Goal: Task Accomplishment & Management: Manage account settings

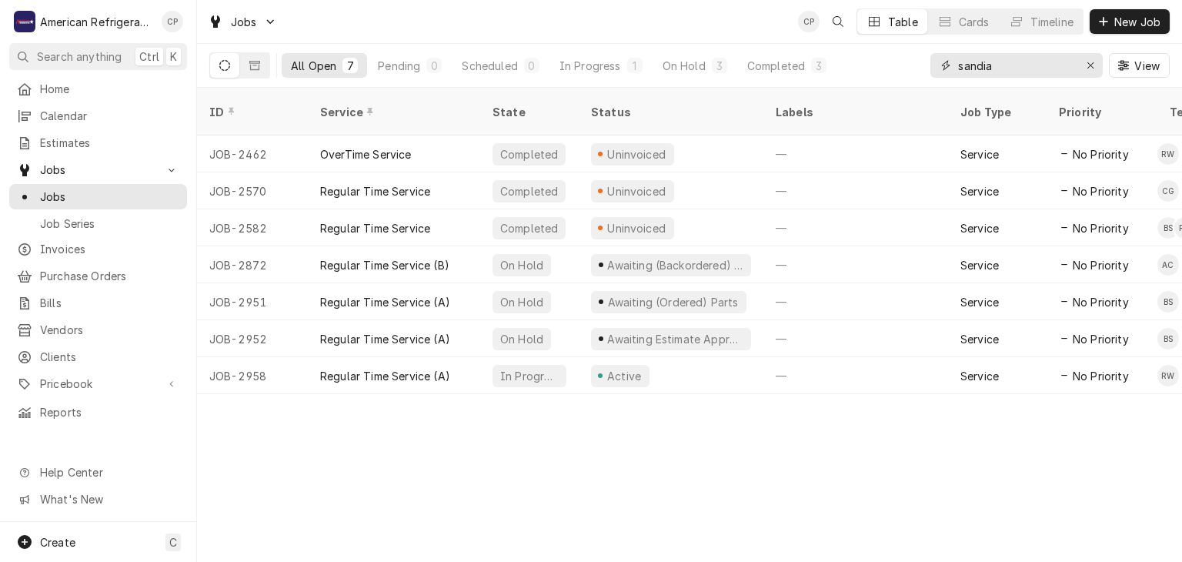
click at [980, 70] on input "sandia" at bounding box center [1015, 65] width 115 height 25
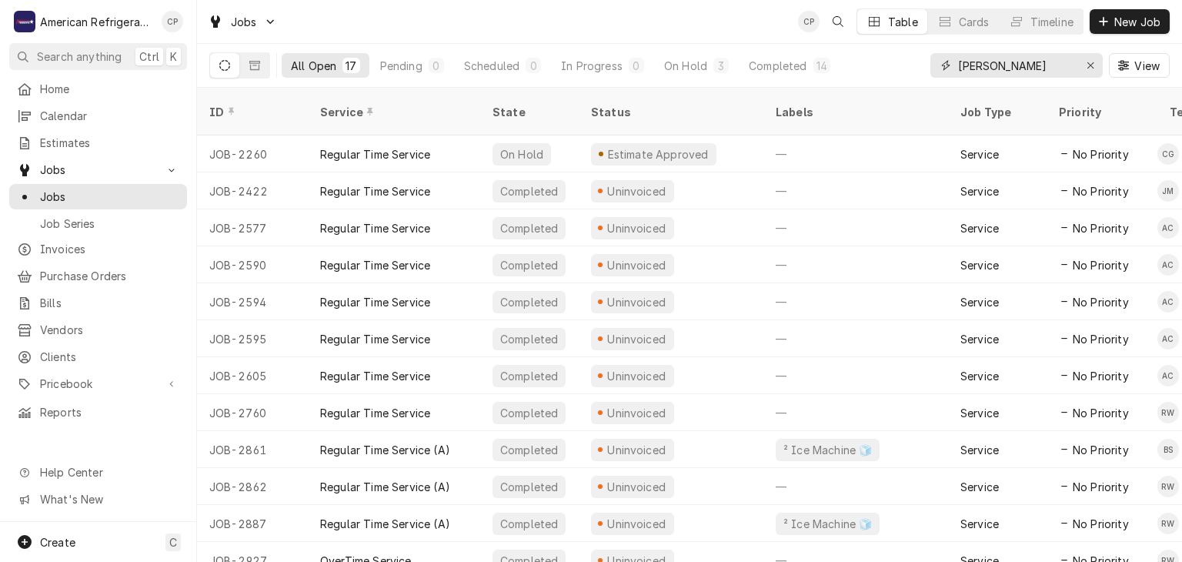
click at [996, 70] on input "freddy" at bounding box center [1015, 65] width 115 height 25
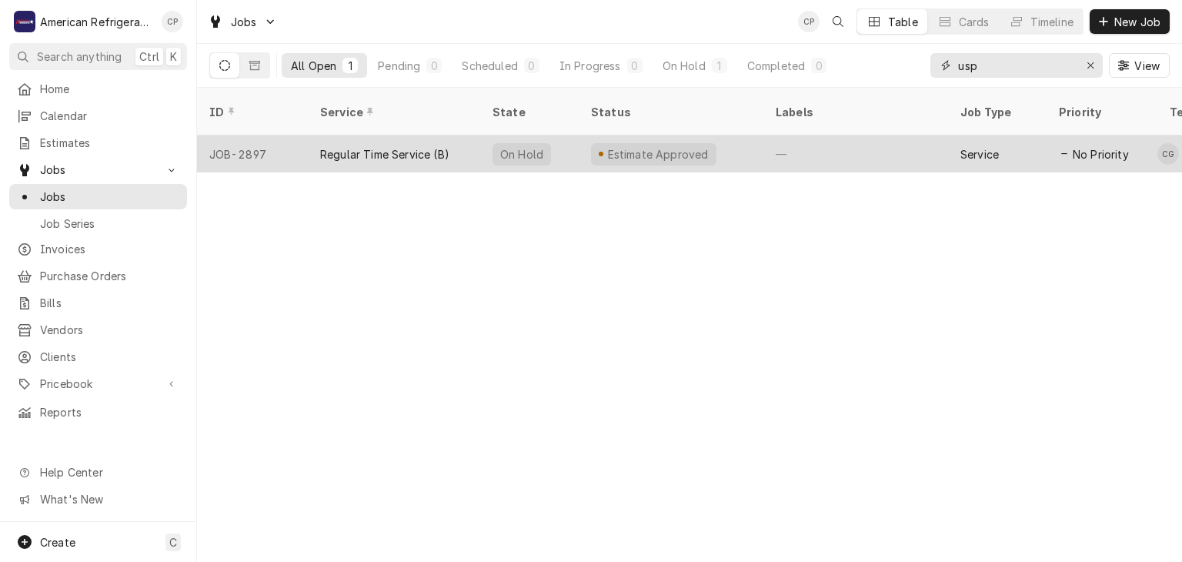
type input "usp"
click at [400, 146] on div "Regular Time Service (B)" at bounding box center [384, 154] width 129 height 16
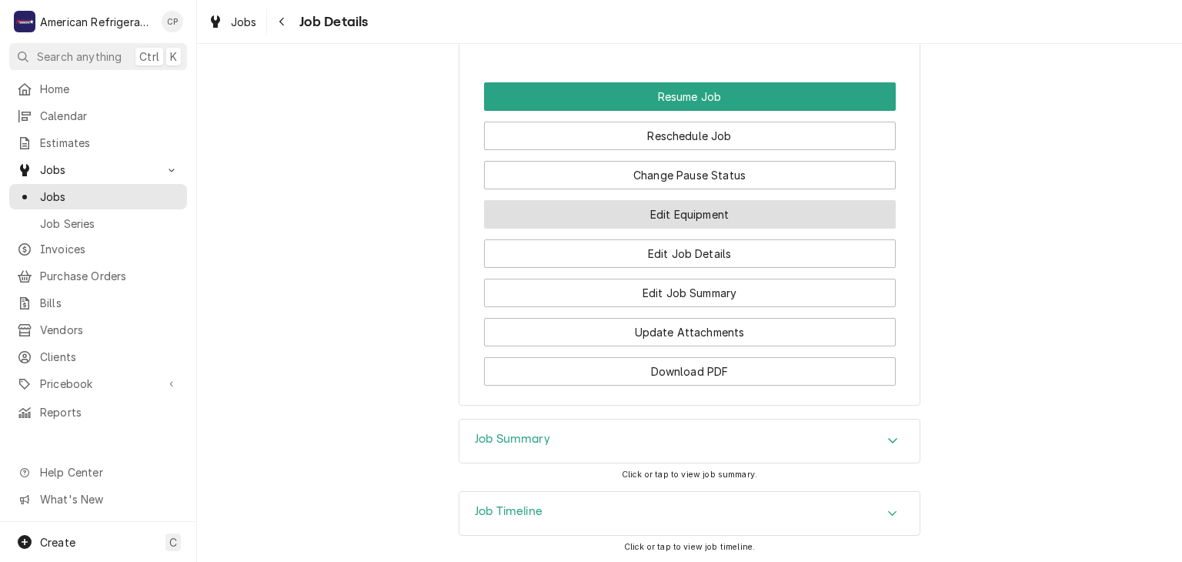
scroll to position [1379, 0]
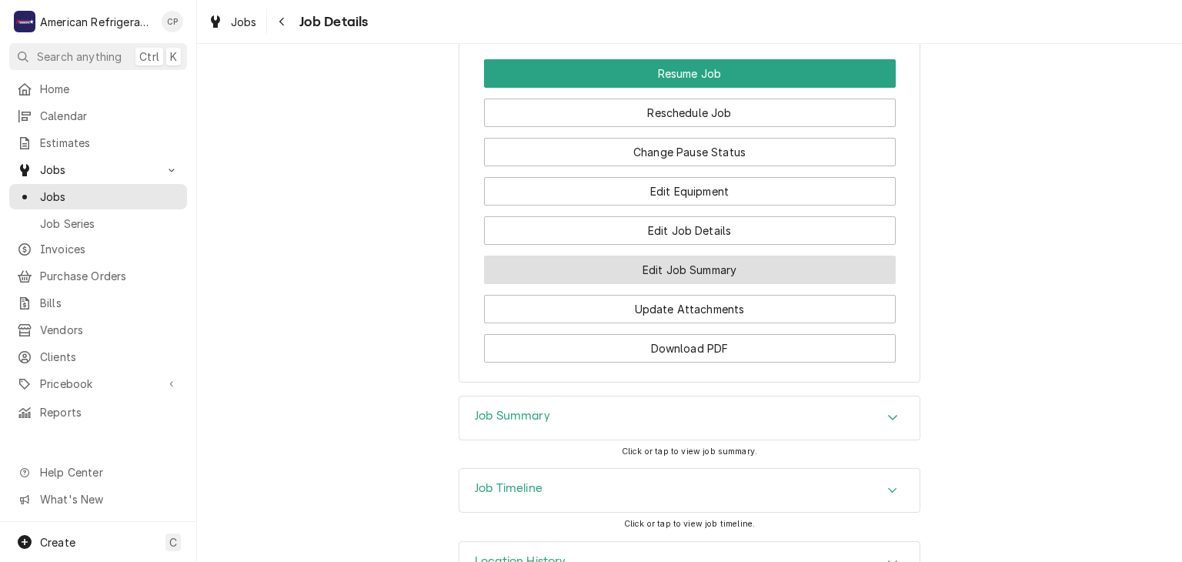
click at [634, 276] on button "Edit Job Summary" at bounding box center [690, 270] width 412 height 28
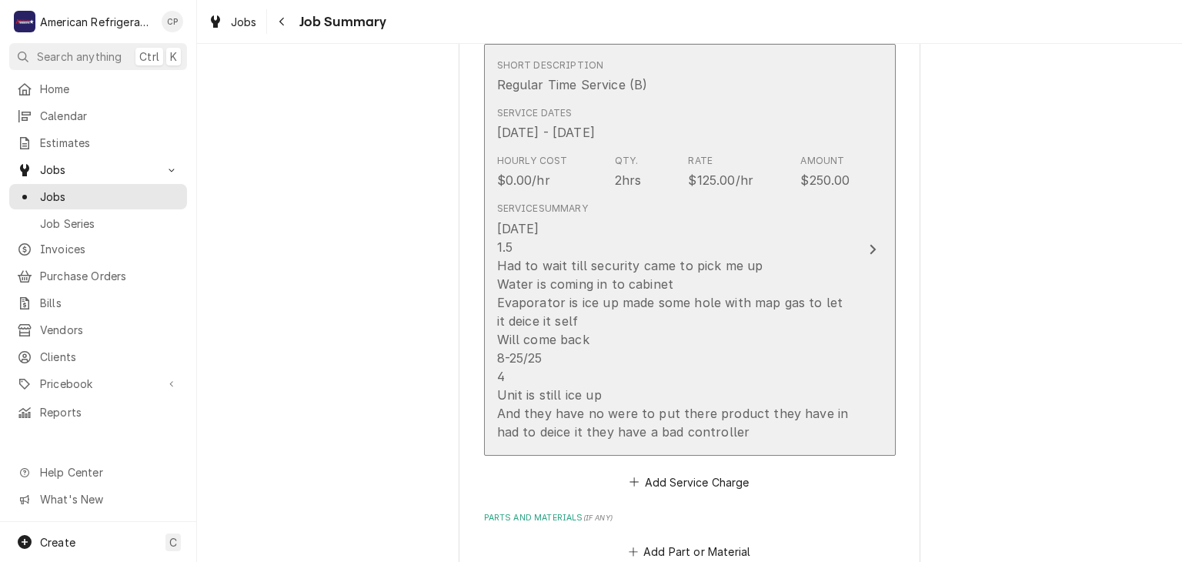
click at [654, 260] on div "8-25-25 1.5 Had to wait till security came to pick me up Water is coming in to …" at bounding box center [673, 330] width 353 height 222
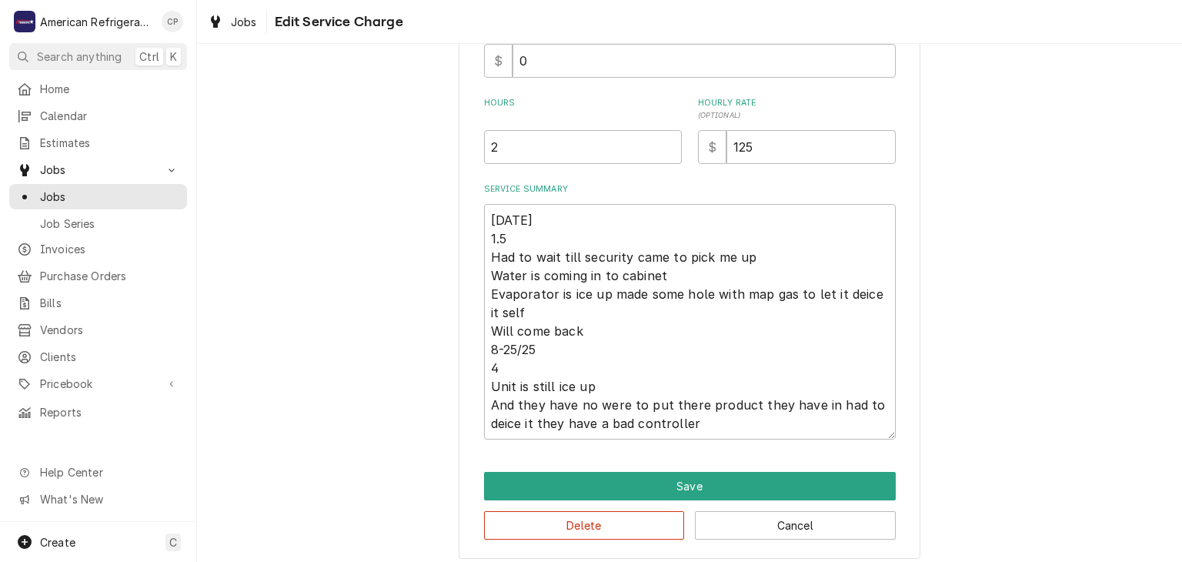
scroll to position [412, 0]
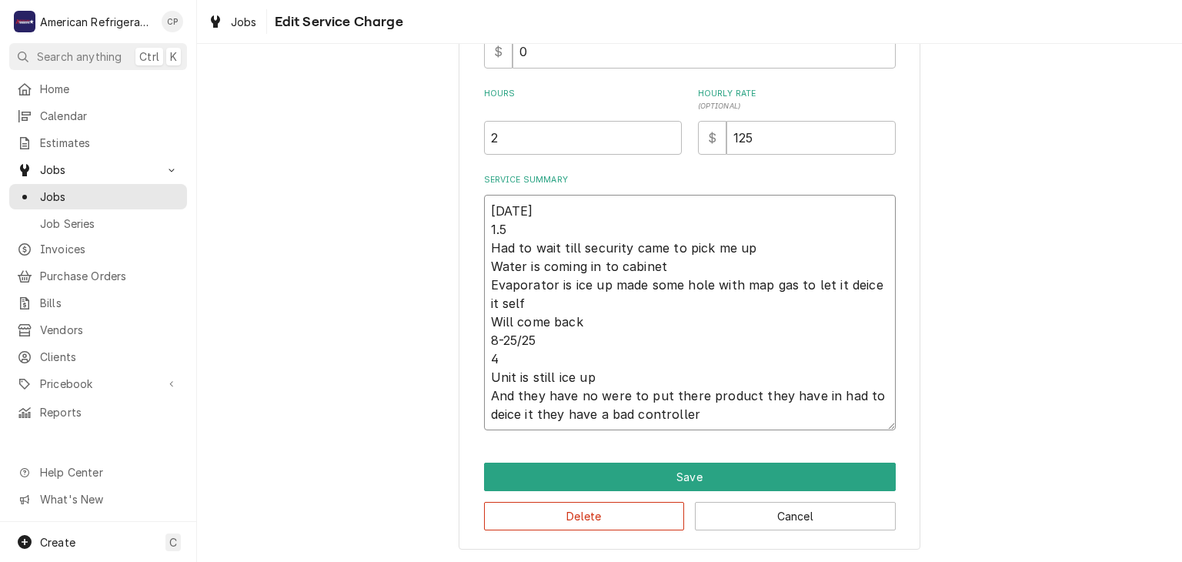
click at [571, 229] on textarea "8-25-25 1.5 Had to wait till security came to pick me up Water is coming in to …" at bounding box center [690, 313] width 412 height 236
click at [574, 339] on textarea "8-25-25 1.5 Had to wait till security came to pick me up Water is coming in to …" at bounding box center [690, 313] width 412 height 236
type textarea "x"
type textarea "8-25-25 1.5 Had to wait till security came to pick me up Water is coming in to …"
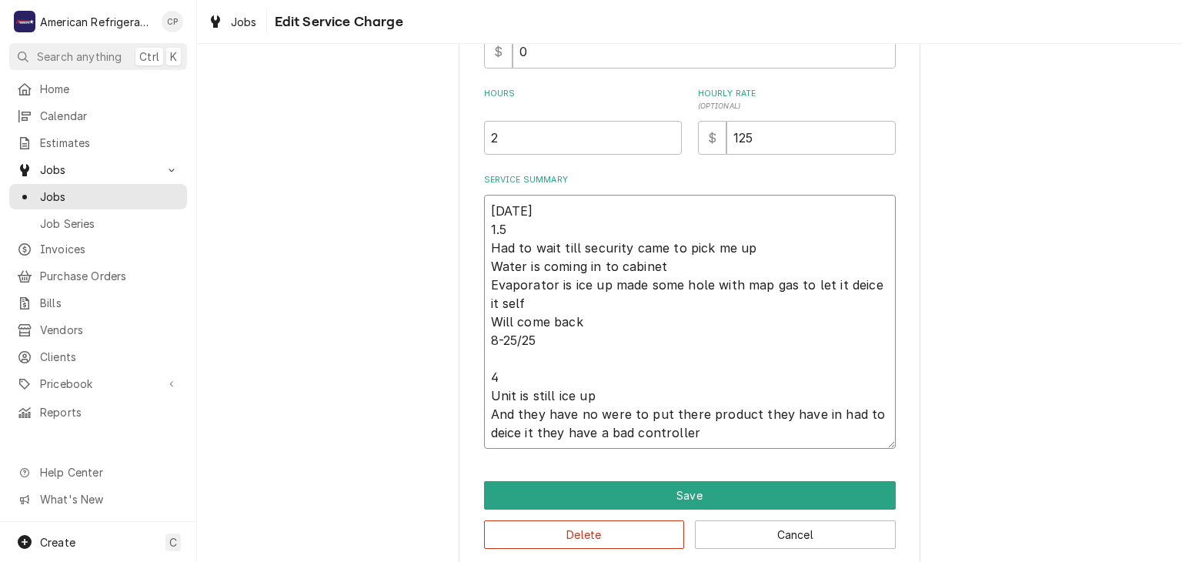
type textarea "x"
type textarea "8-25-25 1.5 Had to wait till security came to pick me up Water is coming in to …"
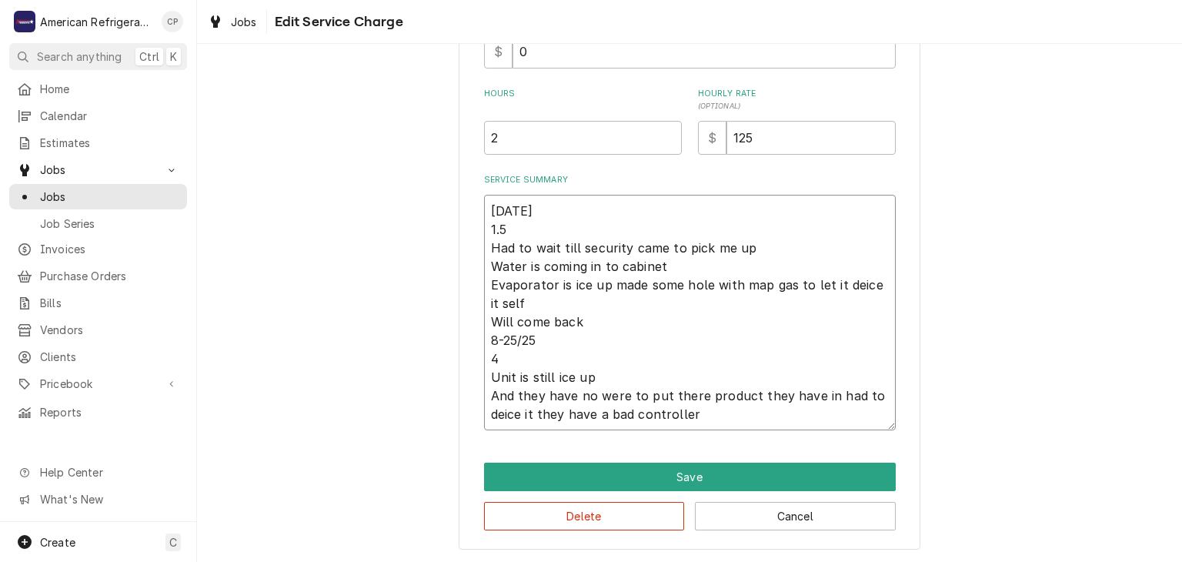
click at [597, 322] on textarea "8-25-25 1.5 Had to wait till security came to pick me up Water is coming in to …" at bounding box center [690, 313] width 412 height 236
type textarea "x"
type textarea "8-25-25 1.5 Had to wait till security came to pick me up Water is coming in to …"
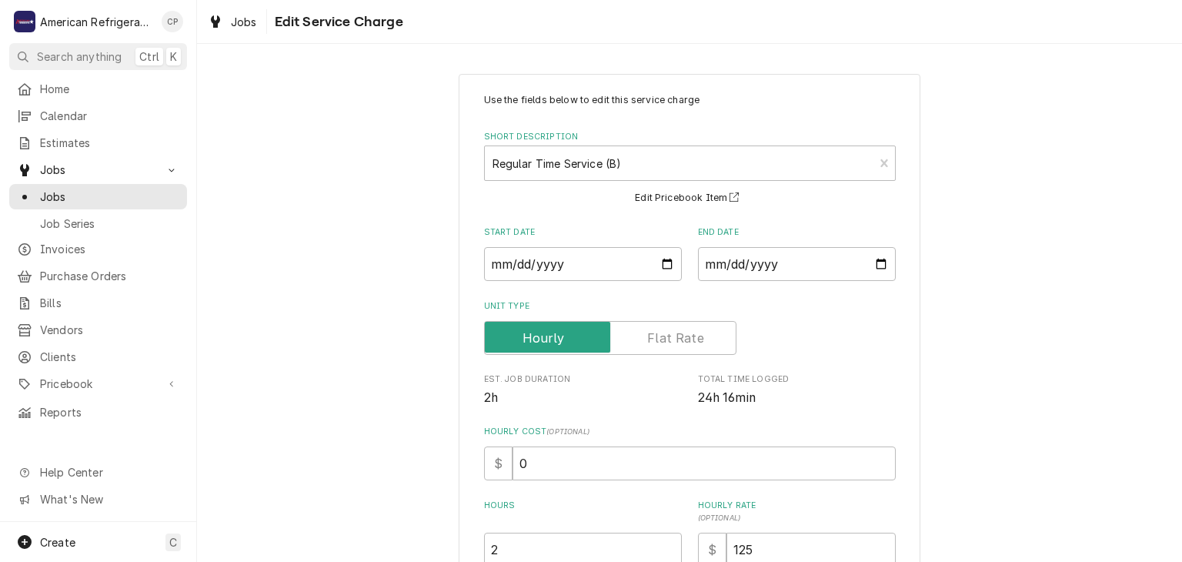
scroll to position [430, 0]
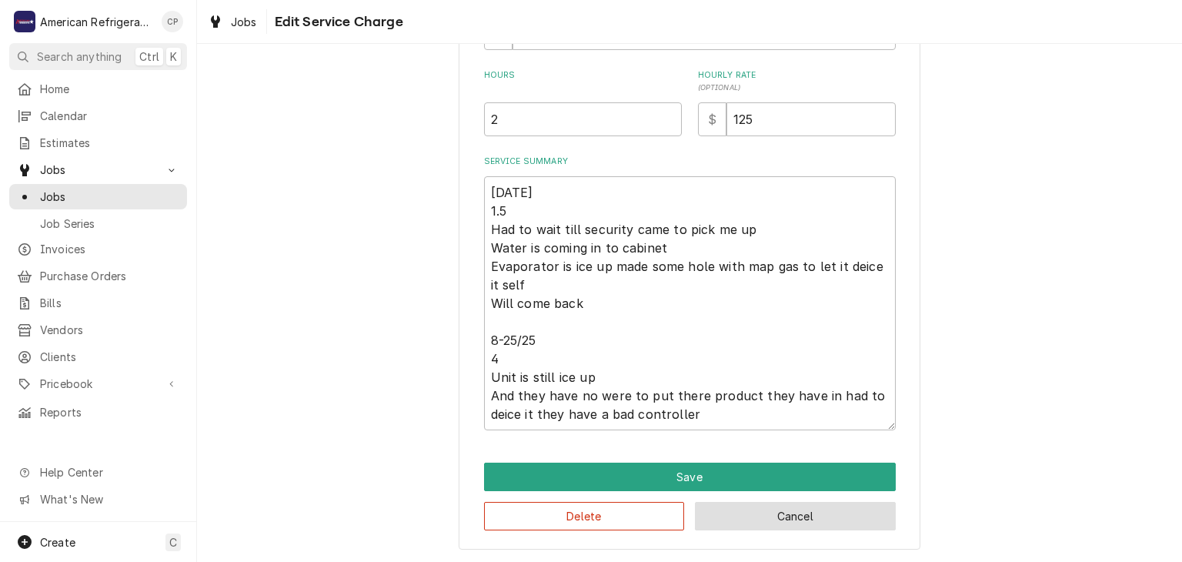
click at [714, 510] on button "Cancel" at bounding box center [795, 516] width 201 height 28
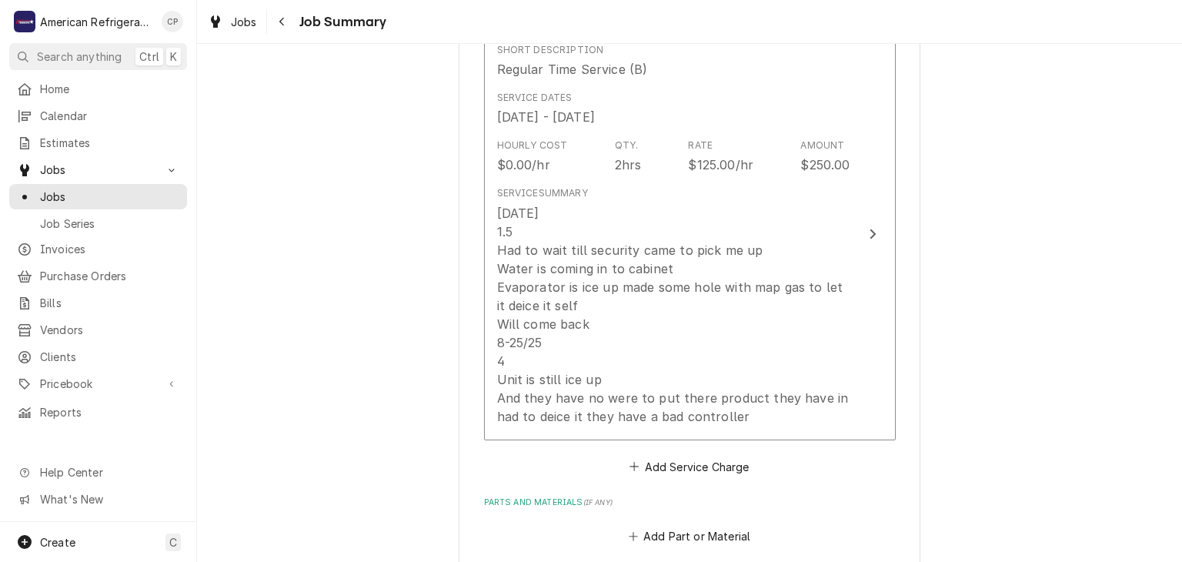
scroll to position [459, 0]
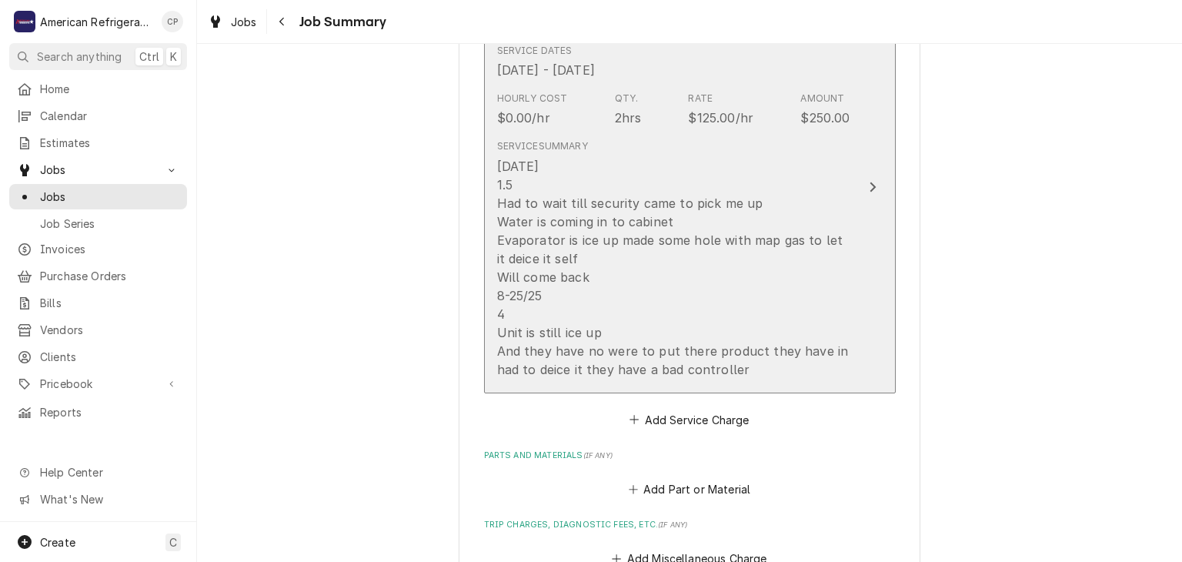
click at [607, 263] on div "8-25-25 1.5 Had to wait till security came to pick me up Water is coming in to …" at bounding box center [673, 268] width 353 height 222
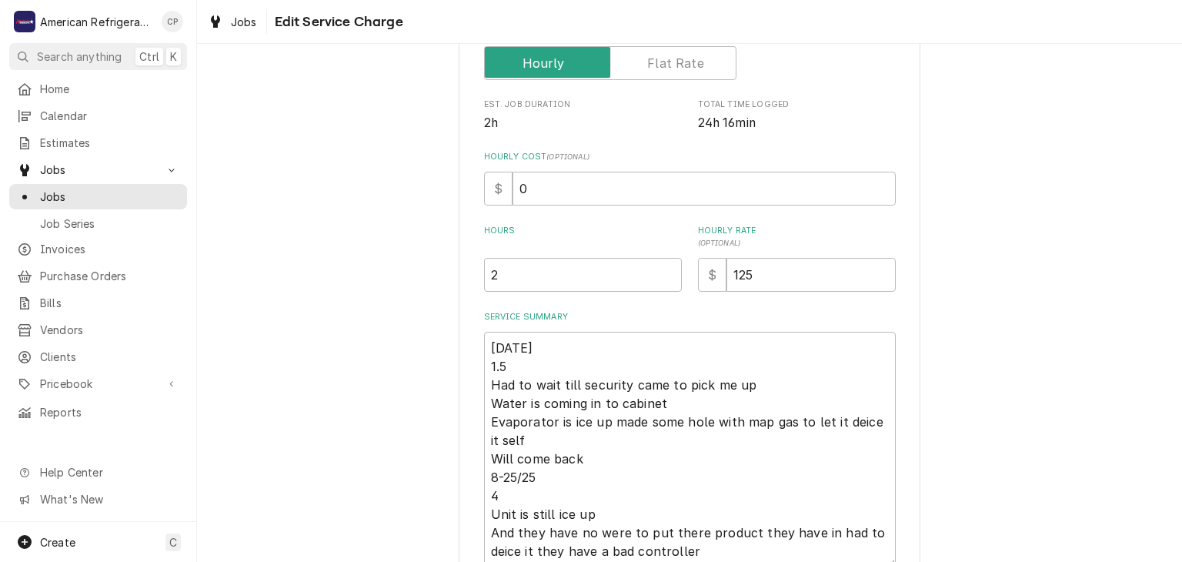
scroll to position [326, 0]
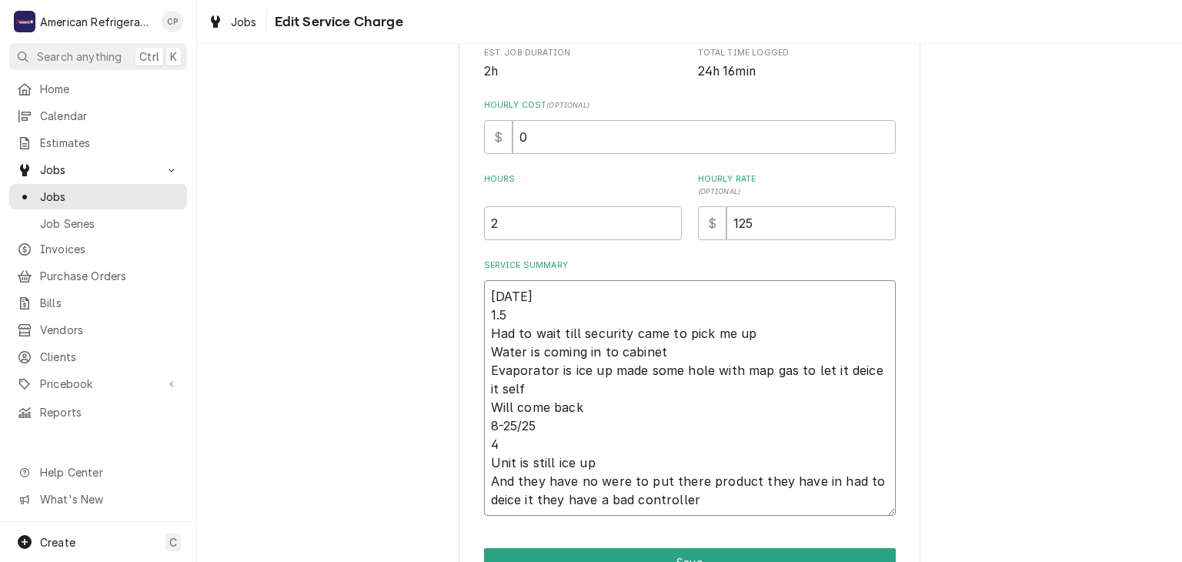
click at [641, 389] on textarea "8-25-25 1.5 Had to wait till security came to pick me up Water is coming in to …" at bounding box center [690, 398] width 412 height 236
click at [625, 409] on textarea "8-25-25 1.5 Had to wait till security came to pick me up Water is coming in to …" at bounding box center [690, 398] width 412 height 236
type textarea "x"
type textarea "8-25-25 1.5 Had to wait till security came to pick me up Water is coming in to …"
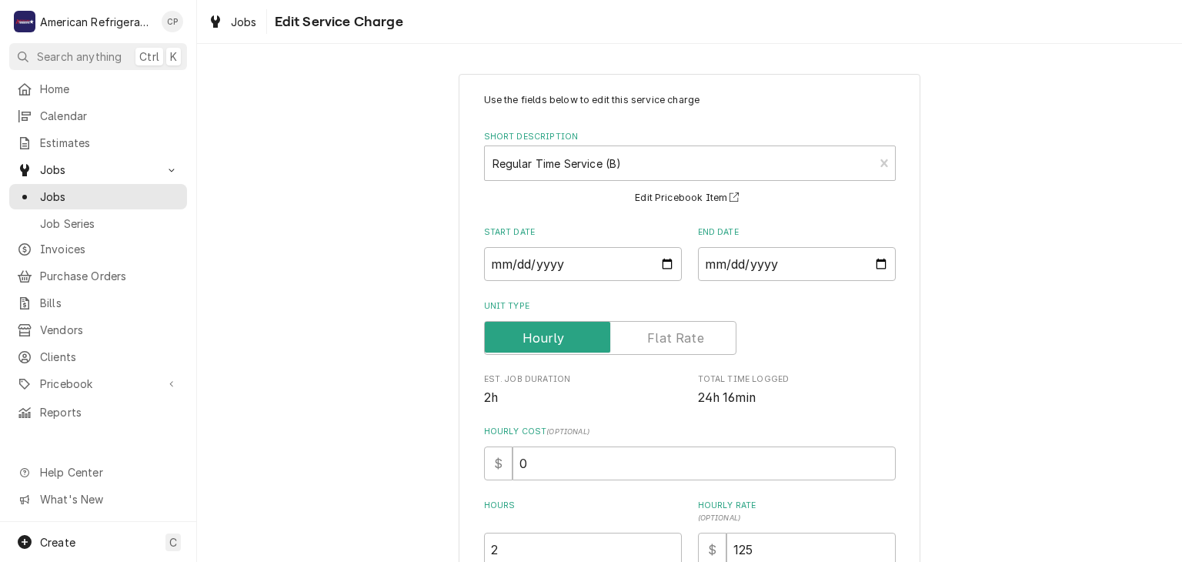
scroll to position [430, 0]
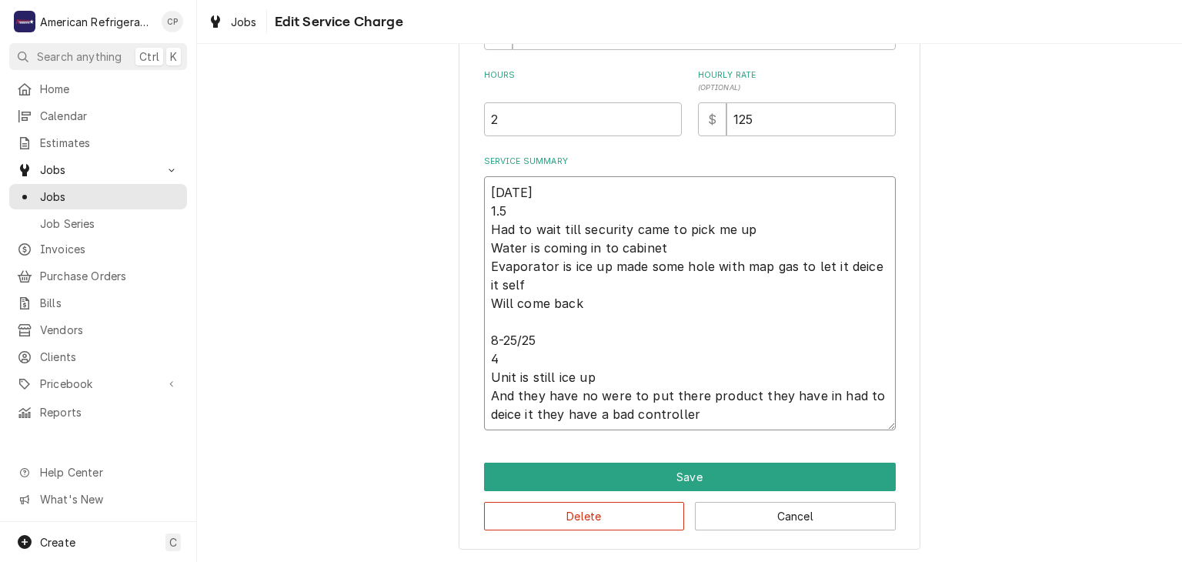
click at [569, 361] on textarea "8-25-25 1.5 Had to wait till security came to pick me up Water is coming in to …" at bounding box center [690, 303] width 412 height 254
type textarea "x"
type textarea "8-25-25 1.5 Had to wait till security came to pick me up Water is coming in to …"
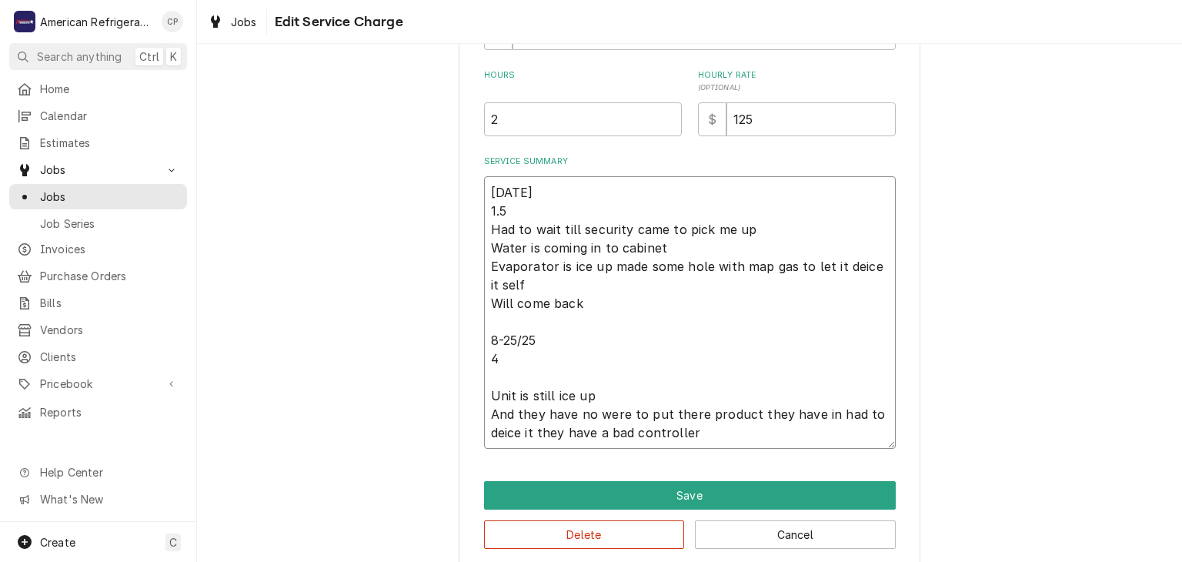
type textarea "x"
type textarea "8-25-25 1.5 Had to wait till security came to pick me up Water is coming in to …"
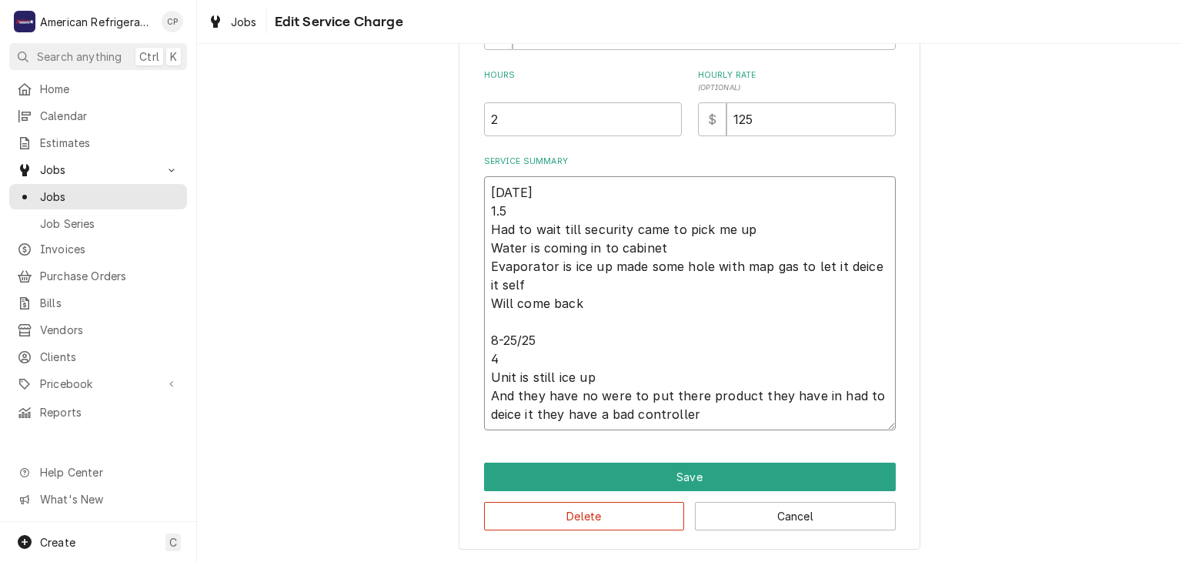
type textarea "x"
type textarea "8-25-25 1.5 Had to wait till security came to pick me up Water is coming in to …"
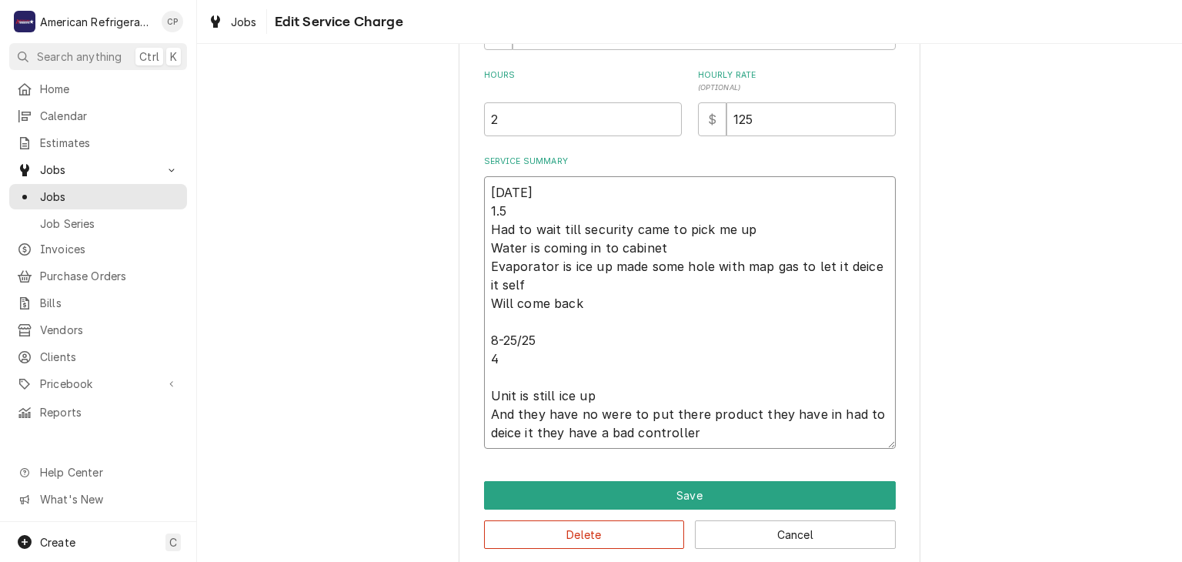
click at [522, 339] on textarea "8-25-25 1.5 Had to wait till security came to pick me up Water is coming in to …" at bounding box center [690, 312] width 412 height 272
type textarea "x"
type textarea "8-25-25 1.5 Had to wait till security came to pick me up Water is coming in to …"
type textarea "x"
type textarea "8-25-25 1.5 Had to wait till security came to pick me up Water is coming in to …"
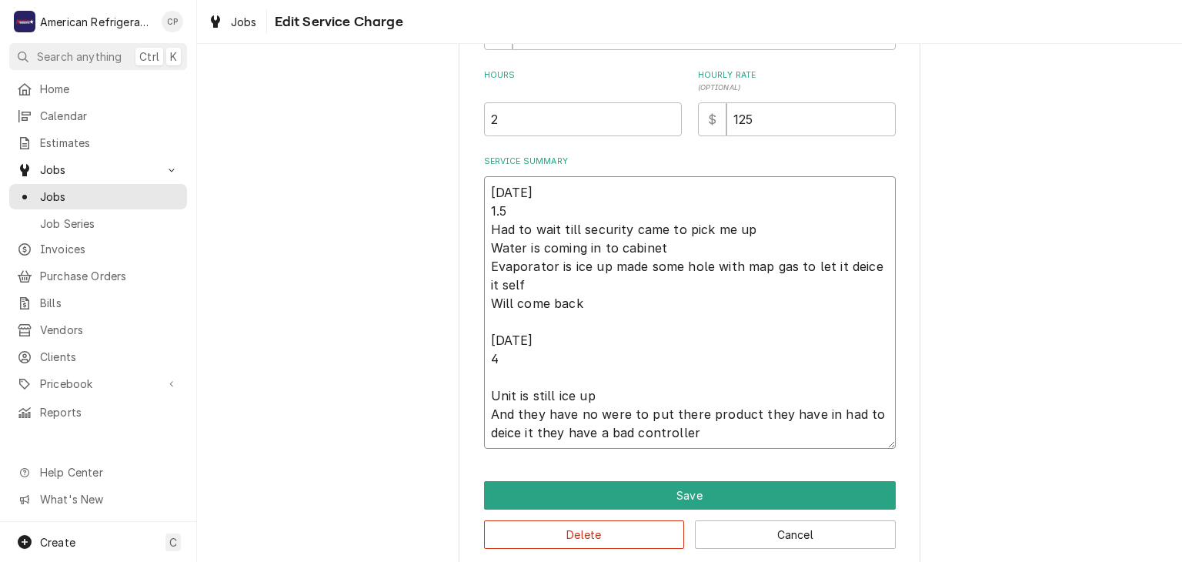
click at [515, 212] on textarea "8-25-25 1.5 Had to wait till security came to pick me up Water is coming in to …" at bounding box center [690, 312] width 412 height 272
type textarea "x"
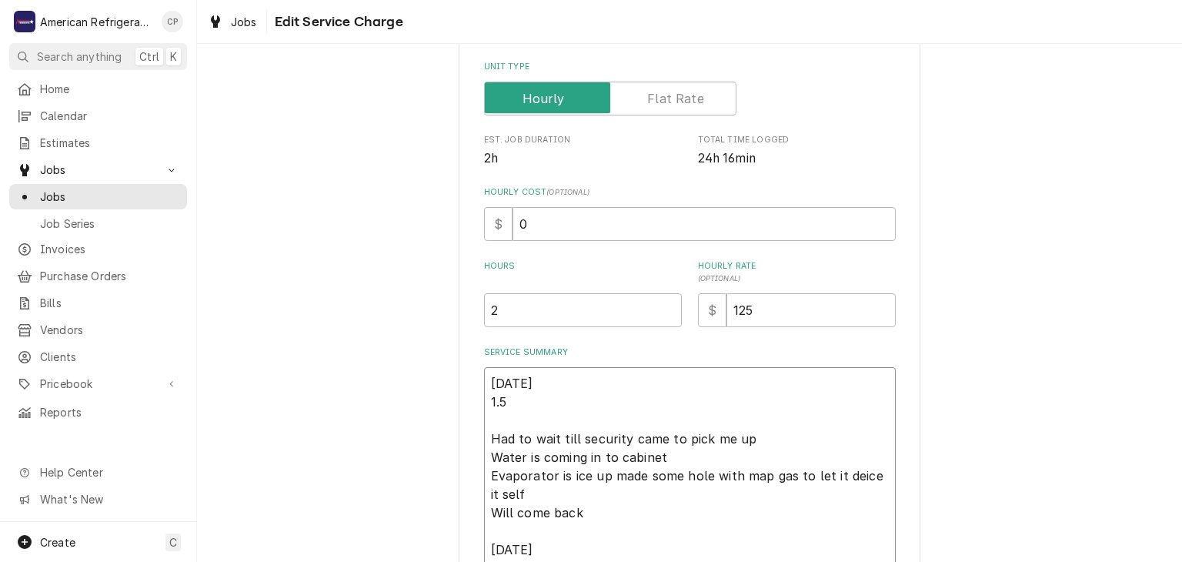
scroll to position [467, 0]
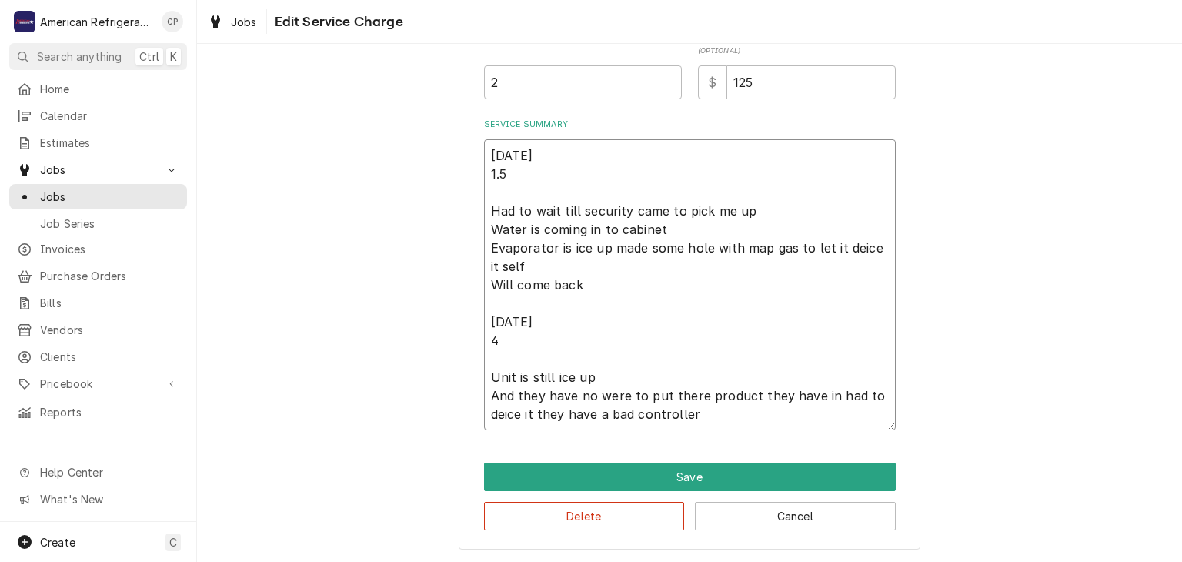
type textarea "8-25-25 1.5 Had to wait till security came to pick me up Water is coming in to …"
click at [440, 306] on div "Use the fields below to edit this service charge Short Description Regular Time…" at bounding box center [689, 78] width 985 height 971
click at [489, 171] on textarea "8-25-25 1.5 Had to wait till security came to pick me up Water is coming in to …" at bounding box center [690, 284] width 412 height 291
type textarea "x"
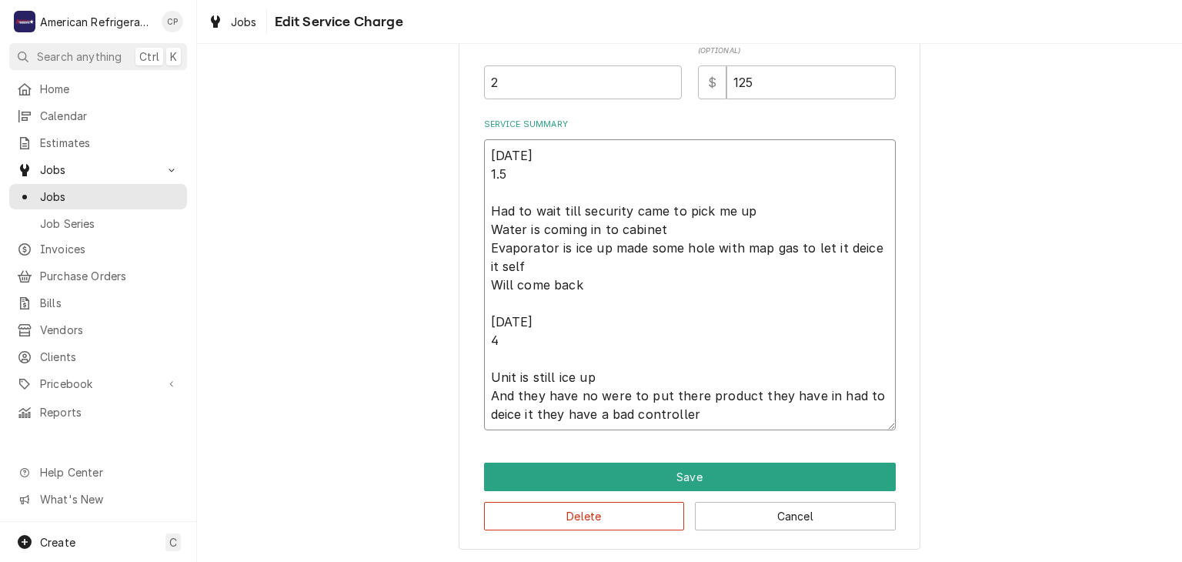
type textarea "8-25-25 C1.5 Had to wait till security came to pick me up Water is coming in to…"
type textarea "x"
type textarea "8-25-25 Ca1.5 Had to wait till security came to pick me up Water is coming in t…"
type textarea "x"
type textarea "8-25-25 Car1.5 Had to wait till security came to pick me up Water is coming in …"
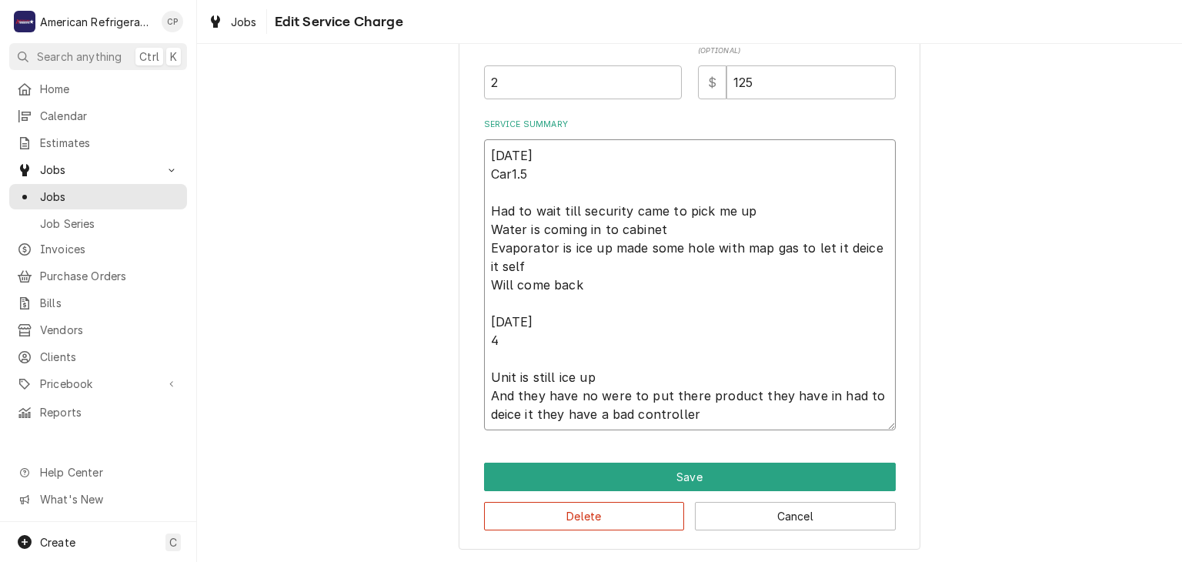
type textarea "x"
type textarea "8-25-25 Carl1.5 Had to wait till security came to pick me up Water is coming in…"
type textarea "x"
type textarea "8-25-25 Carlo1.5 Had to wait till security came to pick me up Water is coming i…"
type textarea "x"
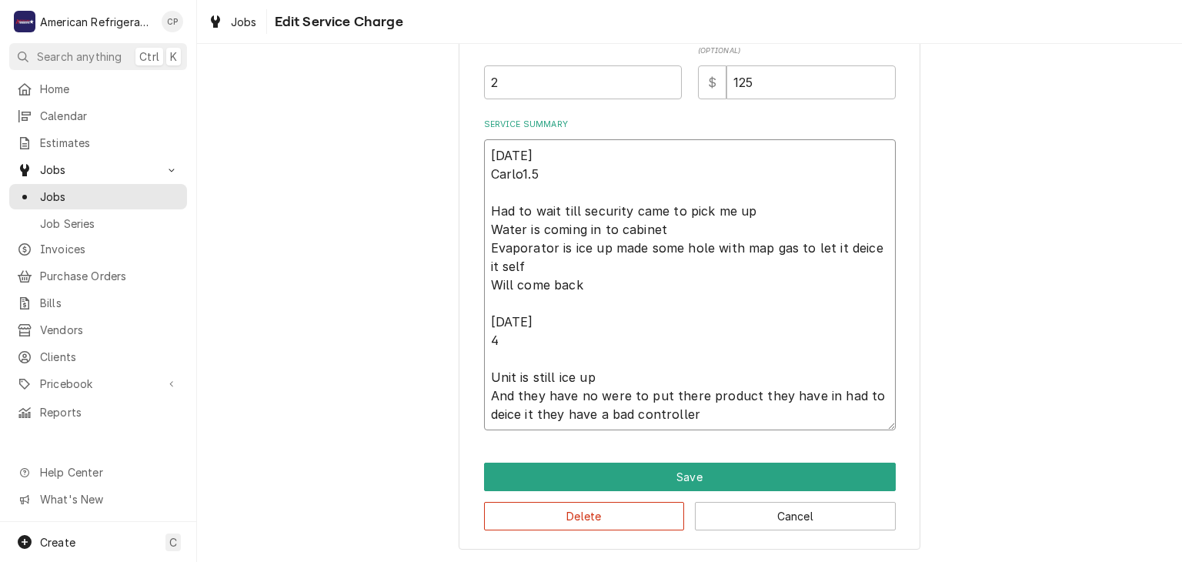
type textarea "8-25-25 Carlos1.5 Had to wait till security came to pick me up Water is coming …"
type textarea "x"
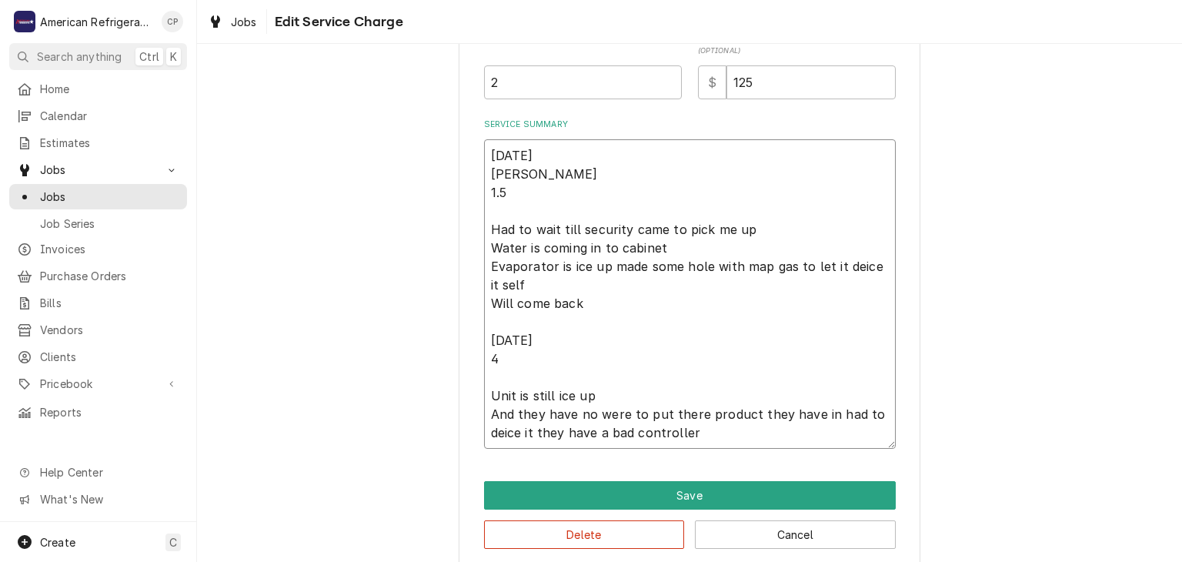
click at [492, 351] on textarea "8-25-25 Carlos 1.5 Had to wait till security came to pick me up Water is coming…" at bounding box center [690, 293] width 412 height 309
type textarea "8-25-25 Carlos 1.5 Had to wait till security came to pick me up Water is coming…"
type textarea "x"
type textarea "8-25-25 Carlos 1.5 Had to wait till security came to pick me up Water is coming…"
type textarea "x"
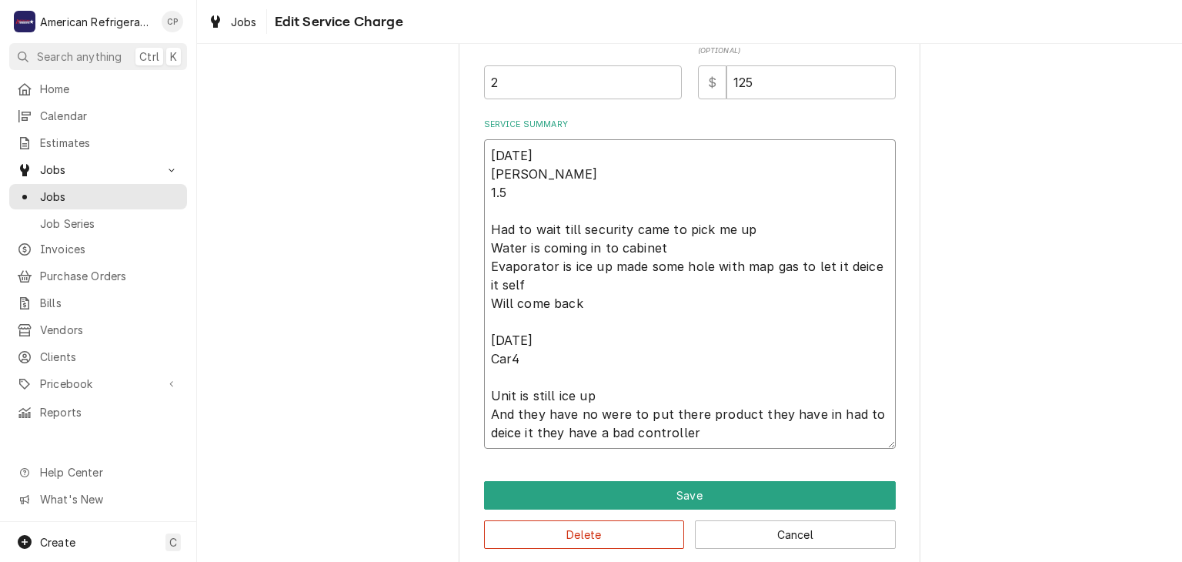
type textarea "8-25-25 Carlos 1.5 Had to wait till security came to pick me up Water is coming…"
type textarea "x"
type textarea "8-25-25 Carlos 1.5 Had to wait till security came to pick me up Water is coming…"
type textarea "x"
type textarea "8-25-25 Carlos 1.5 Had to wait till security came to pick me up Water is coming…"
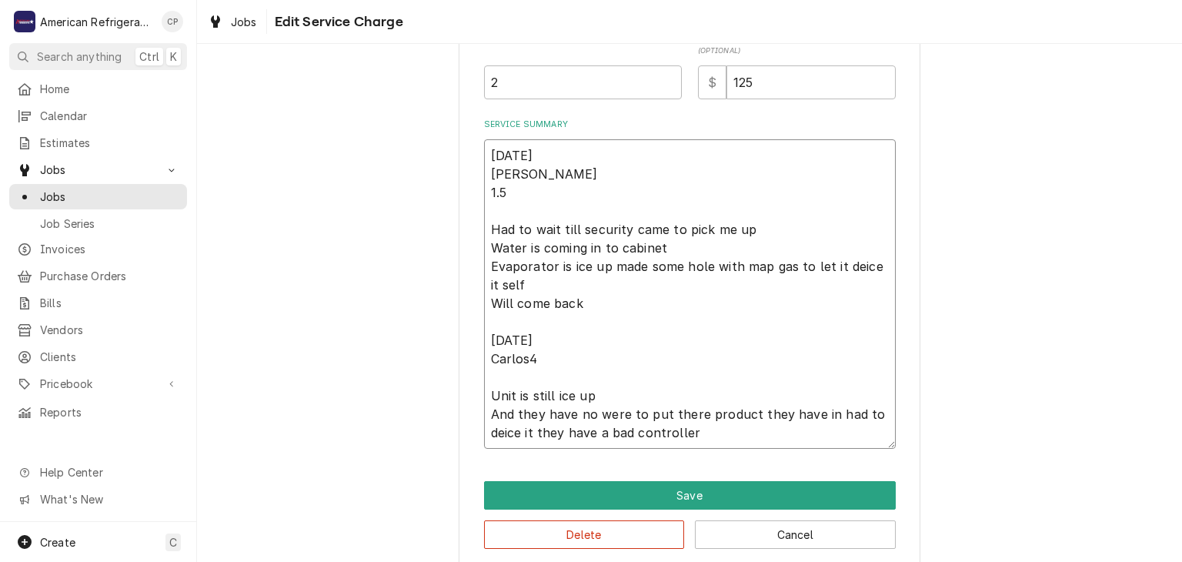
type textarea "x"
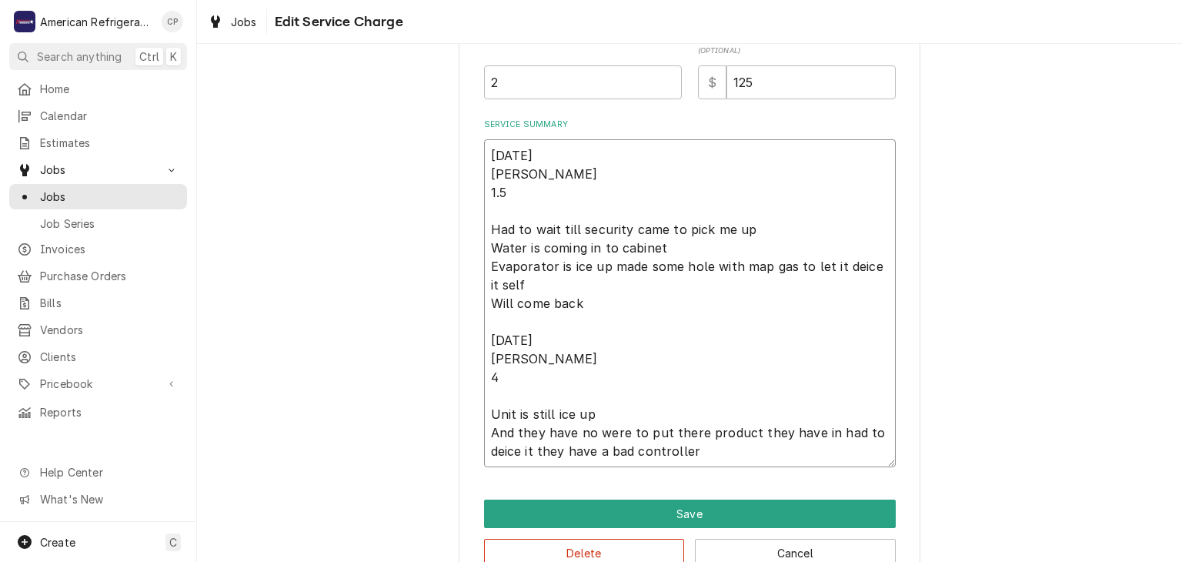
type textarea "8-25-25 Carlos 1.5 Had to wait till security came to pick me up Water is coming…"
click at [397, 389] on div "Use the fields below to edit this service charge Short Description Regular Time…" at bounding box center [689, 97] width 985 height 1008
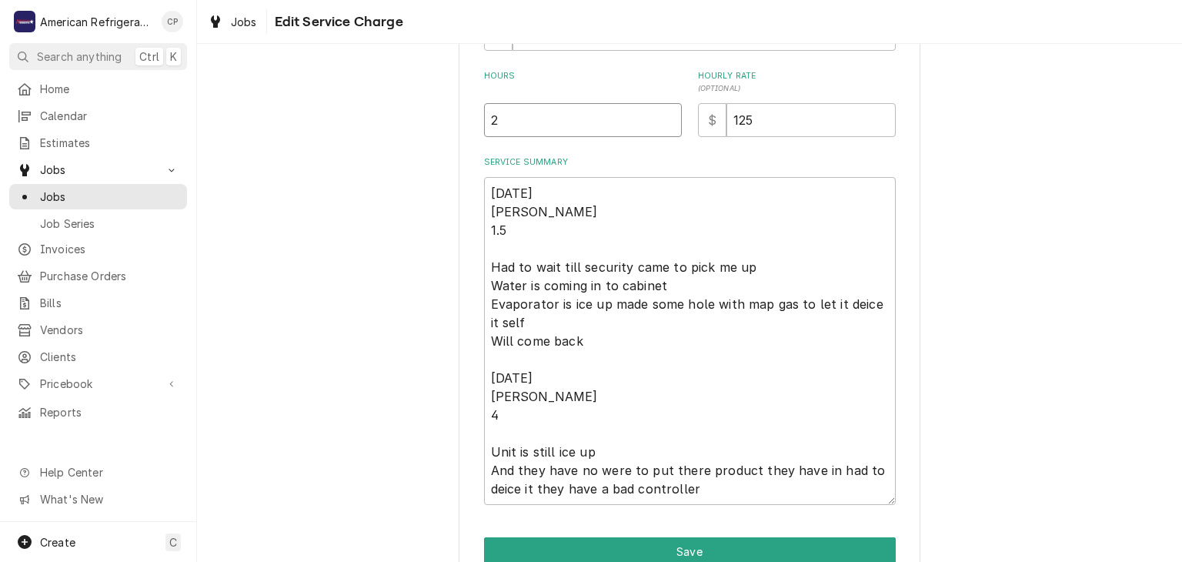
click at [533, 122] on input "2" at bounding box center [583, 120] width 198 height 34
type textarea "x"
type input "5"
type textarea "x"
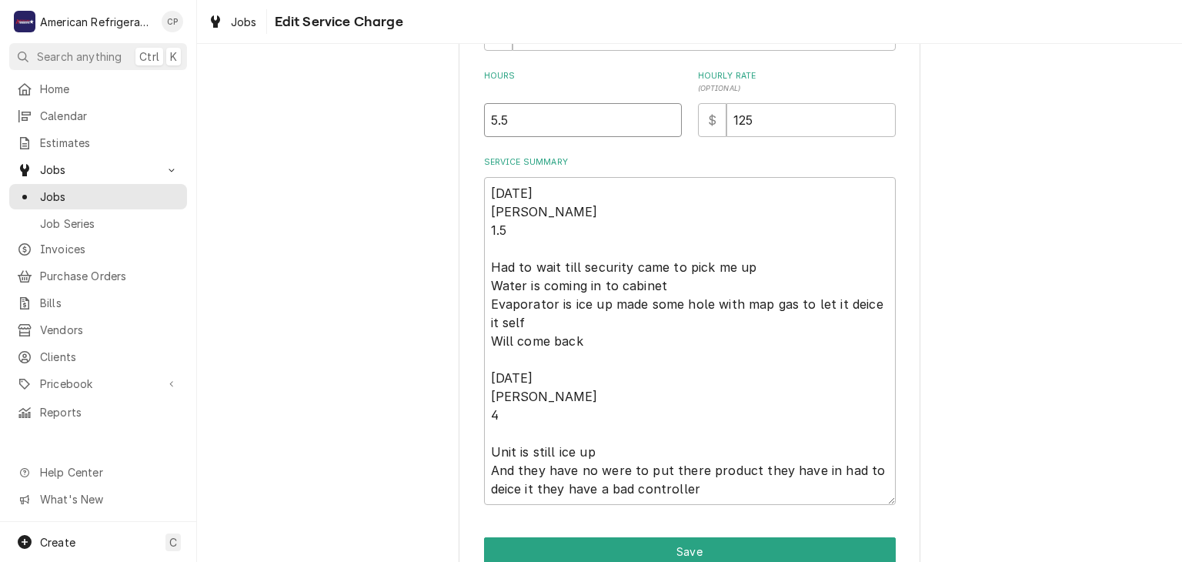
type input "5.5"
click at [530, 225] on textarea "8-25-25 Carlos 1.5 Had to wait till security came to pick me up Water is coming…" at bounding box center [690, 341] width 412 height 328
type textarea "x"
type textarea "8-25-25 Carlos 1.5 Had to wait till security came to pick me up Water is coming…"
type textarea "x"
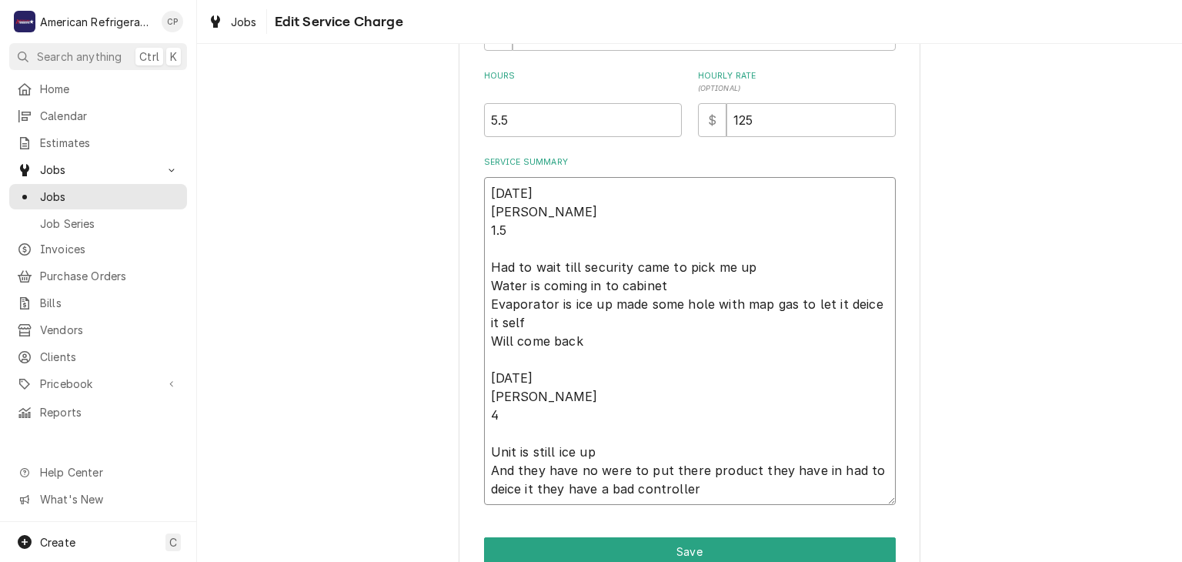
type textarea "8-25-25 Carlos 1.5 h Had to wait till security came to pick me up Water is comi…"
type textarea "x"
type textarea "8-25-25 Carlos 1.5 hr Had to wait till security came to pick me up Water is com…"
type textarea "x"
type textarea "8-25-25 Carlos 1.5 hrs Had to wait till security came to pick me up Water is co…"
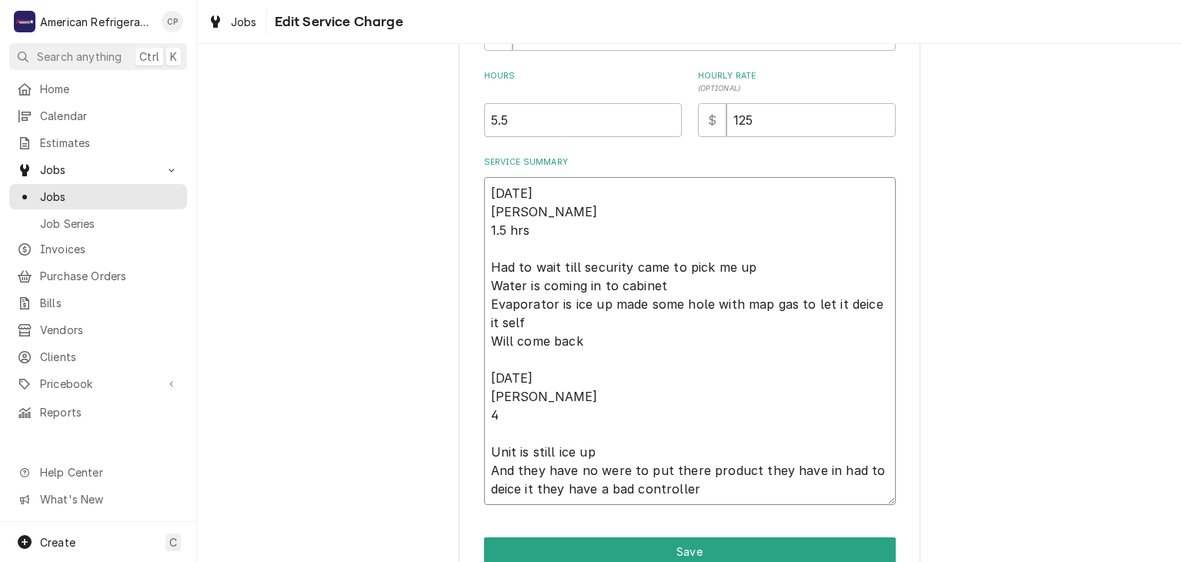
click at [550, 420] on textarea "8-25-25 Carlos 1.5 hrs Had to wait till security came to pick me up Water is co…" at bounding box center [690, 341] width 412 height 328
type textarea "x"
type textarea "8-25-25 Carlos 1.5 hrs Had to wait till security came to pick me up Water is co…"
type textarea "x"
type textarea "8-25-25 Carlos 1.5 hrs Had to wait till security came to pick me up Water is co…"
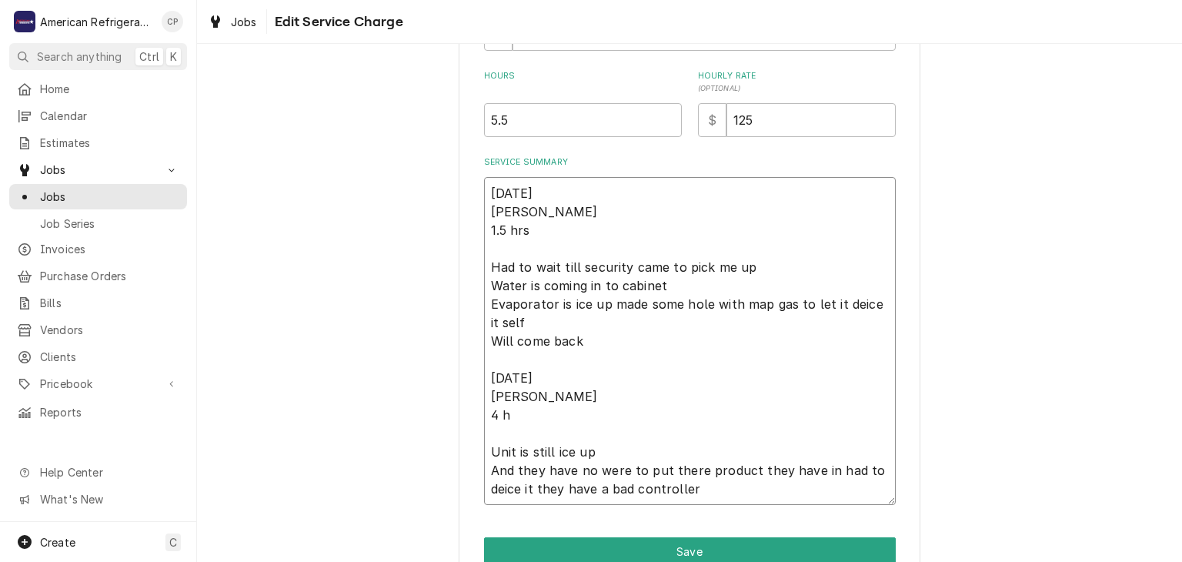
type textarea "x"
type textarea "8-25-25 Carlos 1.5 hrs Had to wait till security came to pick me up Water is co…"
type textarea "x"
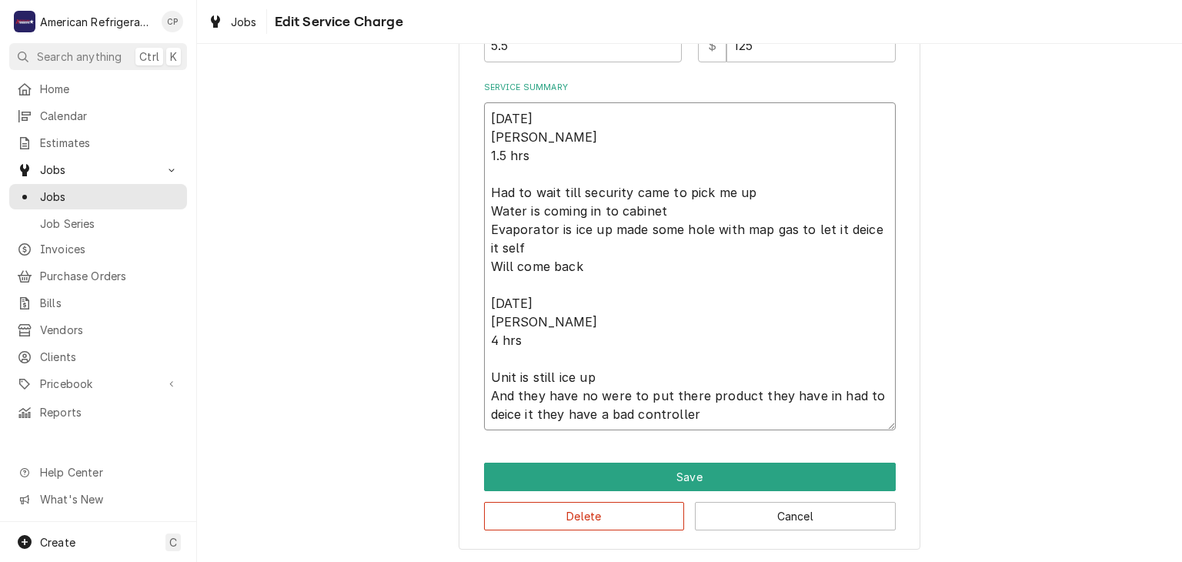
type textarea "8-25-25 Carlos 1.5 hrs Had to wait till security came to pick me up Water is co…"
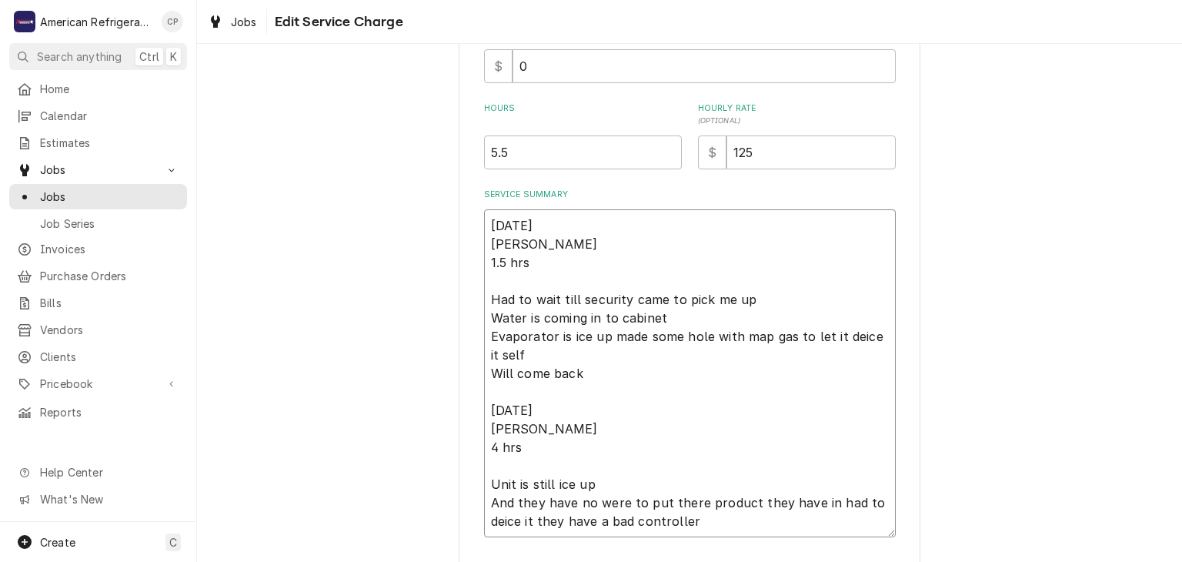
scroll to position [504, 0]
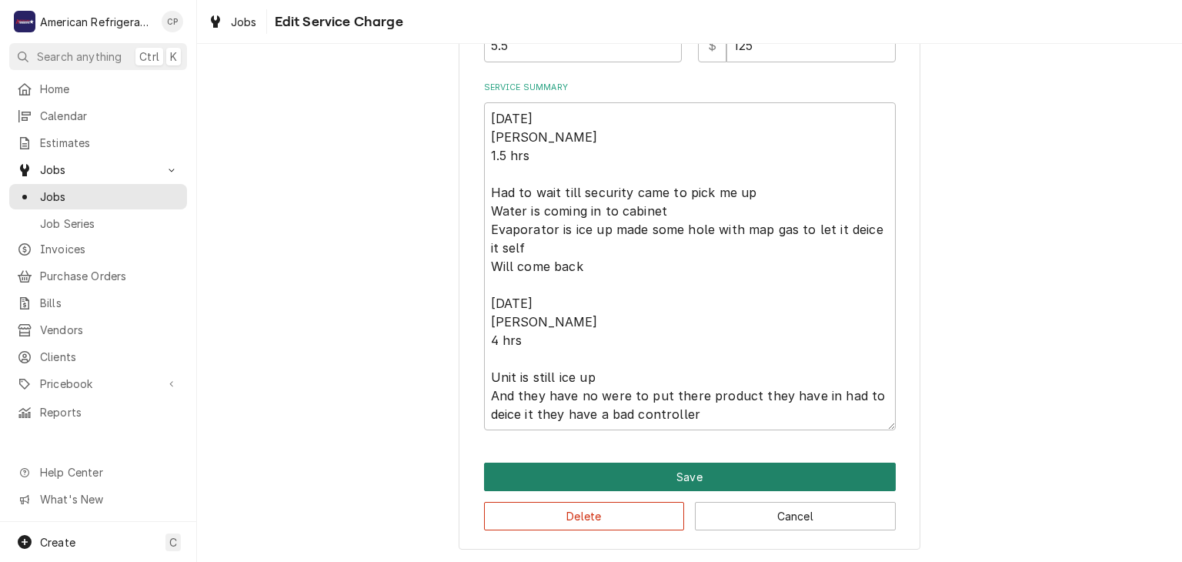
click at [640, 476] on button "Save" at bounding box center [690, 477] width 412 height 28
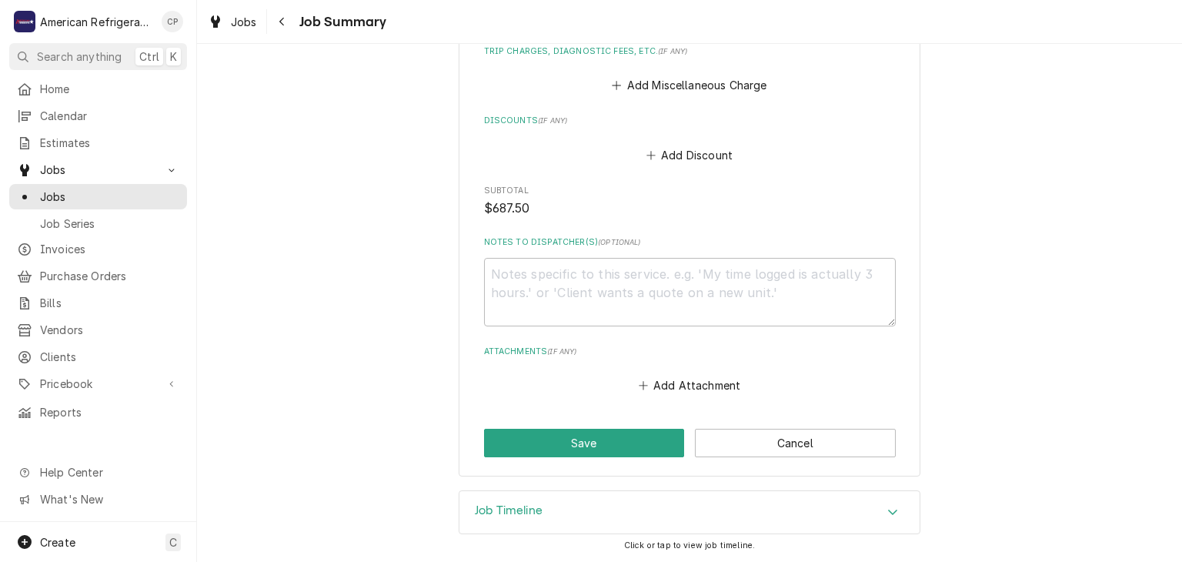
scroll to position [759, 0]
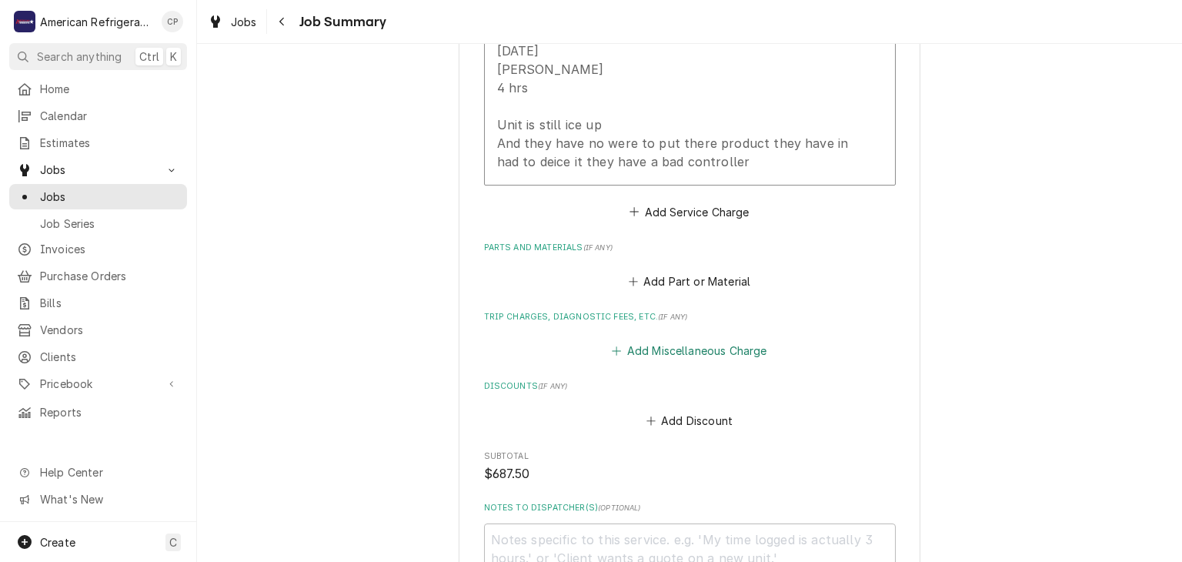
click at [640, 355] on button "Add Miscellaneous Charge" at bounding box center [690, 351] width 160 height 22
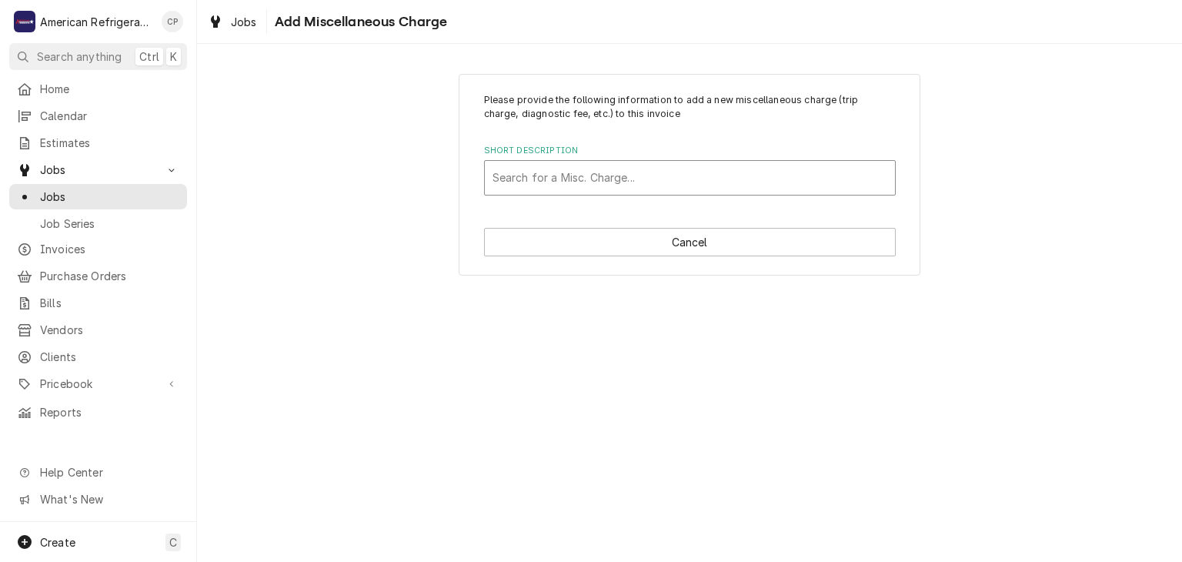
click at [600, 172] on div "Short Description" at bounding box center [690, 178] width 395 height 28
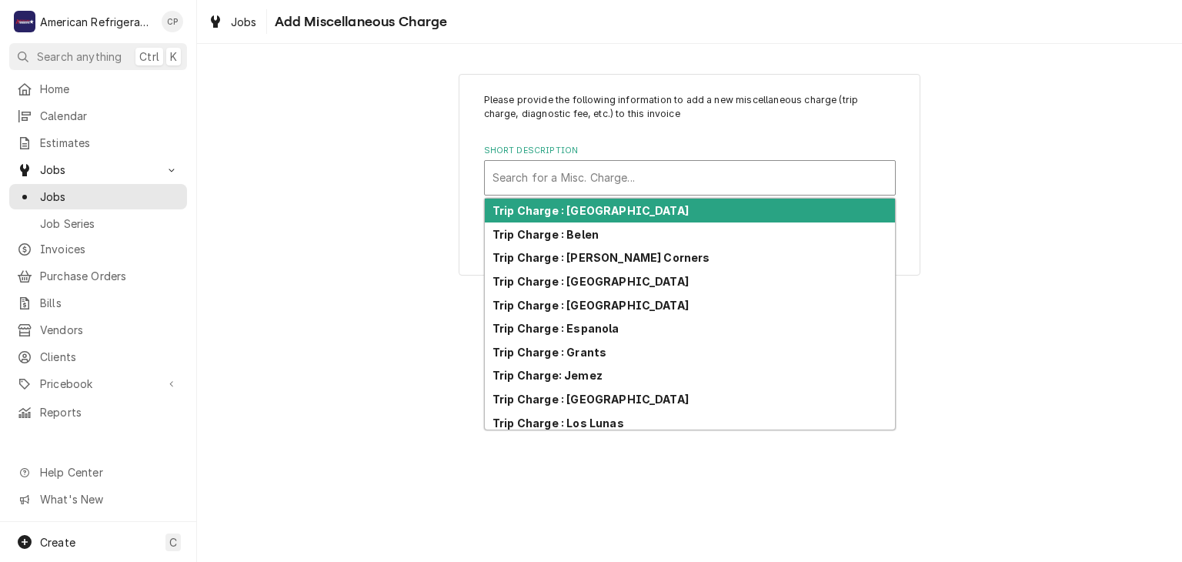
click at [587, 212] on strong "Trip Charge : Albuquerque" at bounding box center [591, 210] width 196 height 13
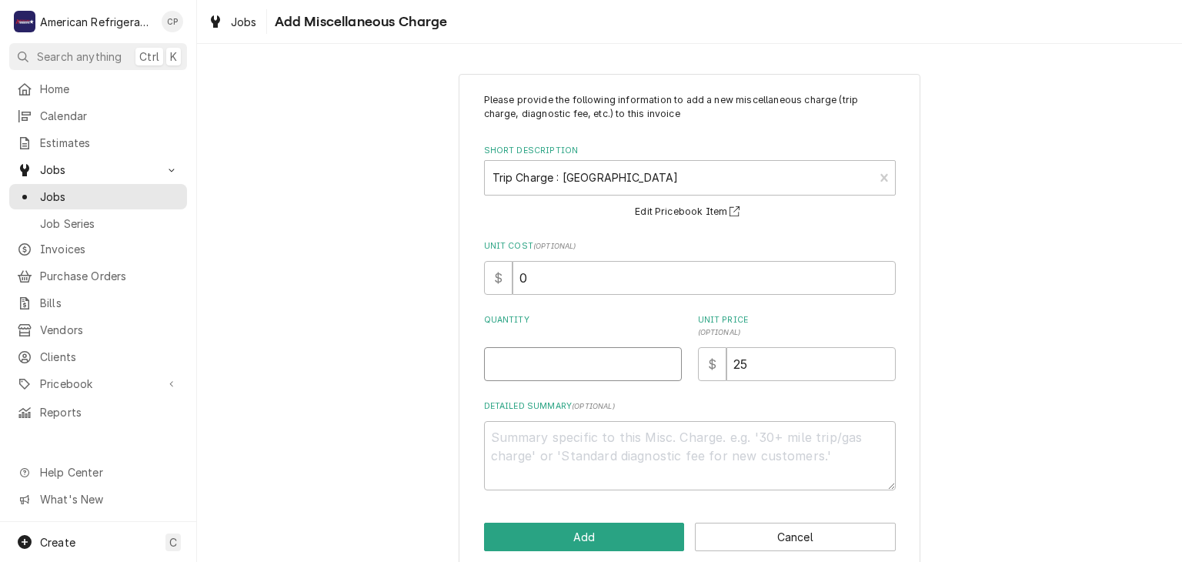
click at [546, 366] on input "Quantity" at bounding box center [583, 364] width 198 height 34
type textarea "x"
type input "1"
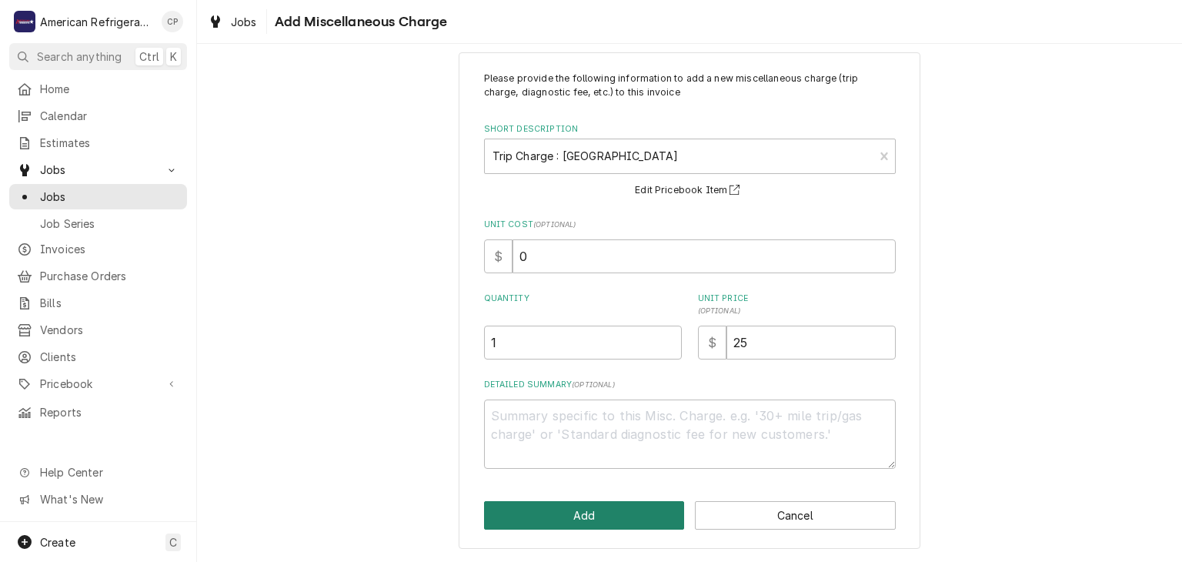
click at [564, 527] on button "Add" at bounding box center [584, 515] width 201 height 28
type textarea "x"
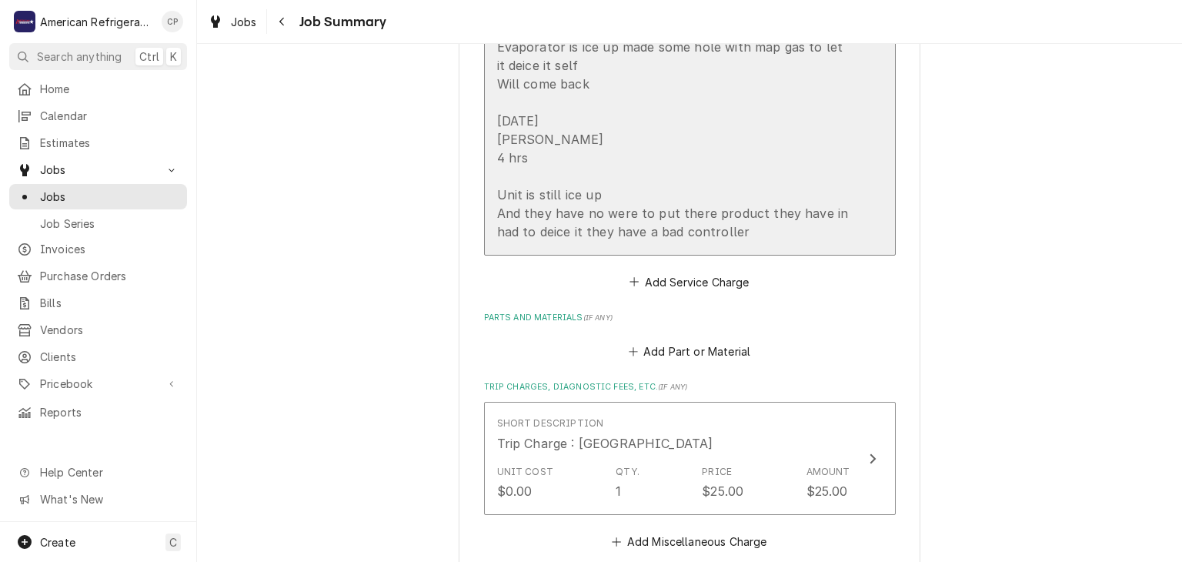
scroll to position [690, 0]
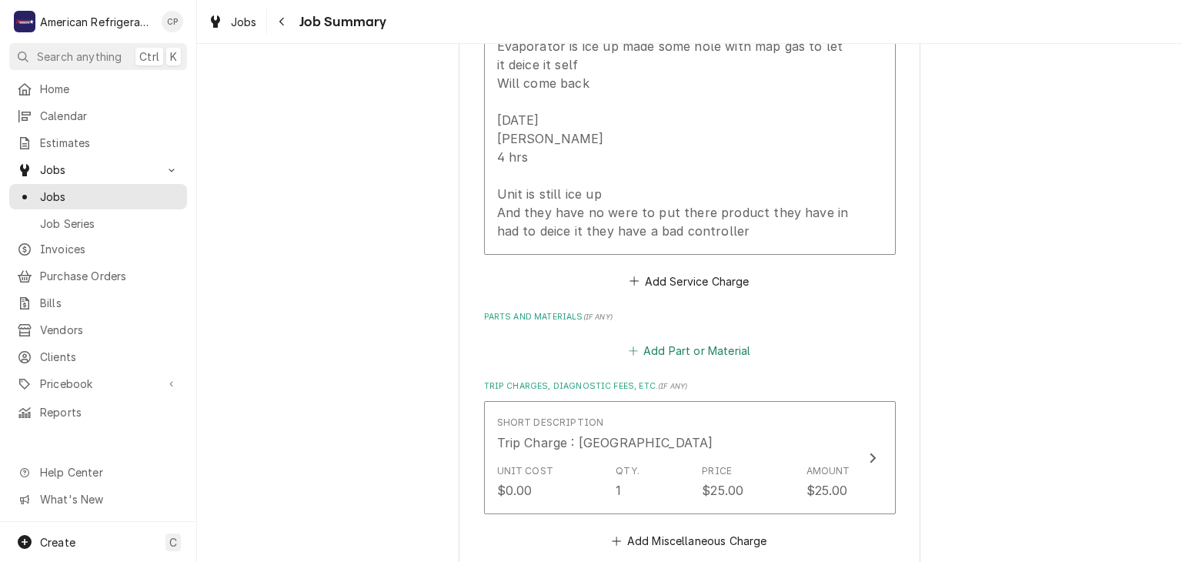
click at [637, 349] on icon "Parts and Materials" at bounding box center [633, 351] width 9 height 11
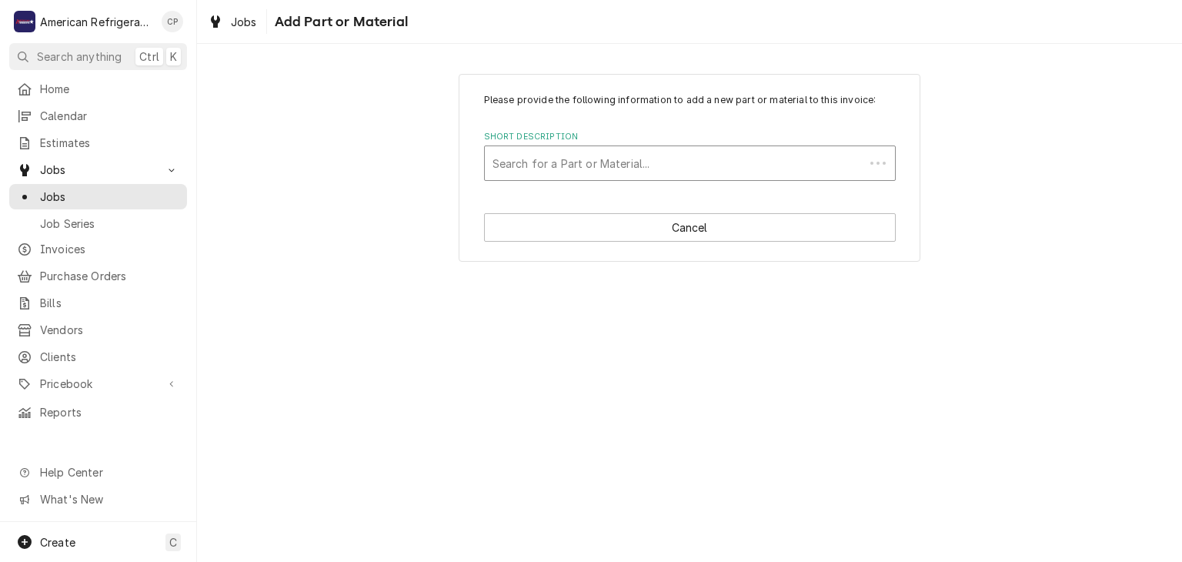
click at [590, 167] on div "Short Description" at bounding box center [675, 163] width 364 height 28
type input "Mapp Gas"
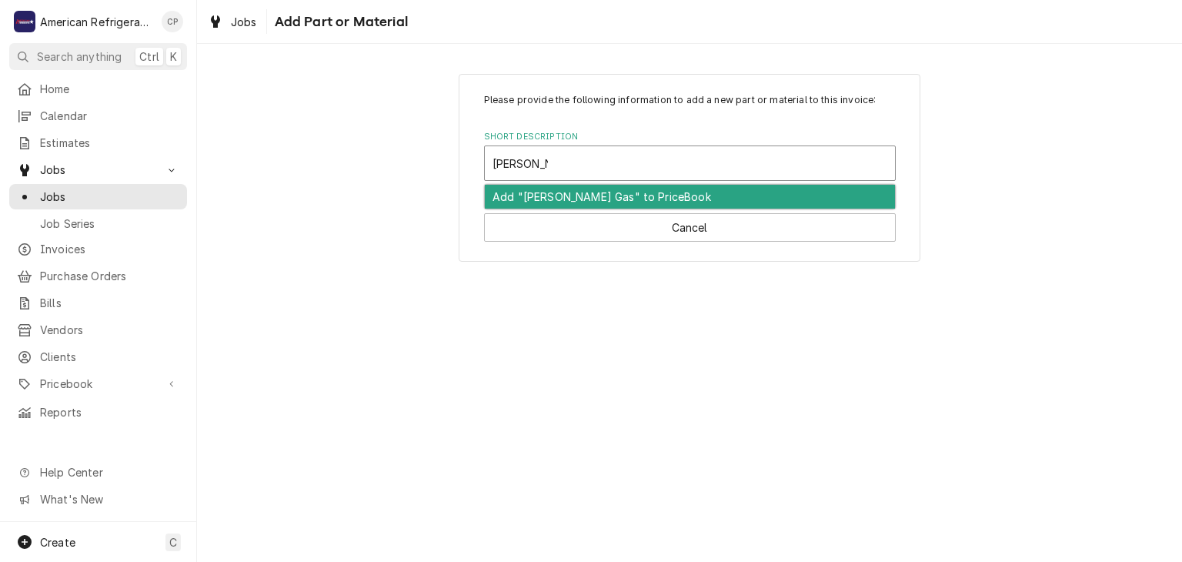
click at [598, 199] on div "Add "Mapp Gas" to PriceBook" at bounding box center [690, 197] width 410 height 24
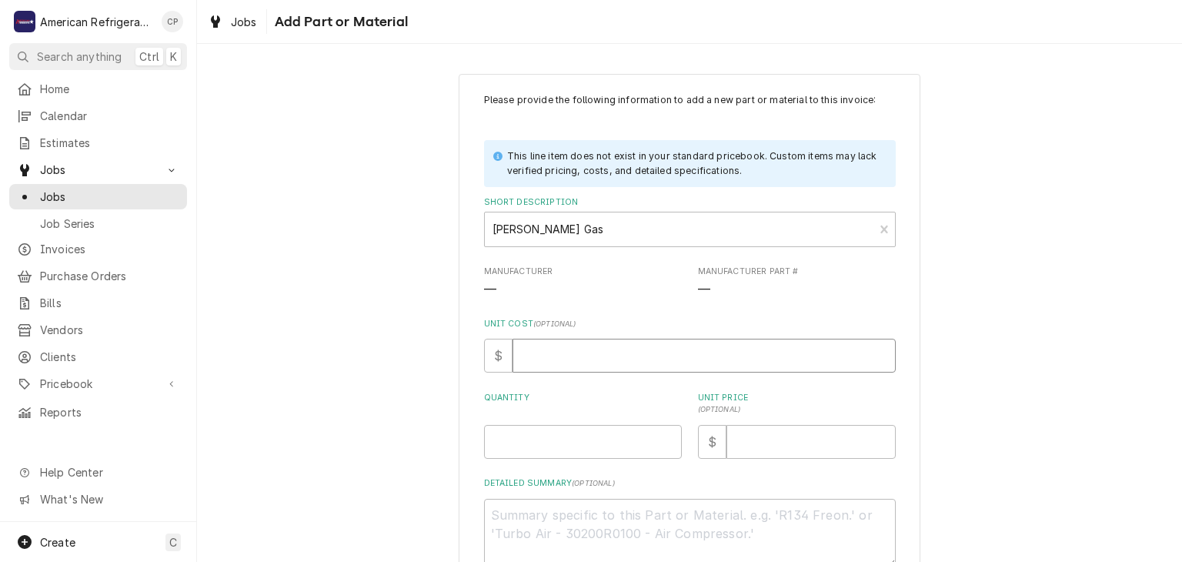
click at [547, 367] on input "Unit Cost ( optional )" at bounding box center [704, 356] width 383 height 34
type textarea "x"
type input "0"
type textarea "x"
type input "1"
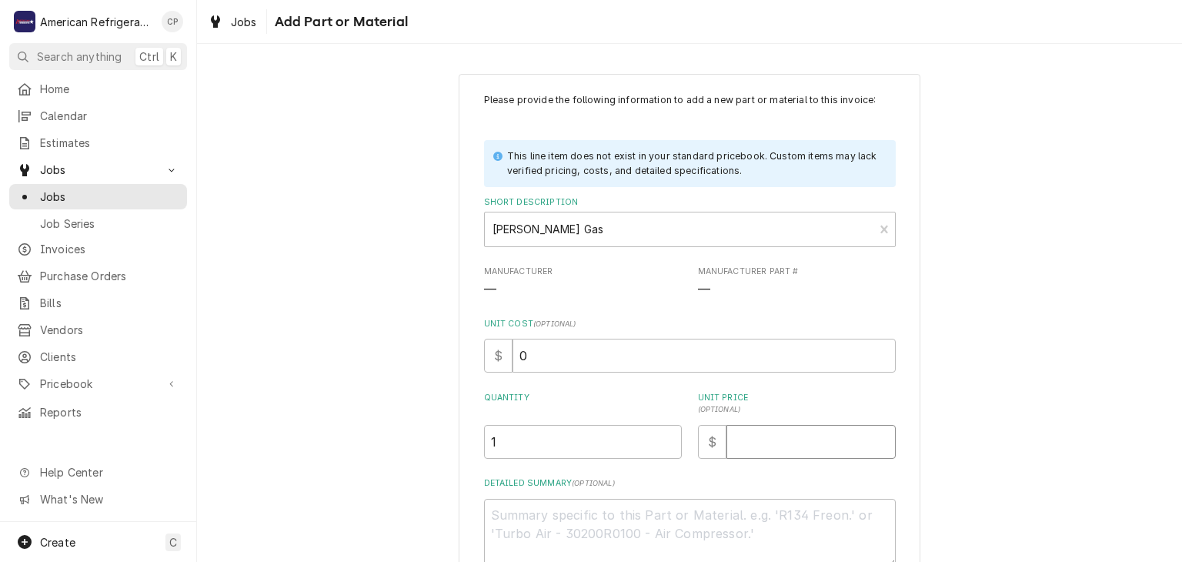
type textarea "x"
type input "2"
type textarea "x"
type input "20"
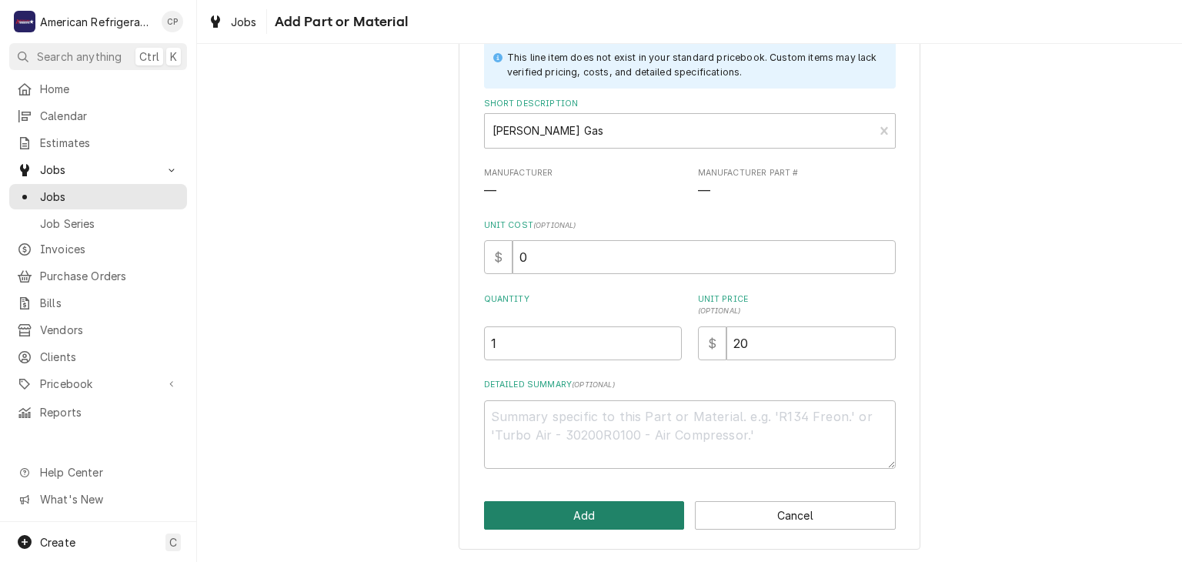
click button "Add" at bounding box center [584, 515] width 201 height 28
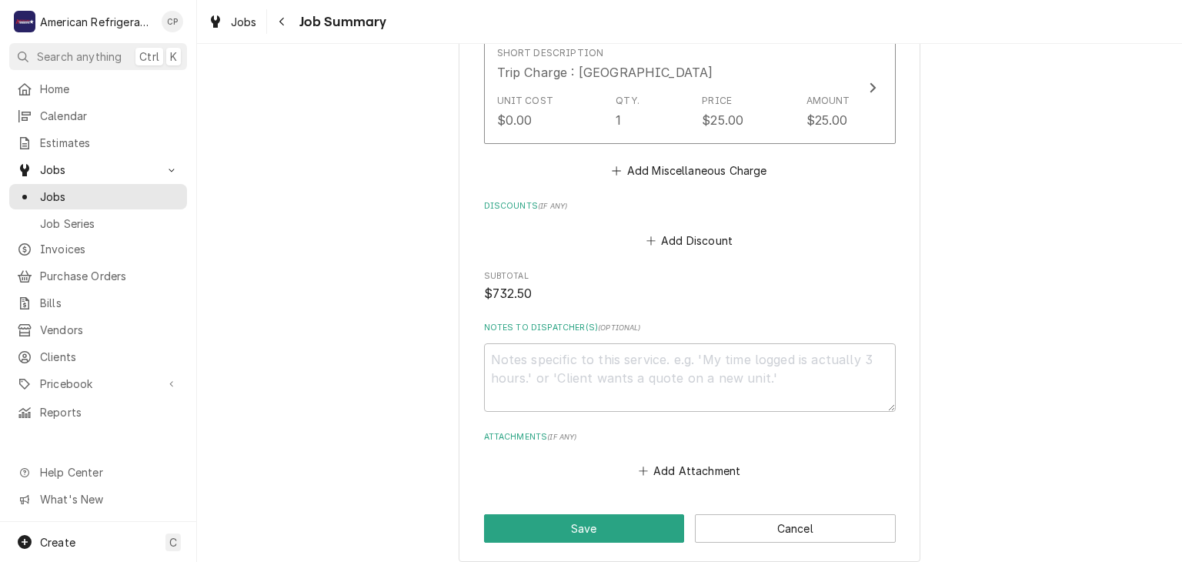
scroll to position [1413, 0]
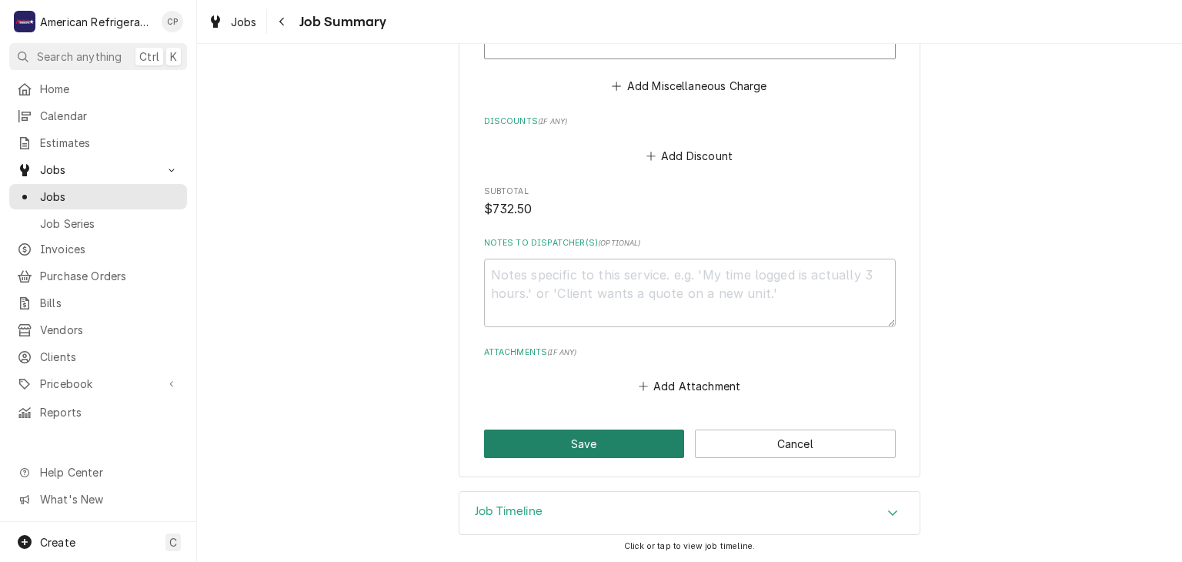
click at [569, 446] on button "Save" at bounding box center [584, 444] width 201 height 28
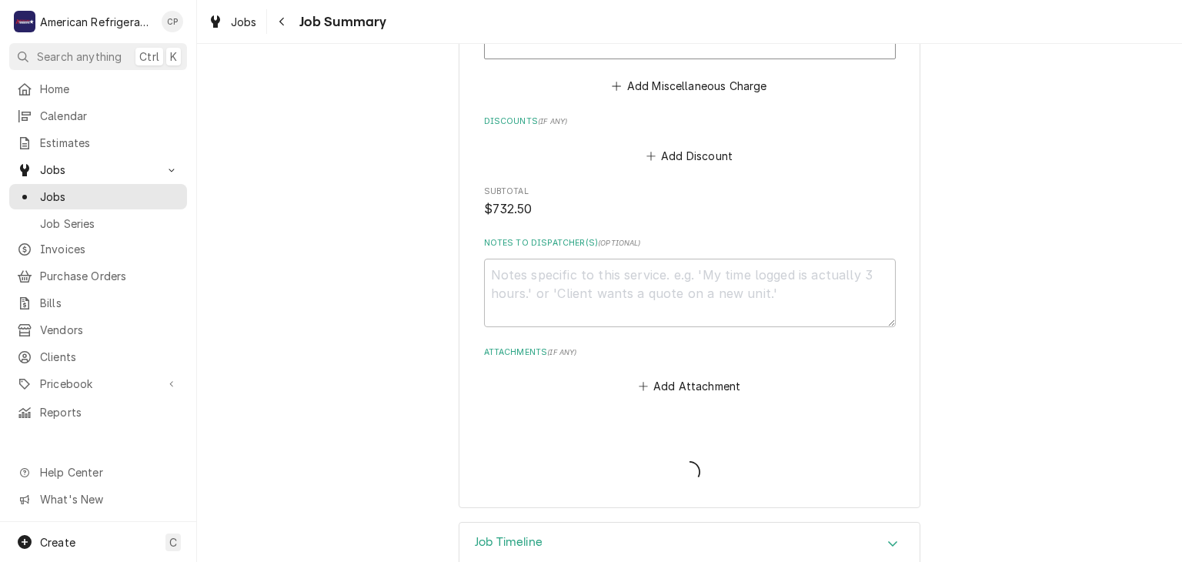
type textarea "x"
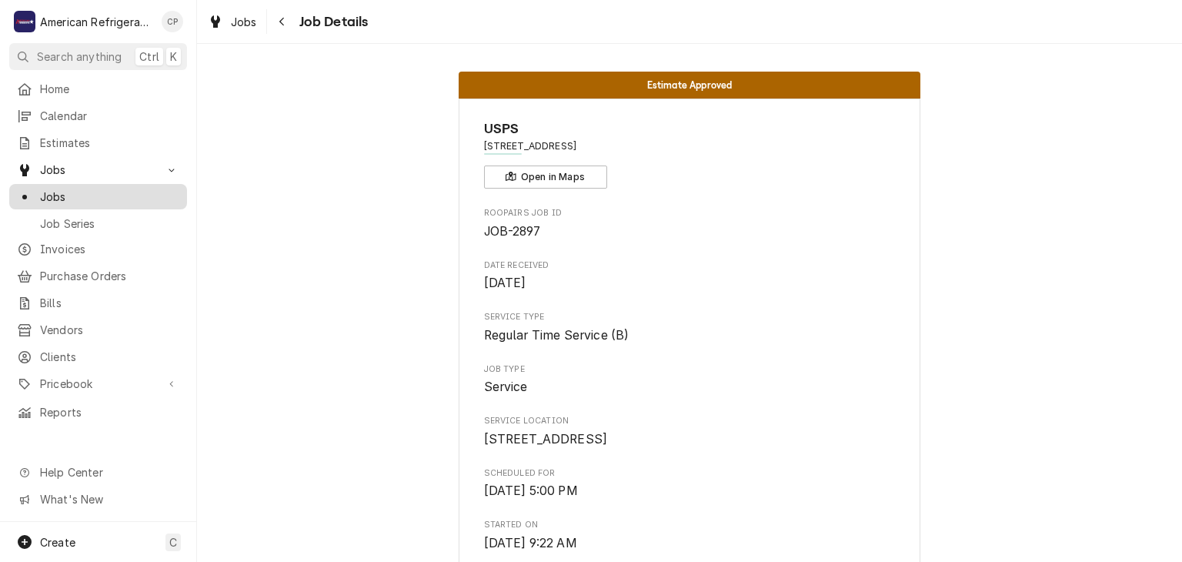
click at [103, 193] on span "Jobs" at bounding box center [109, 197] width 139 height 16
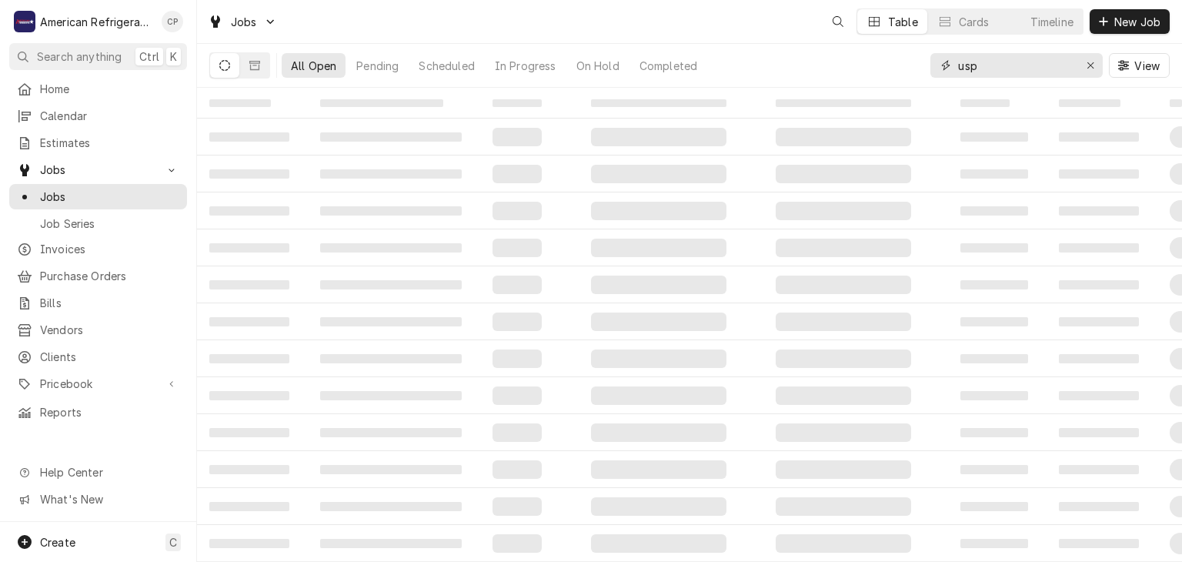
click at [1005, 69] on input "usp" at bounding box center [1015, 65] width 115 height 25
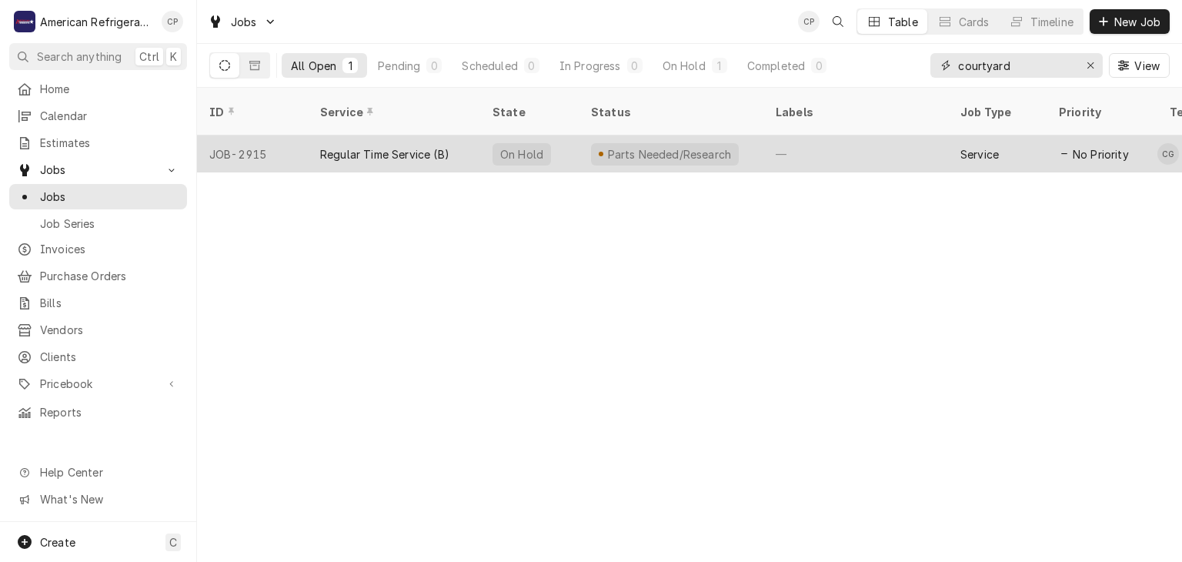
type input "courtyard"
click at [471, 135] on div "Regular Time Service (B)" at bounding box center [394, 153] width 172 height 37
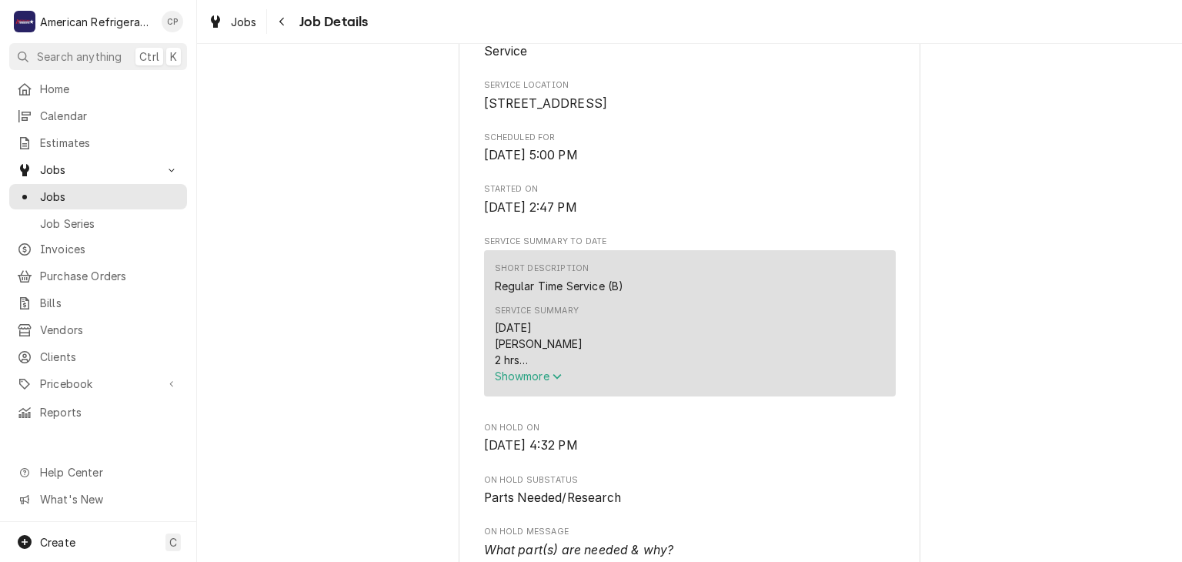
scroll to position [367, 0]
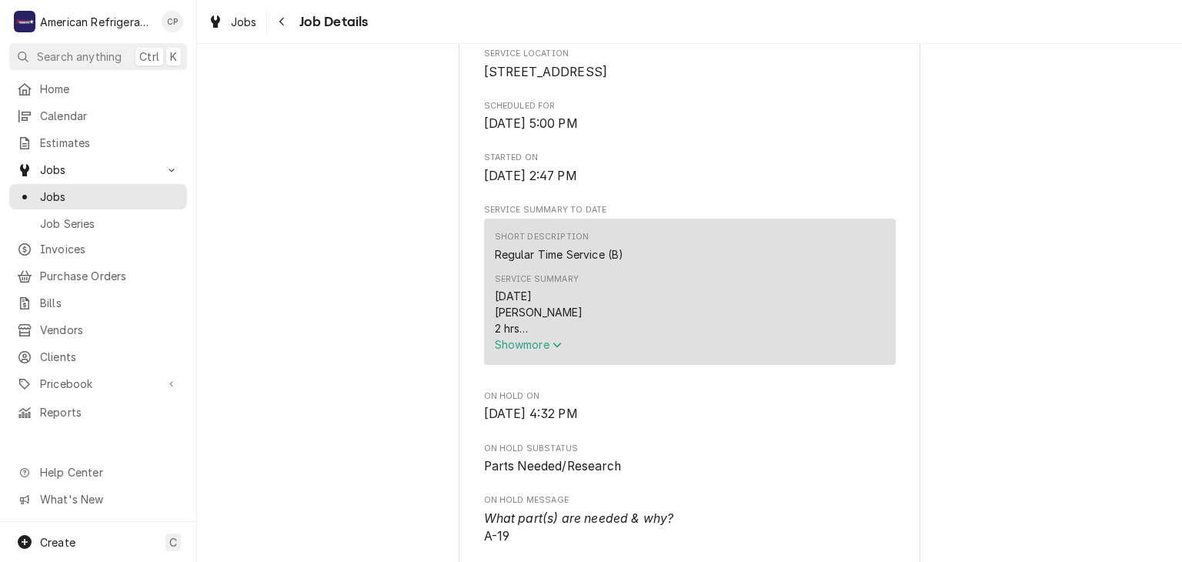
click at [518, 351] on span "Show more" at bounding box center [529, 344] width 68 height 13
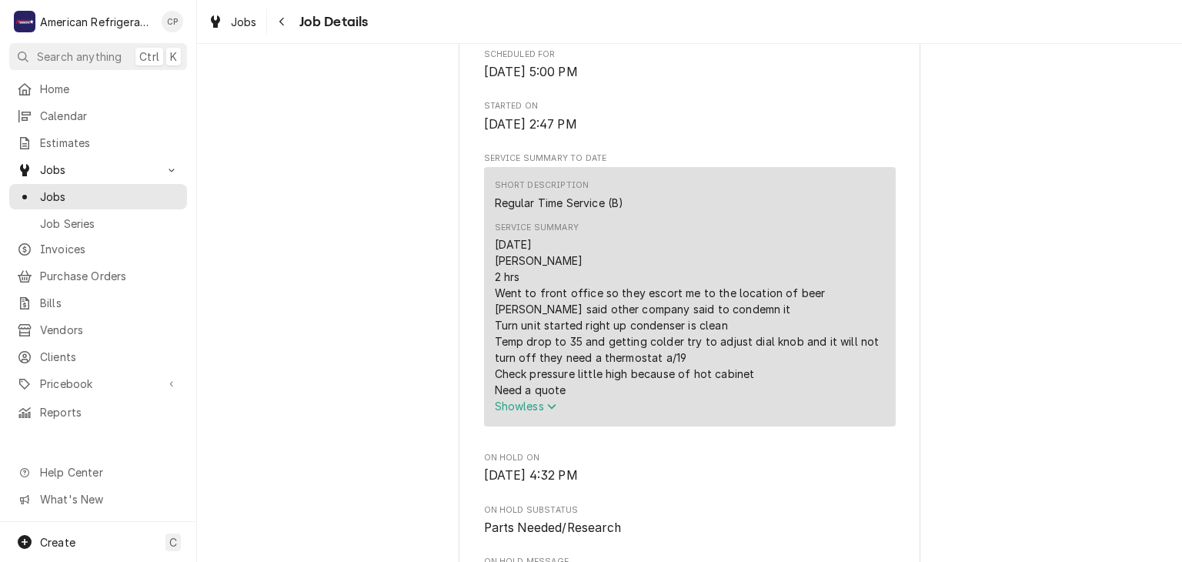
scroll to position [423, 0]
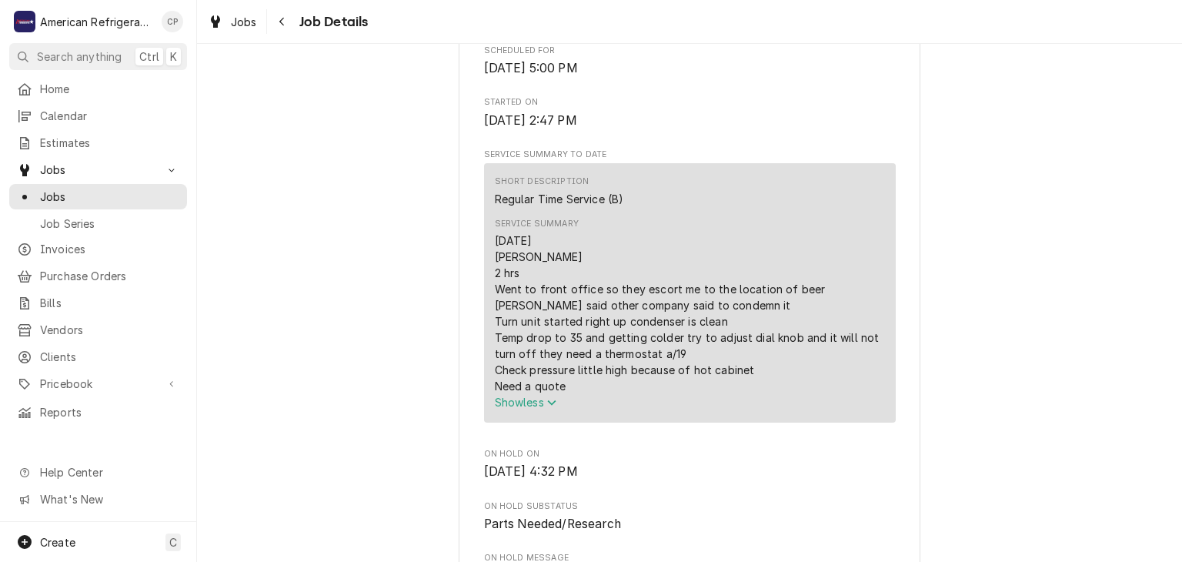
click at [407, 350] on div "Parts Needed/Research Courtyard Marriot 5151 Journal Center Blvd NE, Albuquerqu…" at bounding box center [689, 560] width 985 height 1847
click at [101, 197] on span "Jobs" at bounding box center [109, 197] width 139 height 16
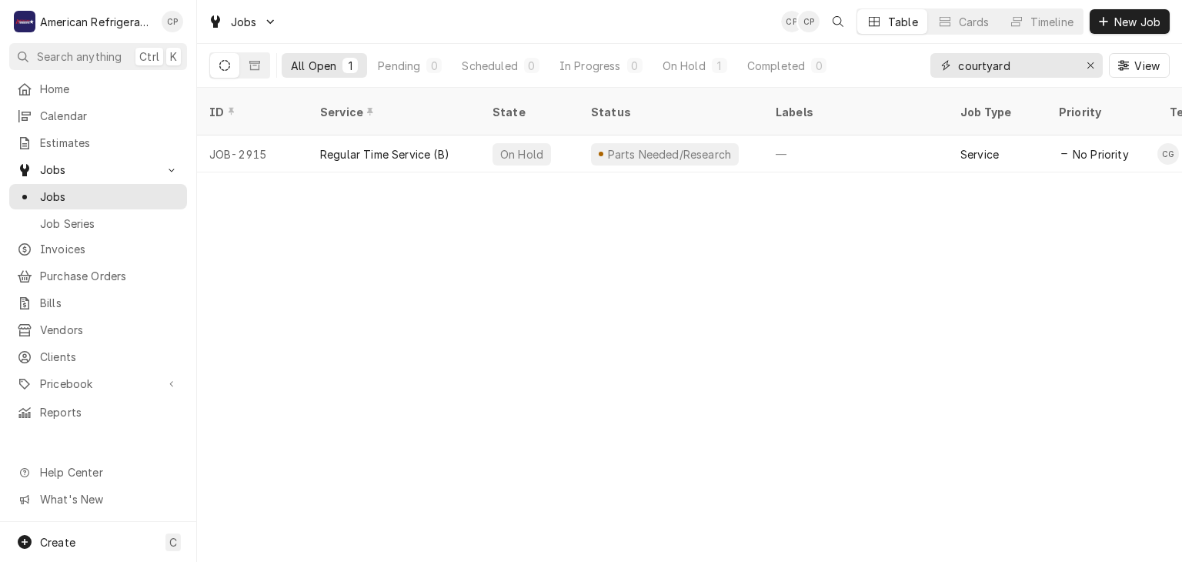
click at [992, 65] on input "courtyard" at bounding box center [1015, 65] width 115 height 25
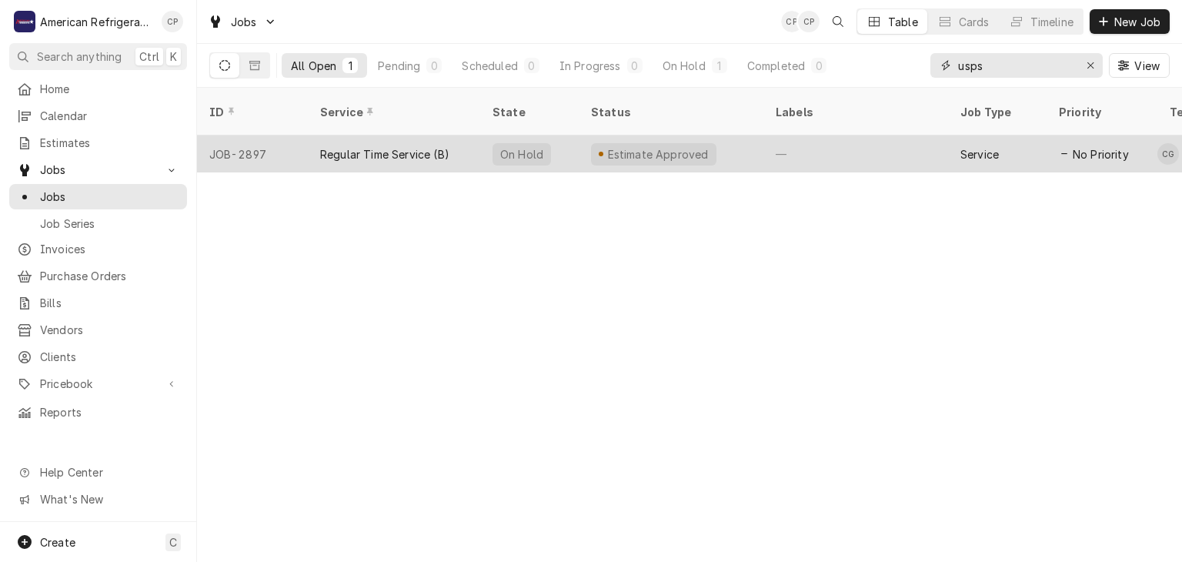
type input "usps"
click at [369, 146] on div "Regular Time Service (B)" at bounding box center [384, 154] width 129 height 16
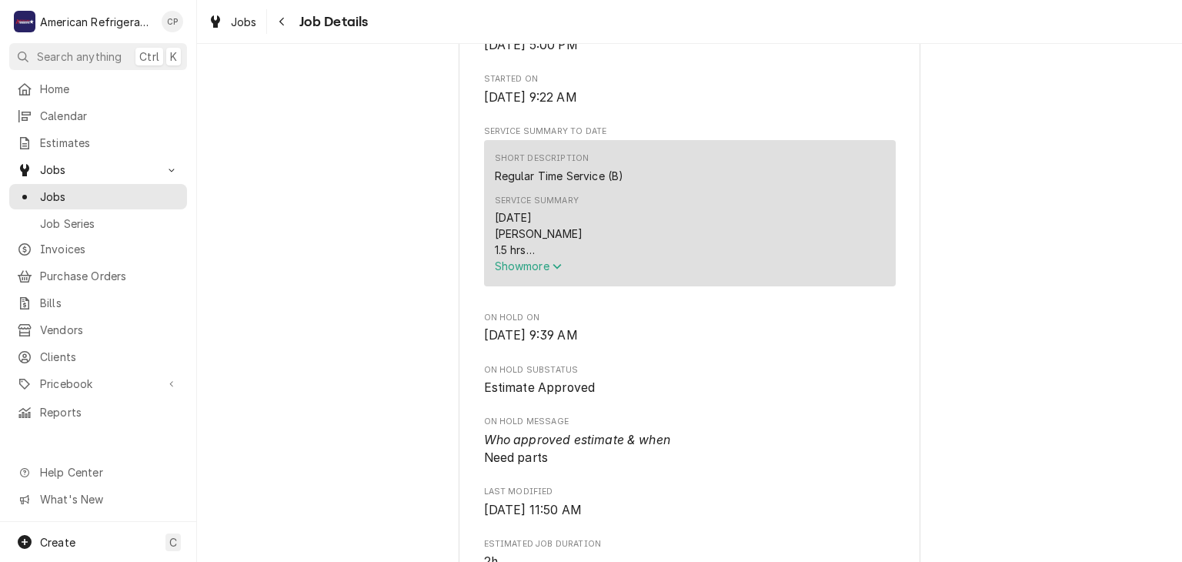
scroll to position [452, 0]
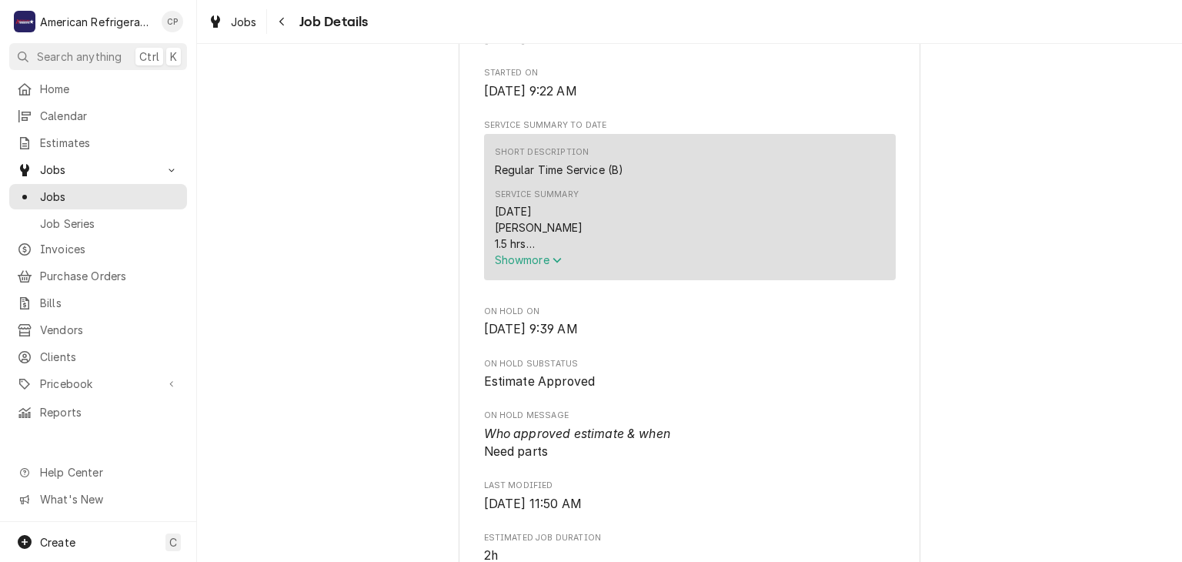
click at [547, 266] on span "Show more" at bounding box center [529, 259] width 68 height 13
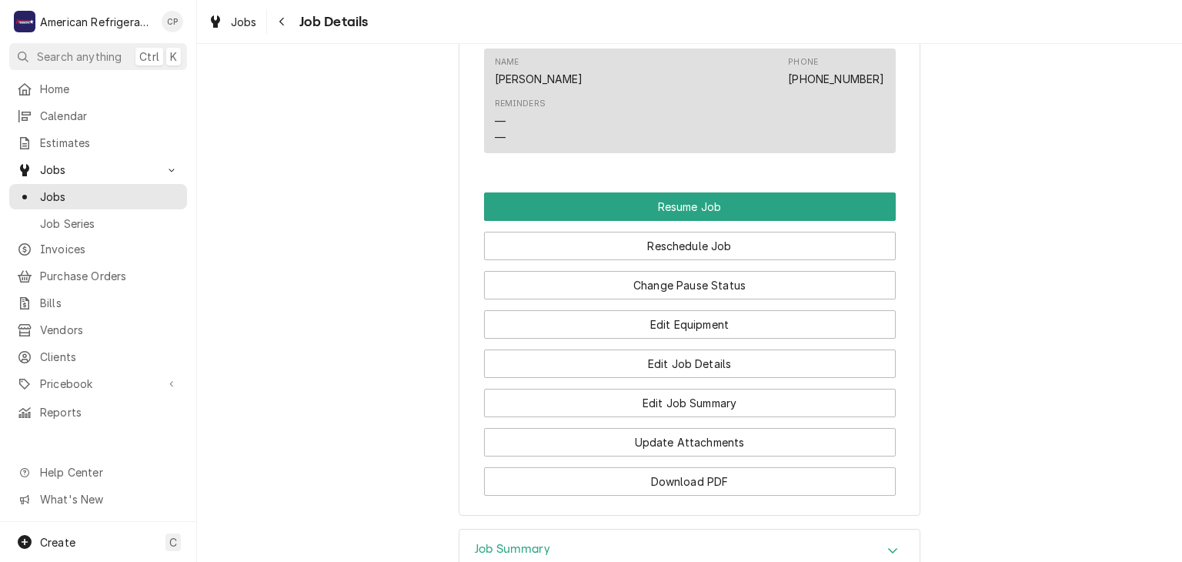
scroll to position [1459, 0]
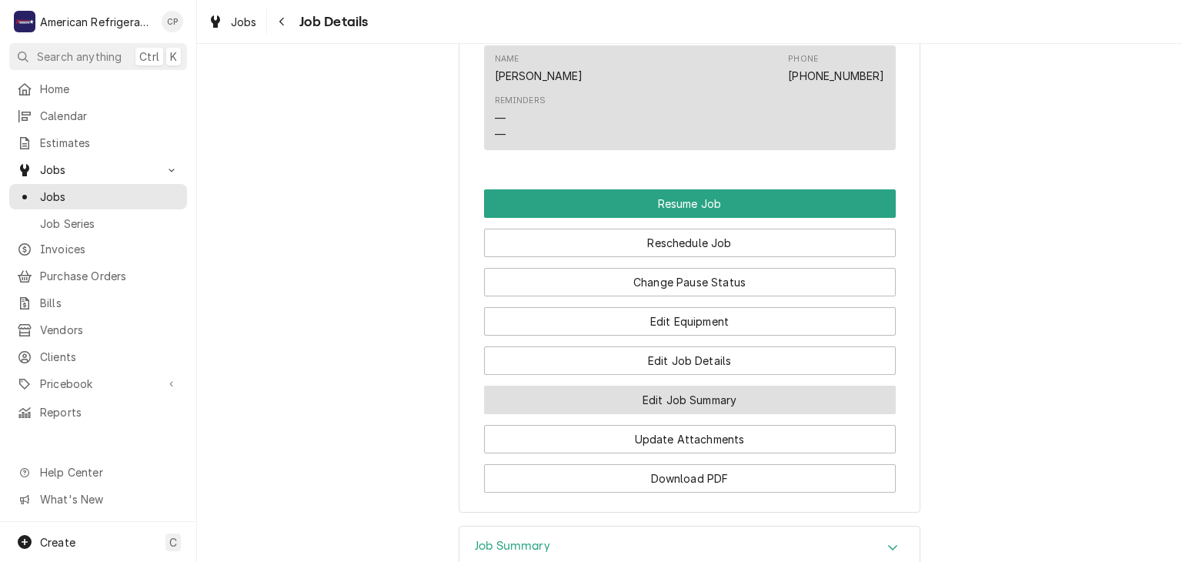
click at [613, 414] on button "Edit Job Summary" at bounding box center [690, 400] width 412 height 28
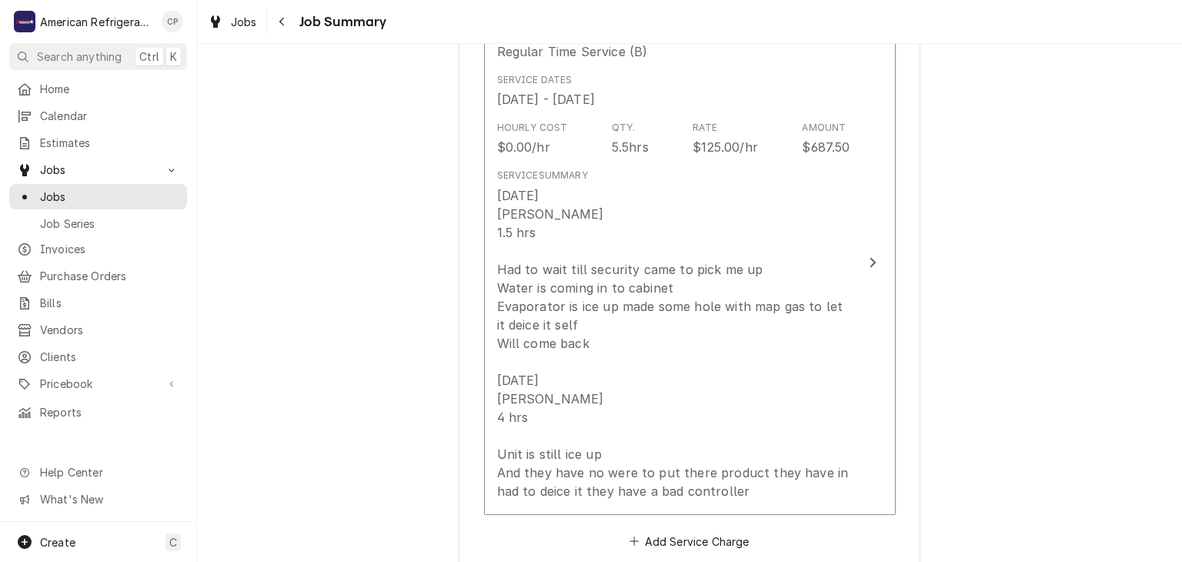
scroll to position [432, 0]
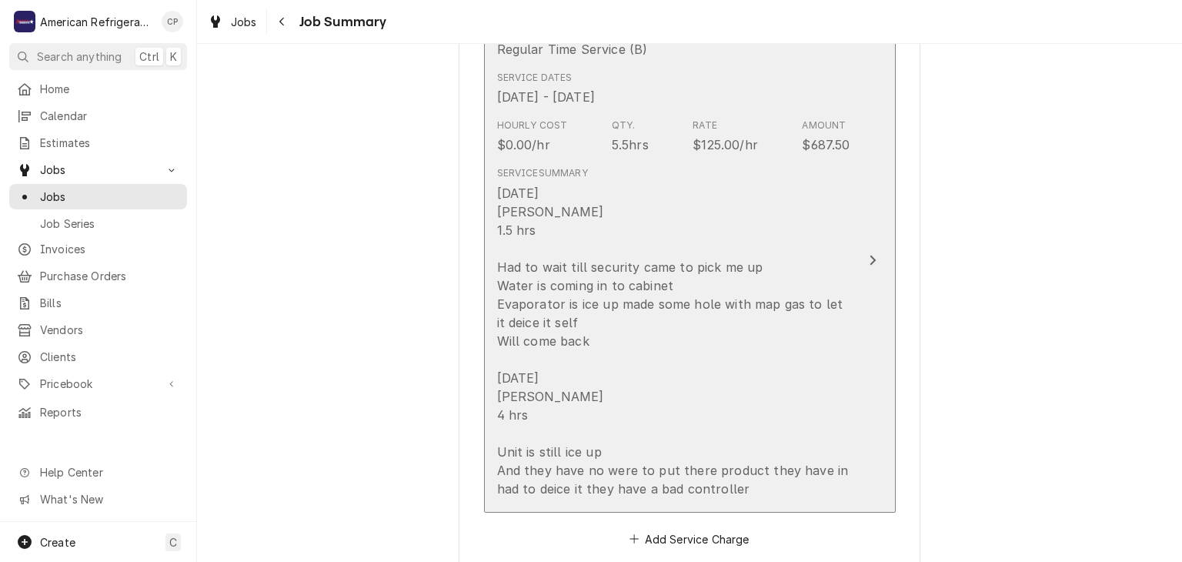
click at [627, 278] on div "8-25-25 Carlos 1.5 hrs Had to wait till security came to pick me up Water is co…" at bounding box center [673, 341] width 353 height 314
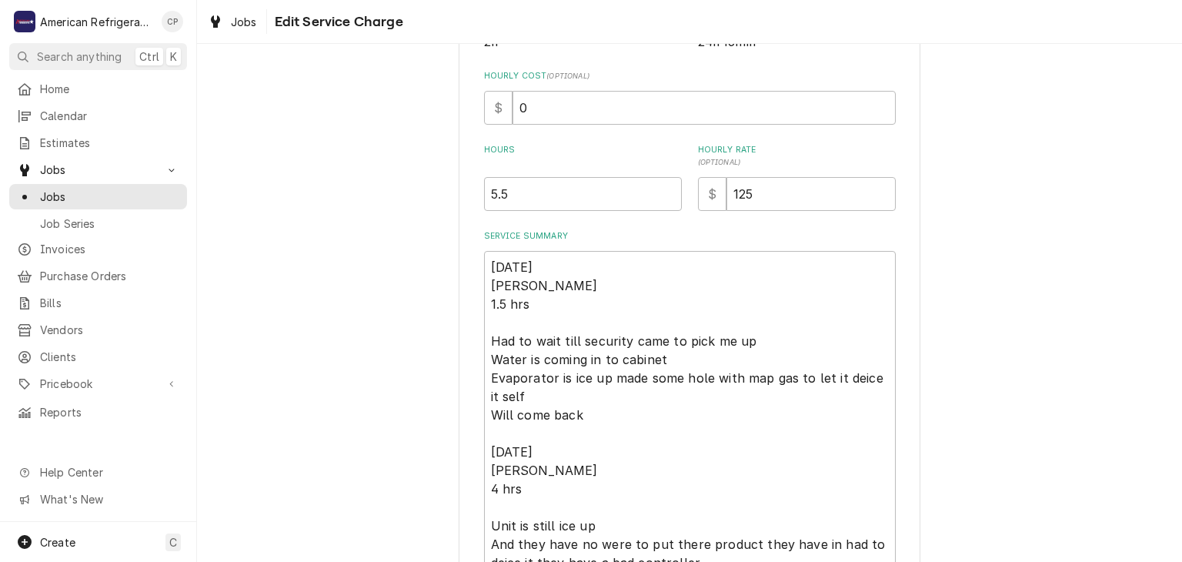
scroll to position [403, 0]
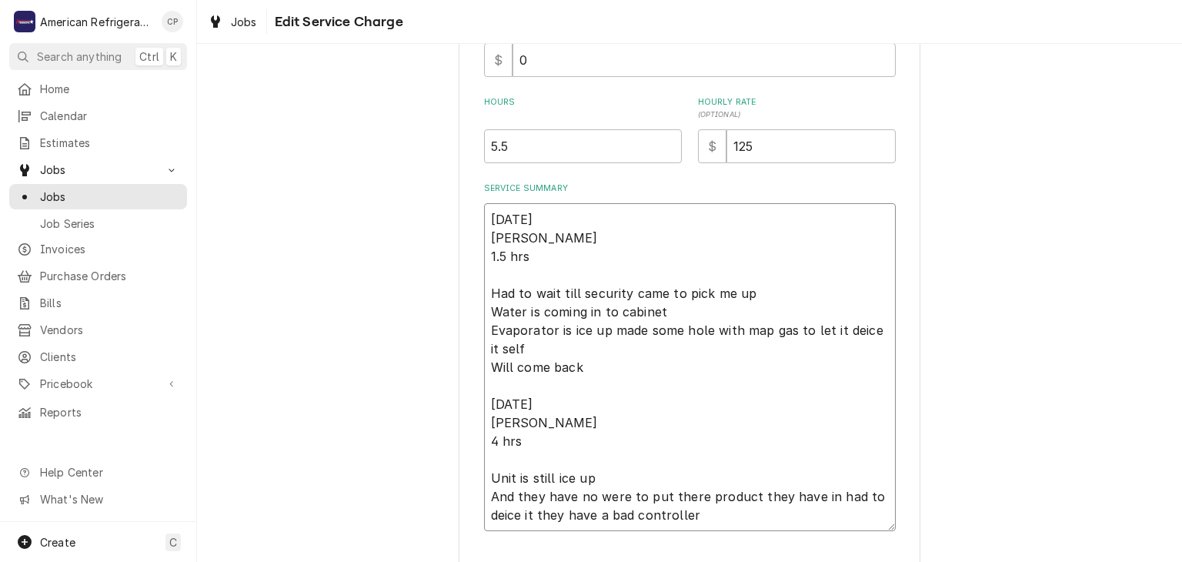
click at [535, 260] on textarea "8-25-25 Carlos 1.5 hrs Had to wait till security came to pick me up Water is co…" at bounding box center [690, 367] width 412 height 328
type textarea "x"
type textarea "8-25-25 Carlos Had to wait till security came to pick me up Water is coming in …"
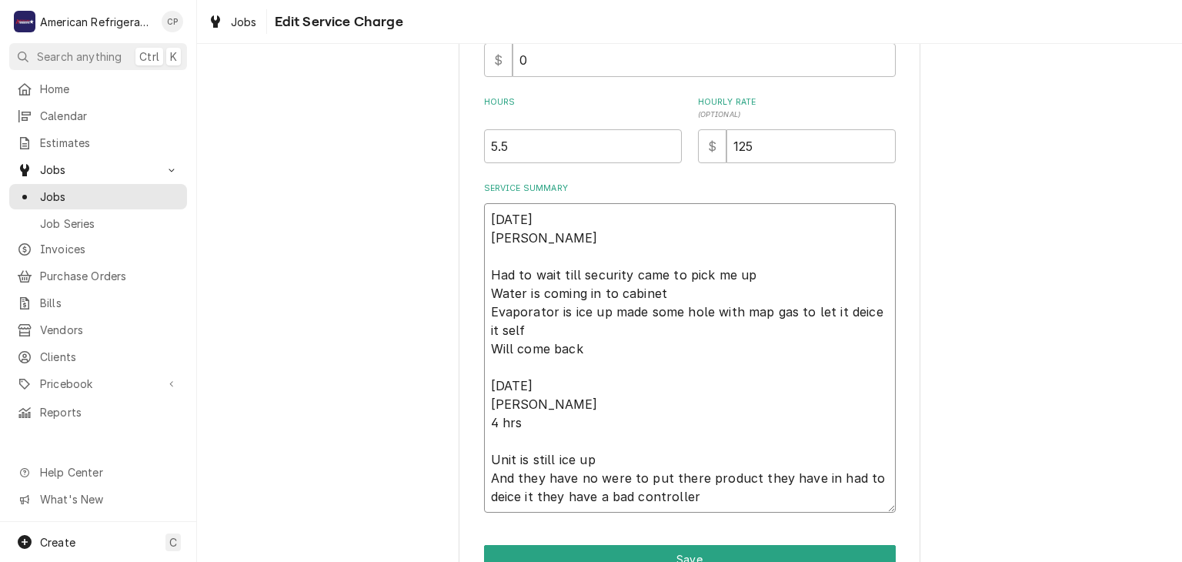
click at [577, 430] on textarea "8-25-25 Carlos Had to wait till security came to pick me up Water is coming in …" at bounding box center [690, 357] width 412 height 309
type textarea "x"
type textarea "8-25-25 Carlos Had to wait till security came to pick me up Water is coming in …"
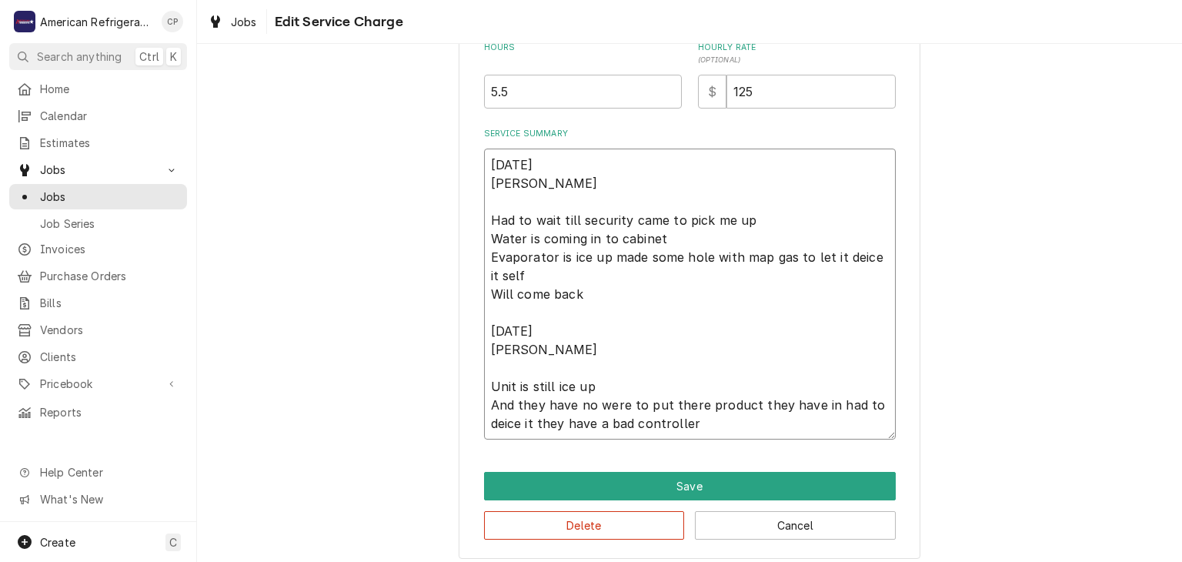
scroll to position [467, 0]
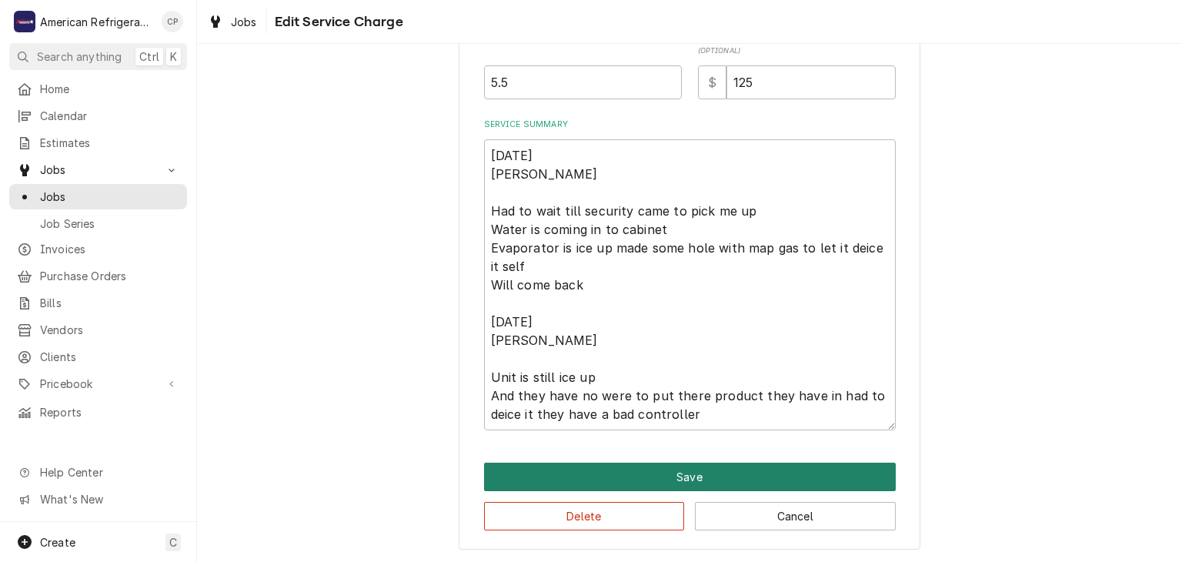
click at [563, 481] on button "Save" at bounding box center [690, 477] width 412 height 28
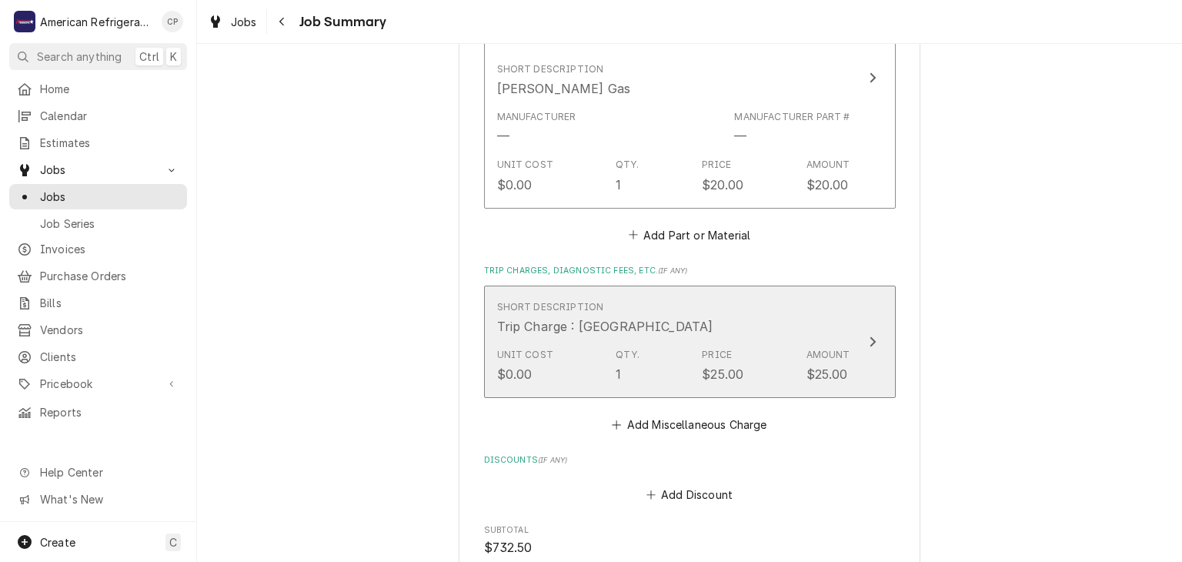
scroll to position [1259, 0]
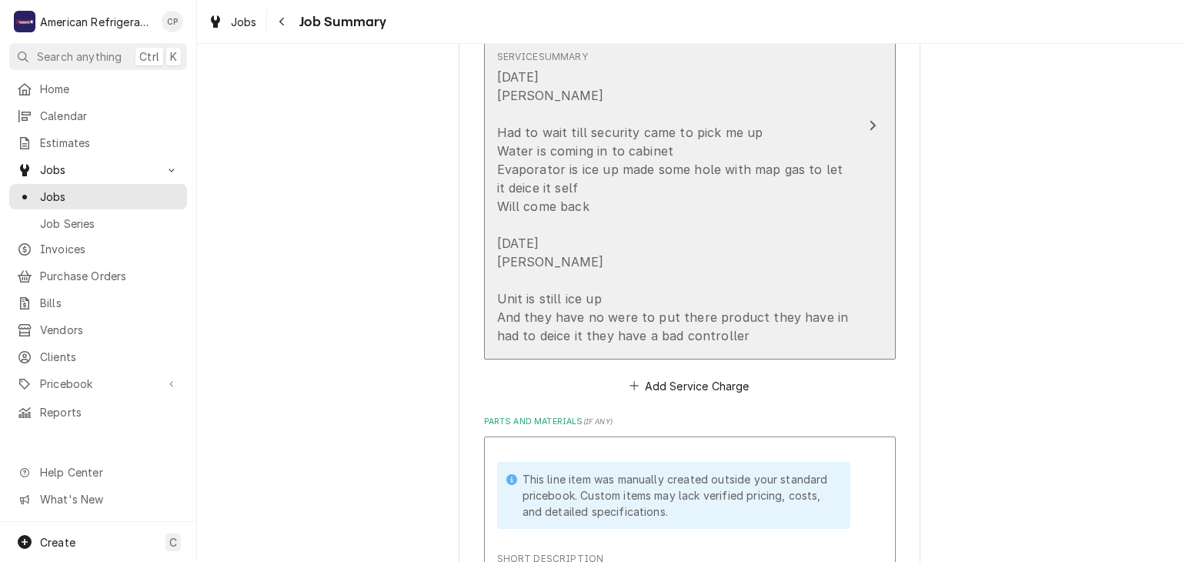
click at [572, 246] on div "8-25-25 Carlos Had to wait till security came to pick me up Water is coming in …" at bounding box center [673, 206] width 353 height 277
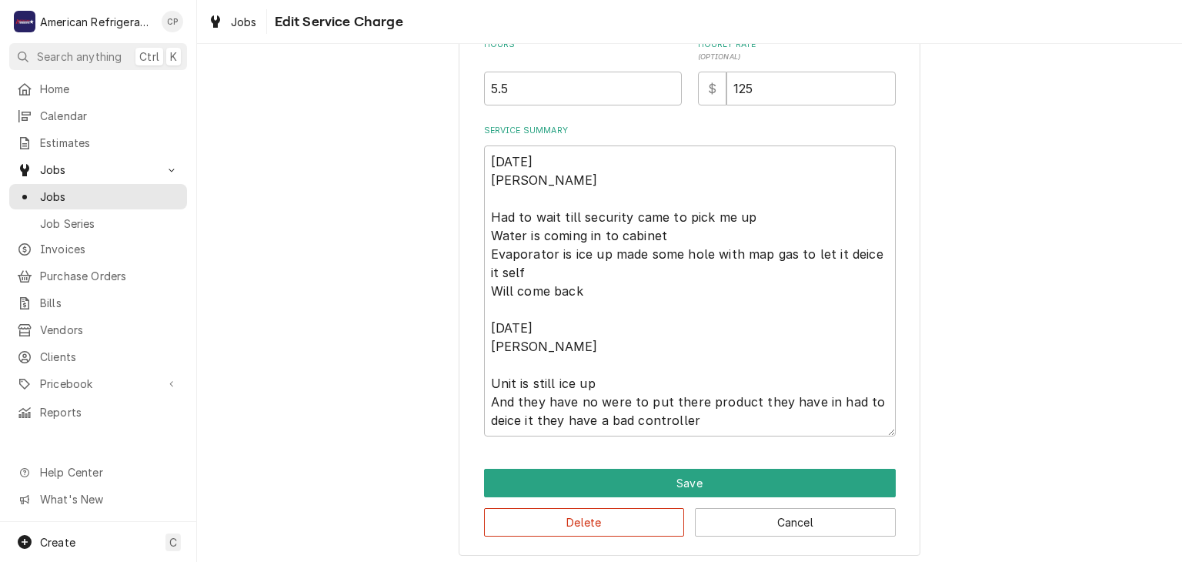
scroll to position [467, 0]
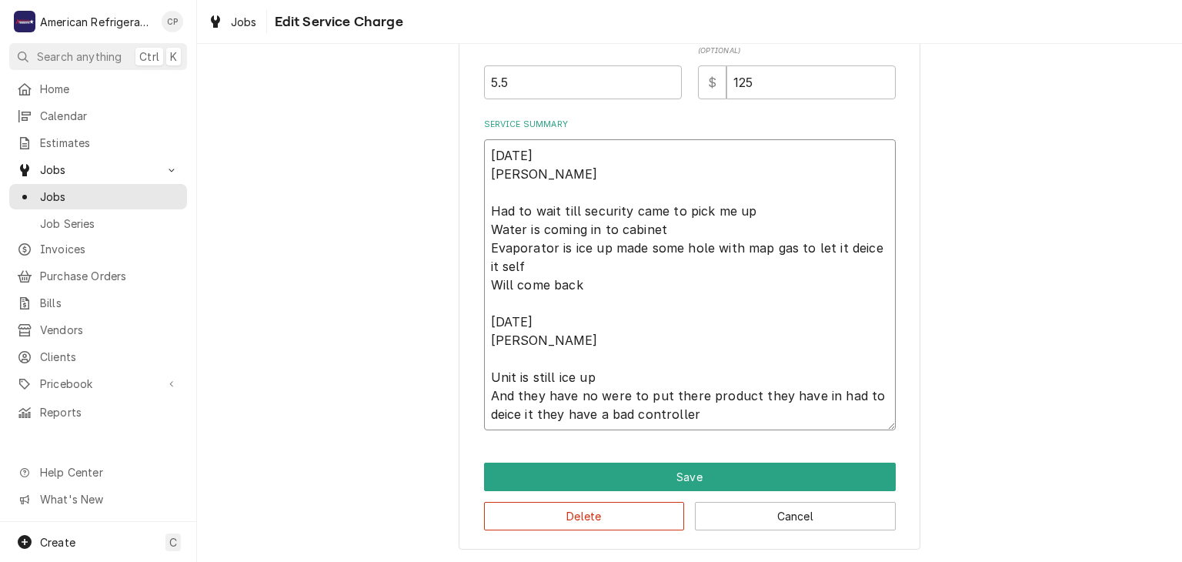
click at [774, 212] on textarea "8-25-25 Carlos Had to wait till security came to pick me up Water is coming in …" at bounding box center [690, 284] width 412 height 291
type textarea "x"
type textarea "8-25-25 Carlos Had to wait till security came to pick me up Water is coming in …"
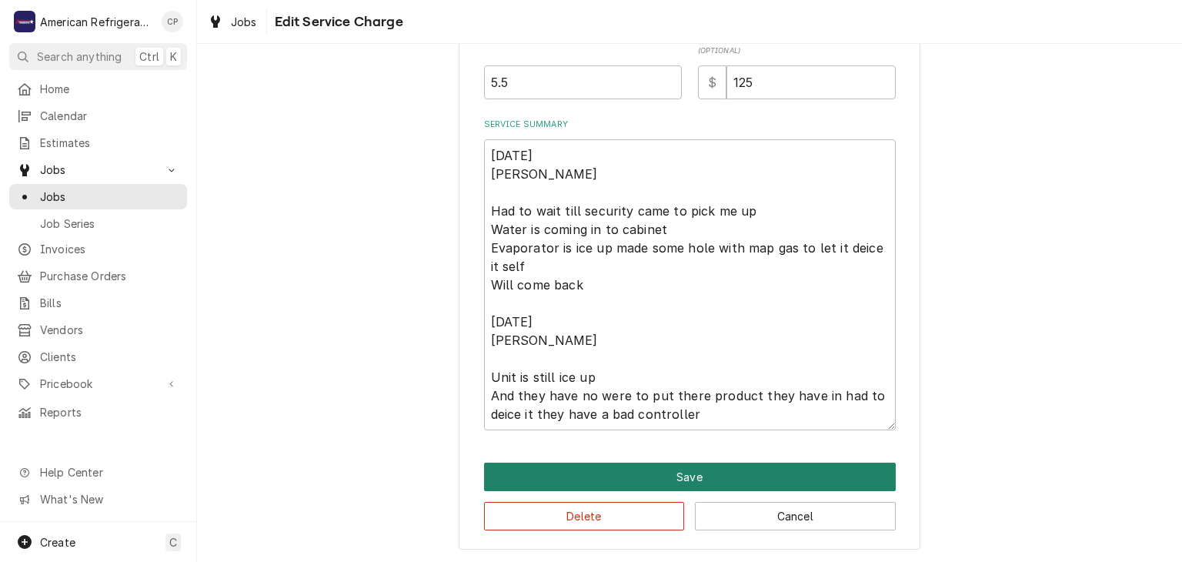
click at [570, 476] on button "Save" at bounding box center [690, 477] width 412 height 28
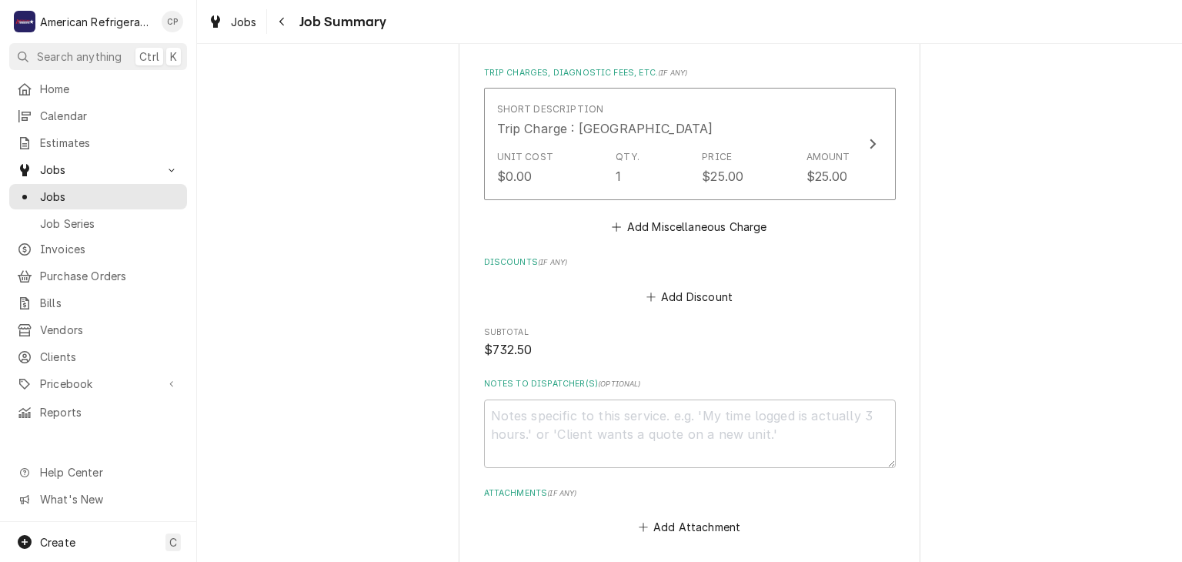
scroll to position [1376, 0]
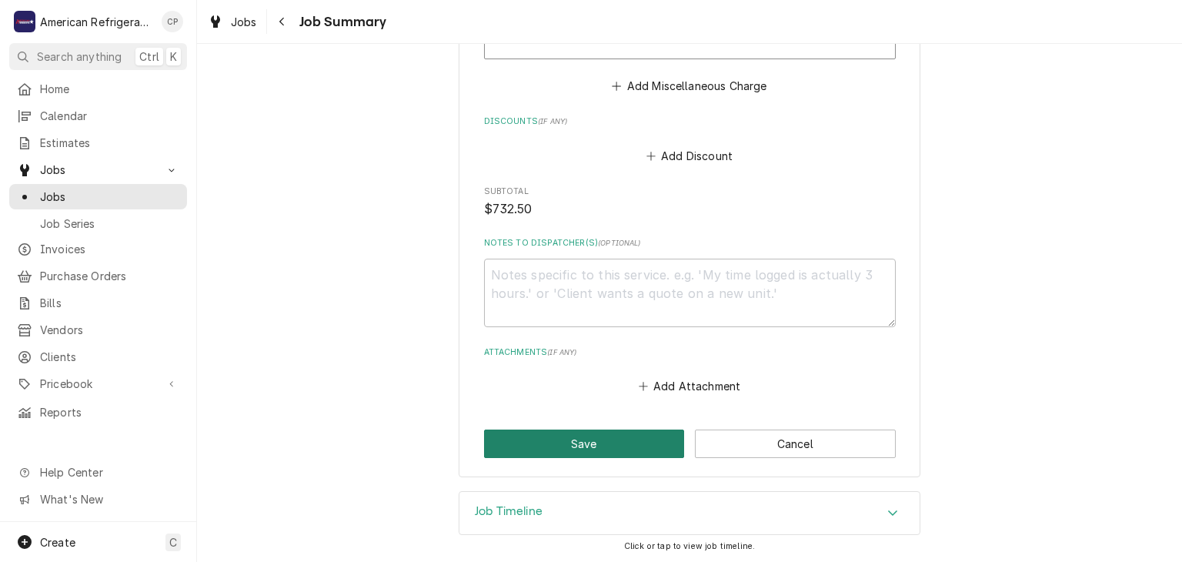
click at [563, 445] on button "Save" at bounding box center [584, 444] width 201 height 28
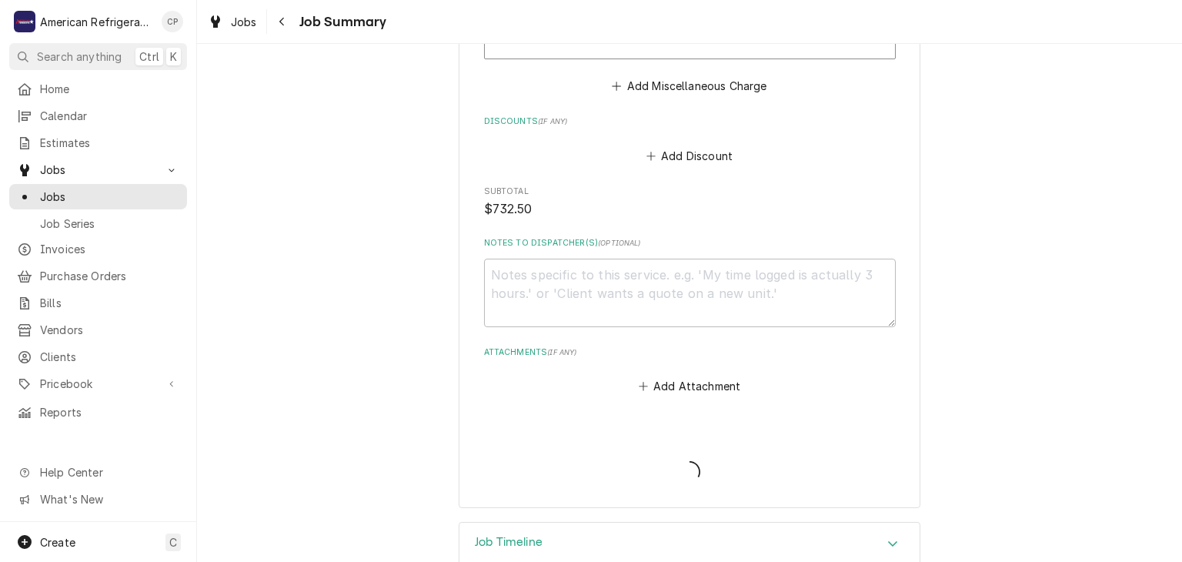
type textarea "x"
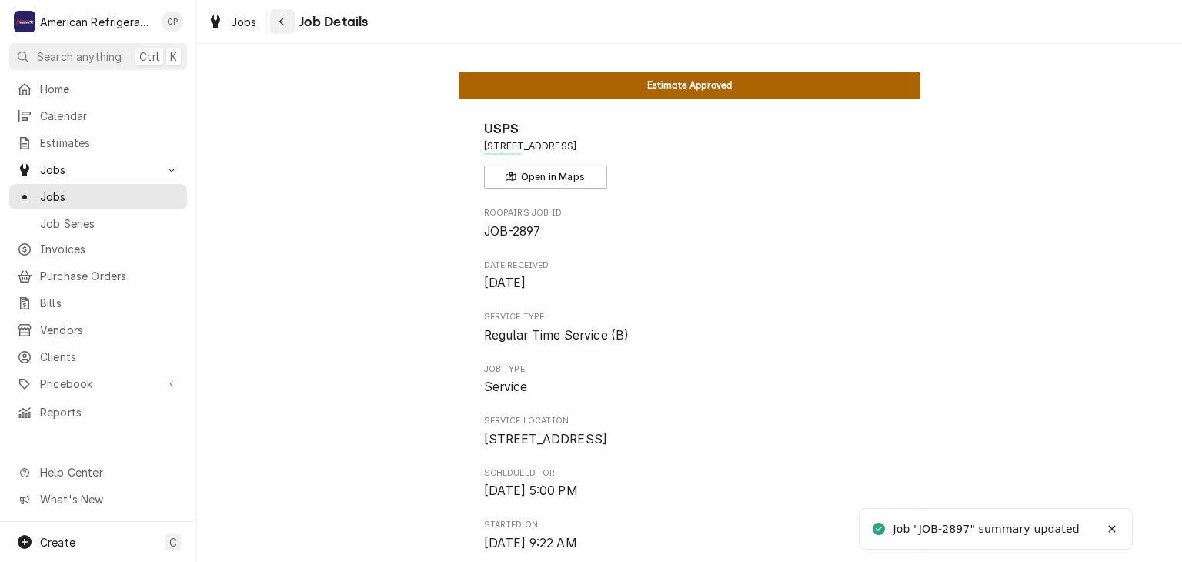
click at [287, 18] on div "Navigate back" at bounding box center [282, 21] width 15 height 15
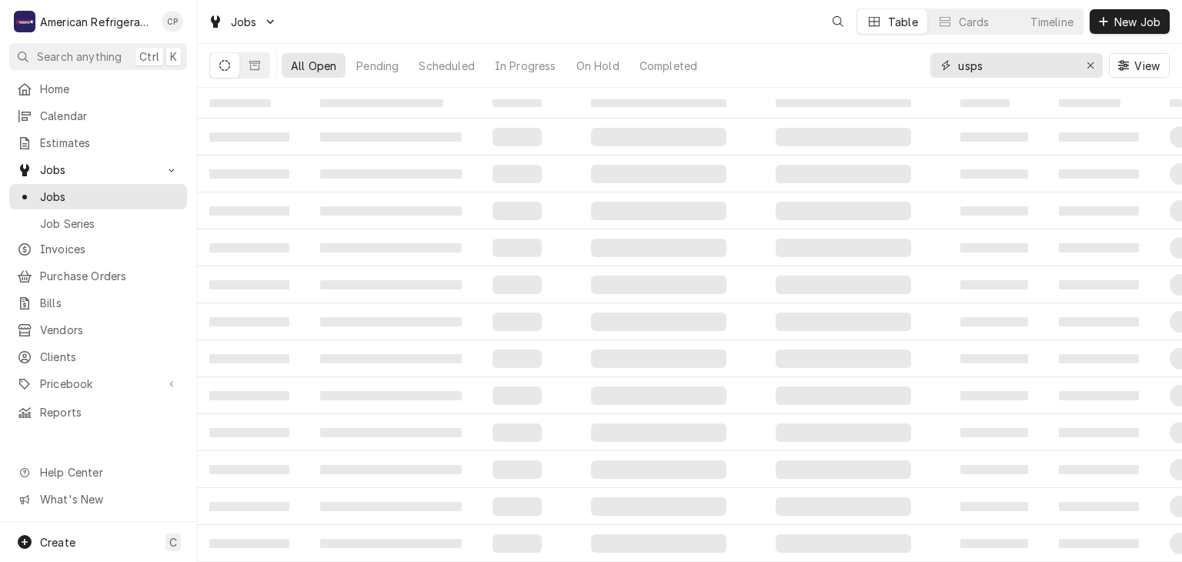
click at [1031, 67] on input "usps" at bounding box center [1015, 65] width 115 height 25
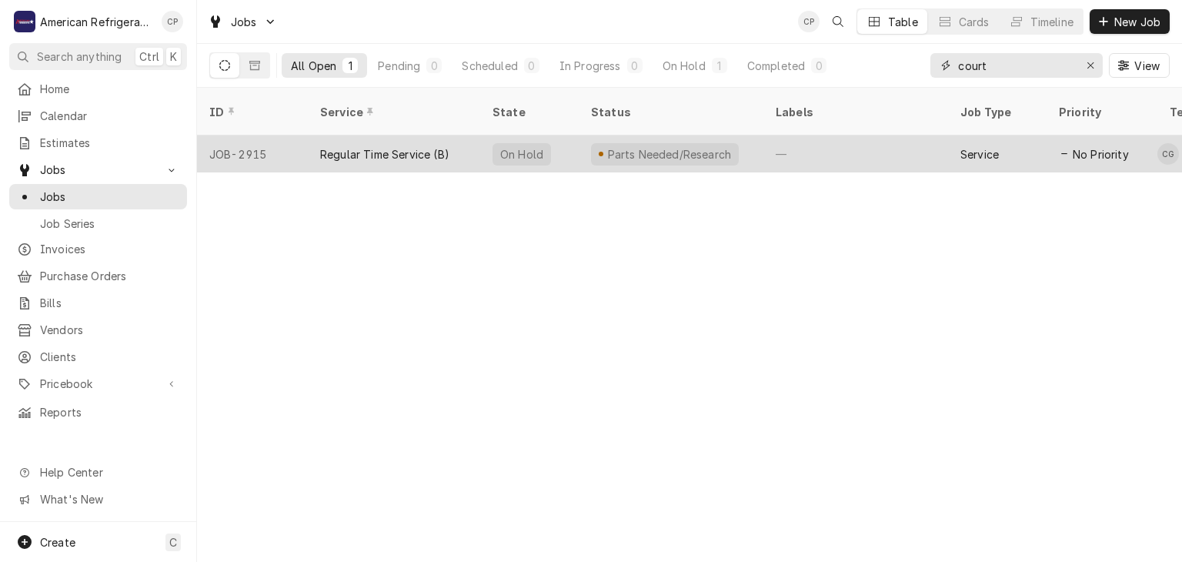
type input "court"
click at [400, 146] on div "Regular Time Service (B)" at bounding box center [384, 154] width 129 height 16
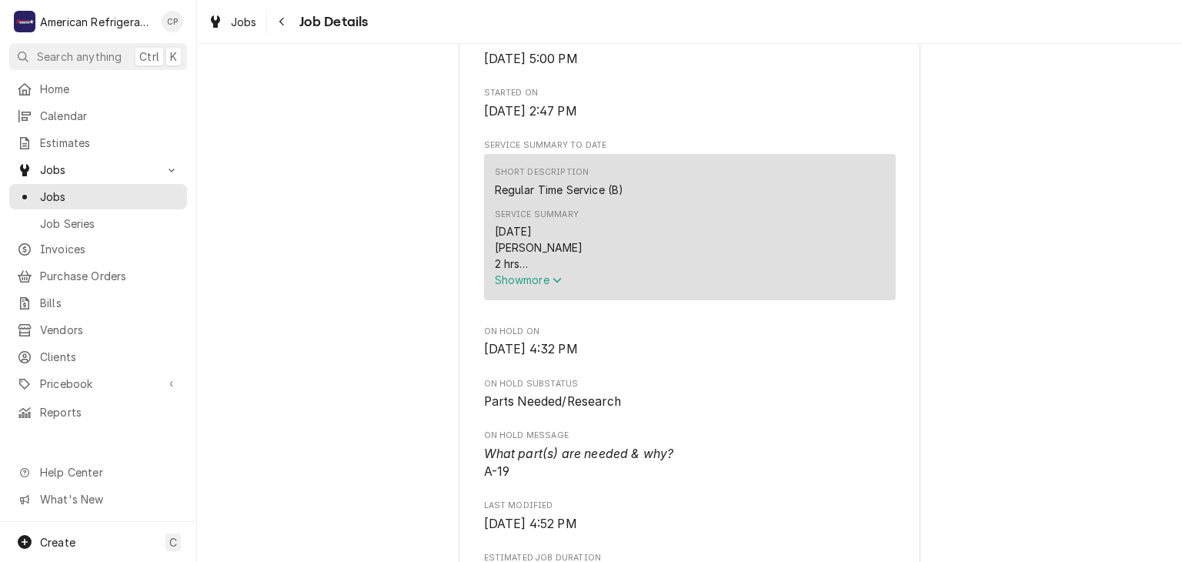
scroll to position [438, 0]
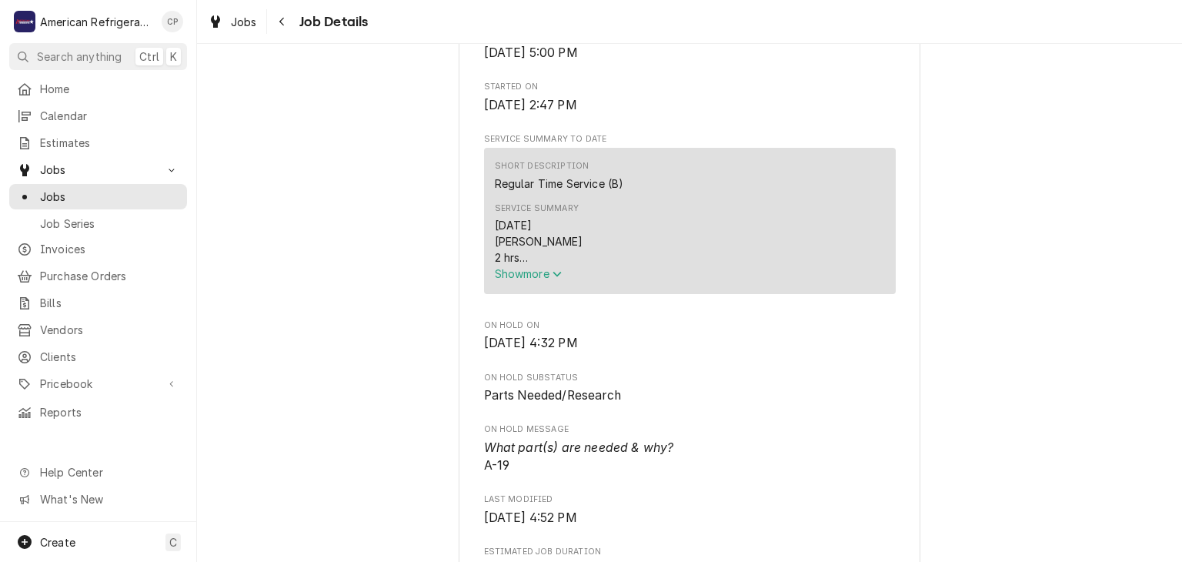
click at [507, 280] on span "Show more" at bounding box center [529, 273] width 68 height 13
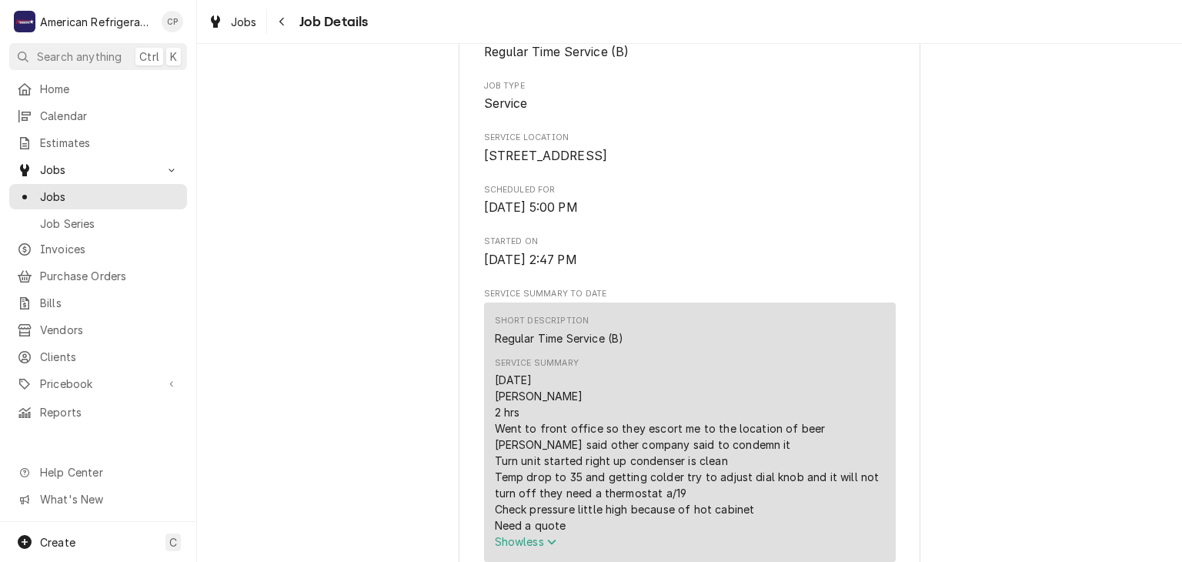
scroll to position [0, 0]
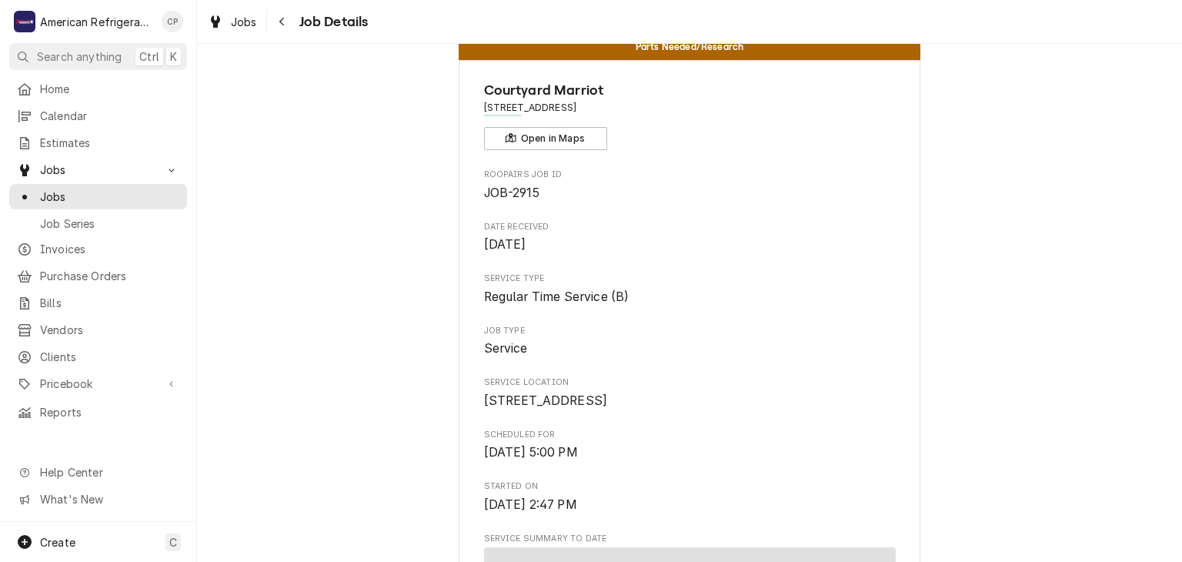
click at [523, 106] on span "[STREET_ADDRESS]" at bounding box center [690, 108] width 412 height 14
copy span "Journal"
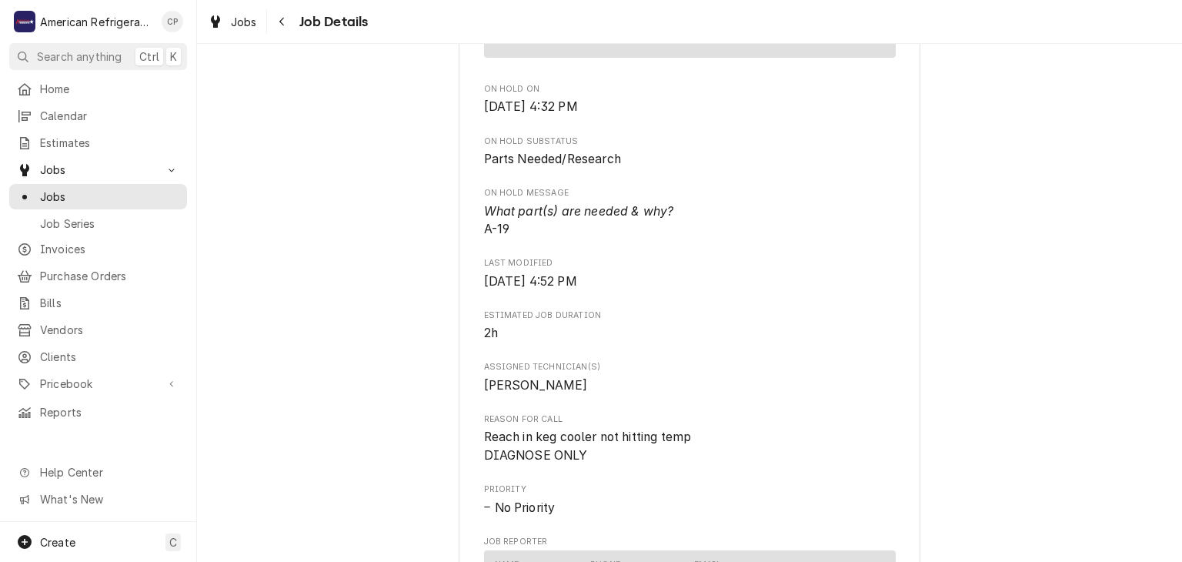
scroll to position [0, 0]
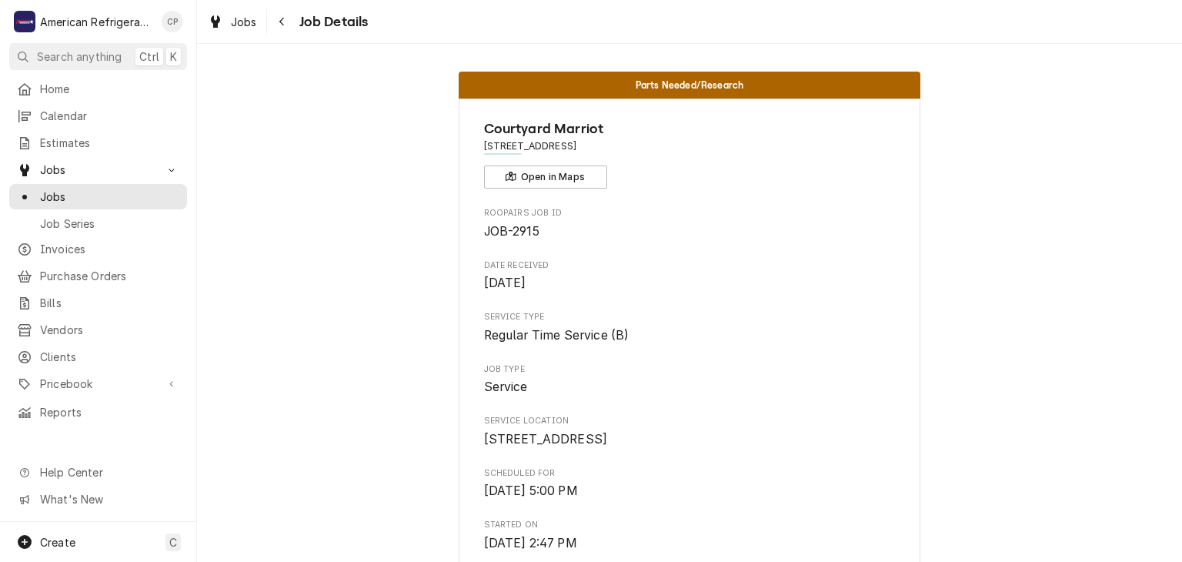
click at [104, 246] on span "Invoices" at bounding box center [109, 249] width 139 height 16
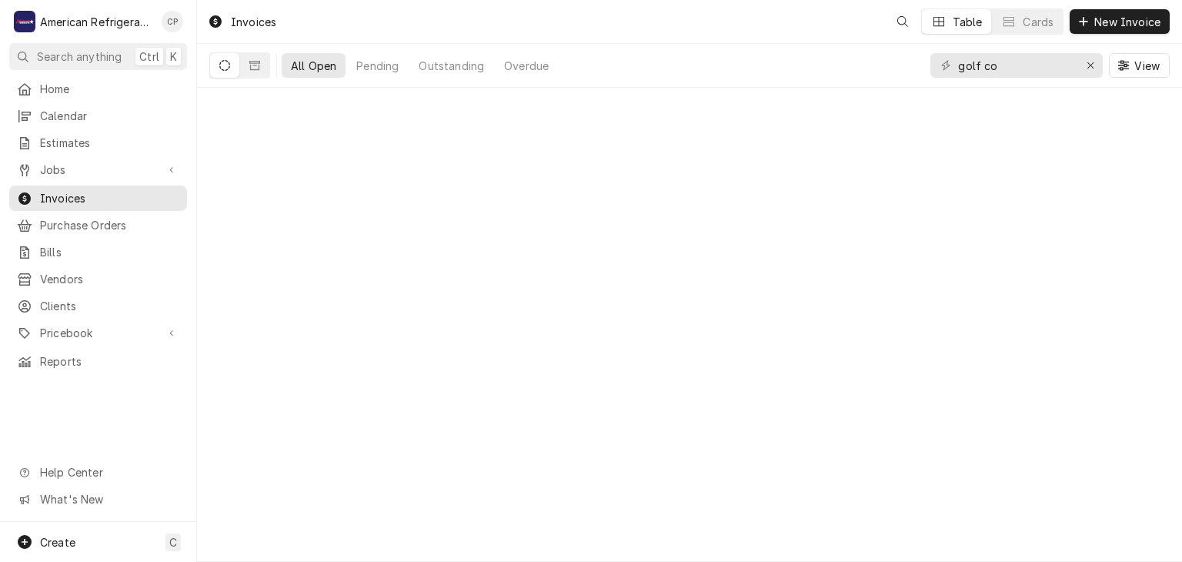
click at [1027, 68] on input "golf co" at bounding box center [1015, 65] width 115 height 25
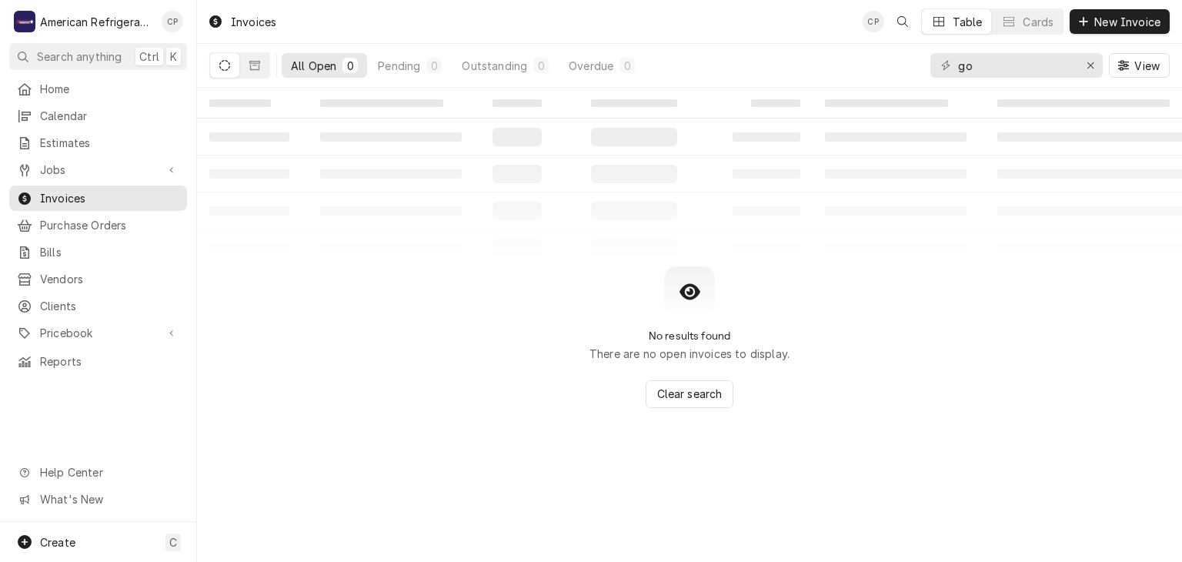
type input "g"
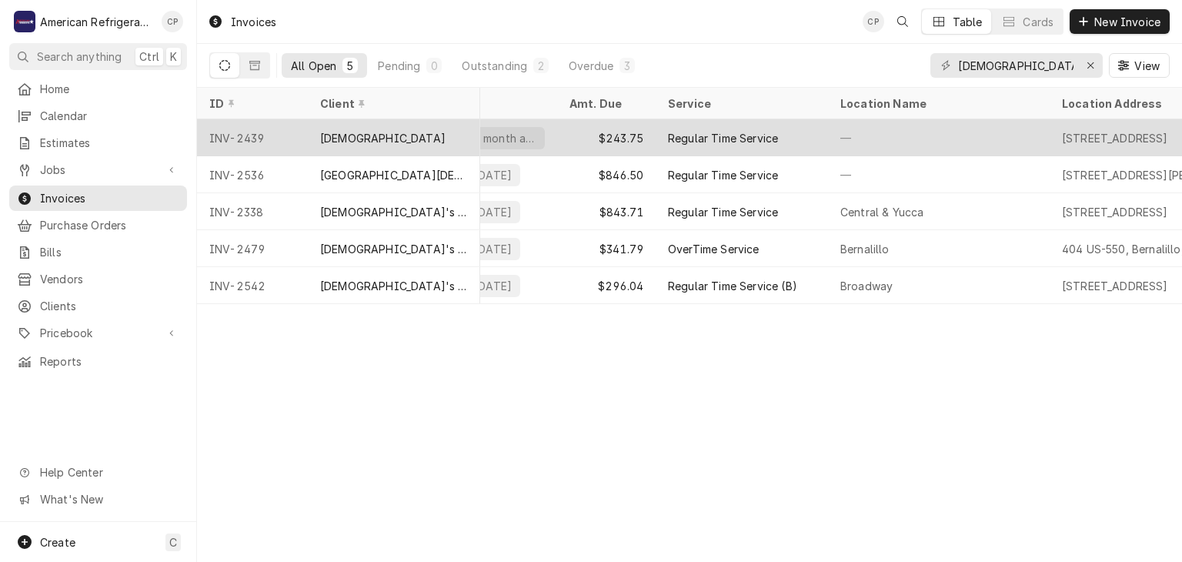
scroll to position [0, 144]
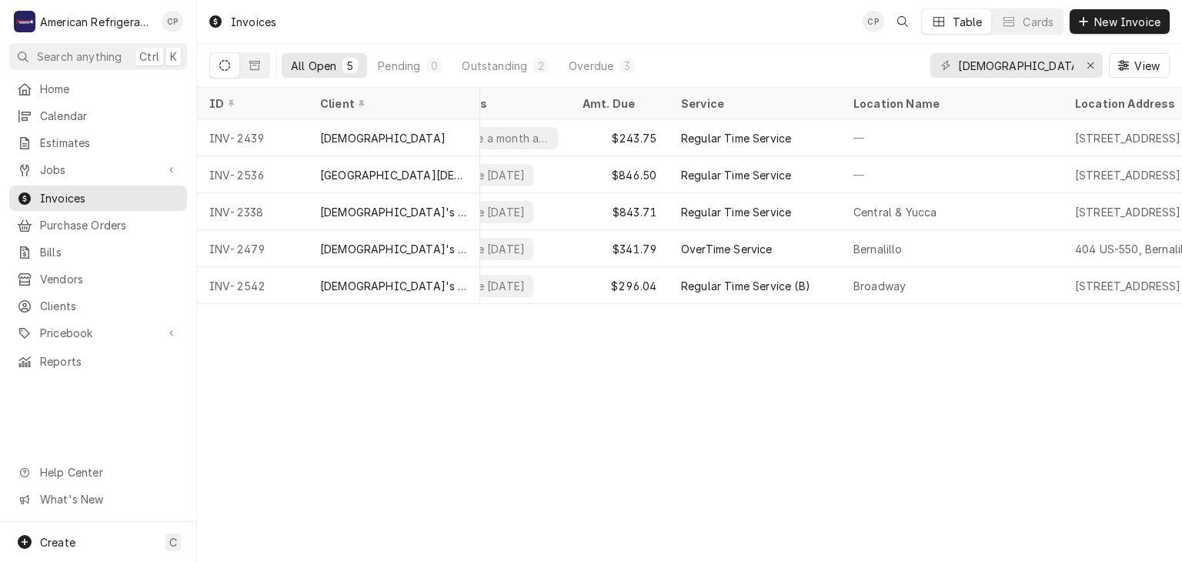
type input "church"
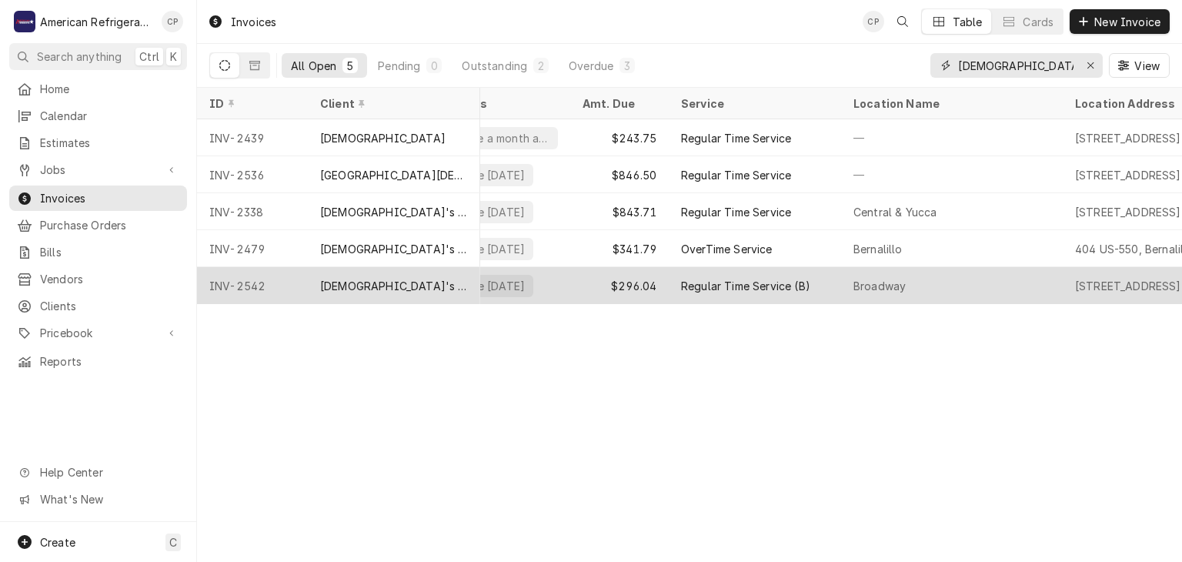
scroll to position [0, 0]
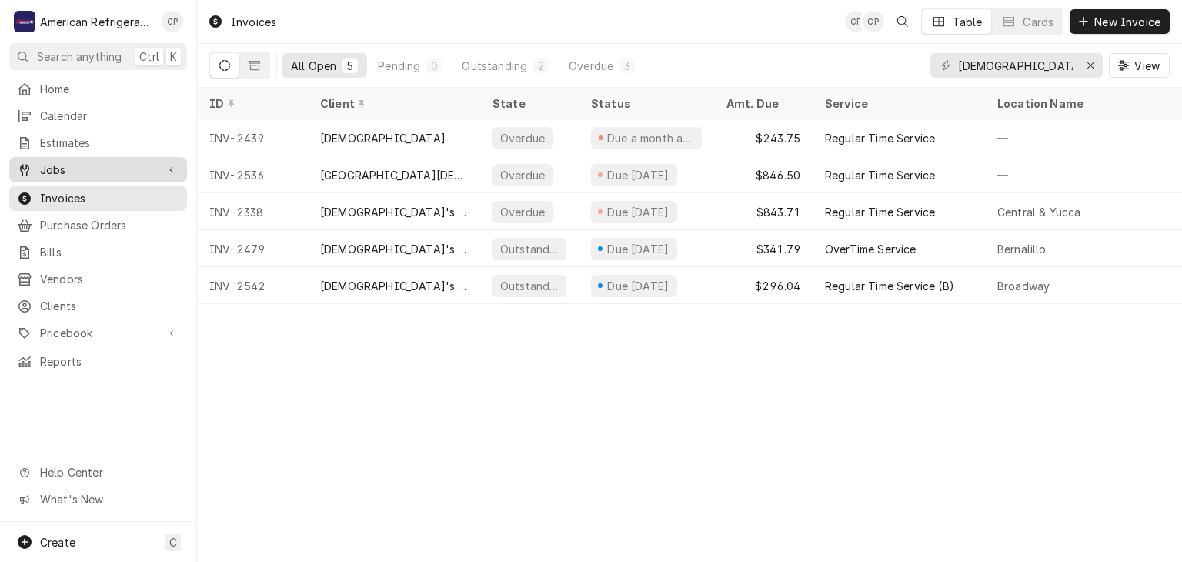
click at [102, 165] on span "Jobs" at bounding box center [98, 170] width 116 height 16
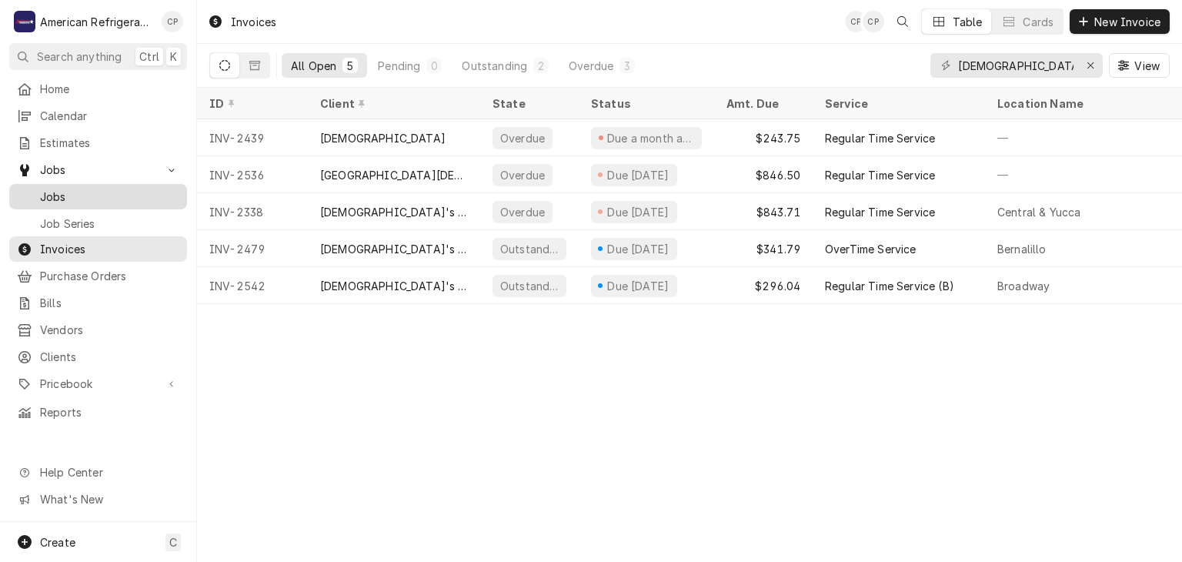
click at [106, 192] on span "Jobs" at bounding box center [109, 197] width 139 height 16
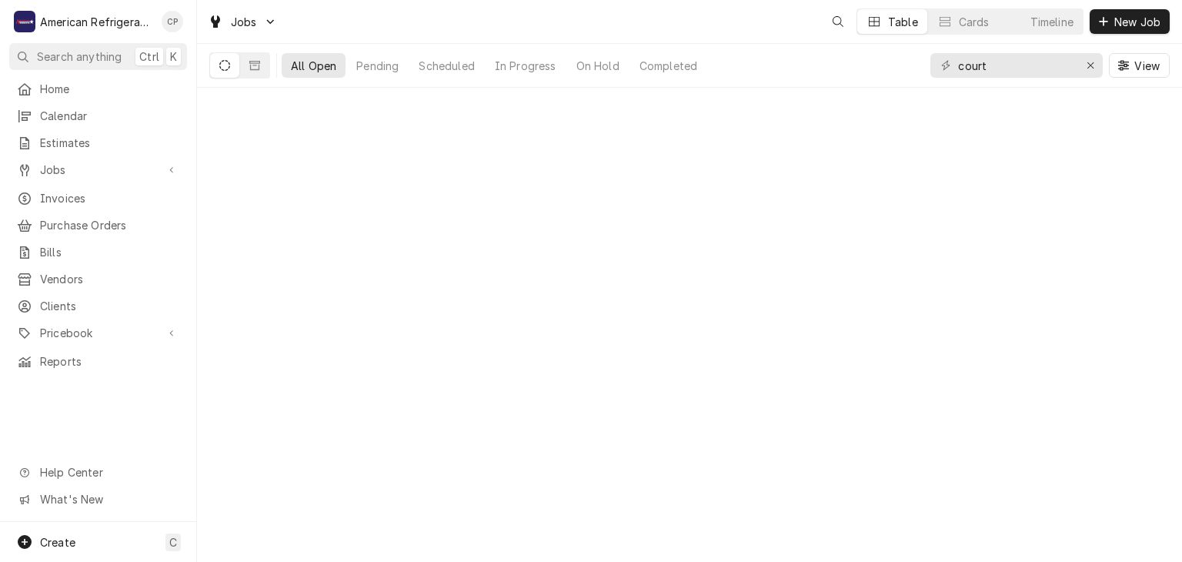
click at [1003, 67] on input "court" at bounding box center [1015, 65] width 115 height 25
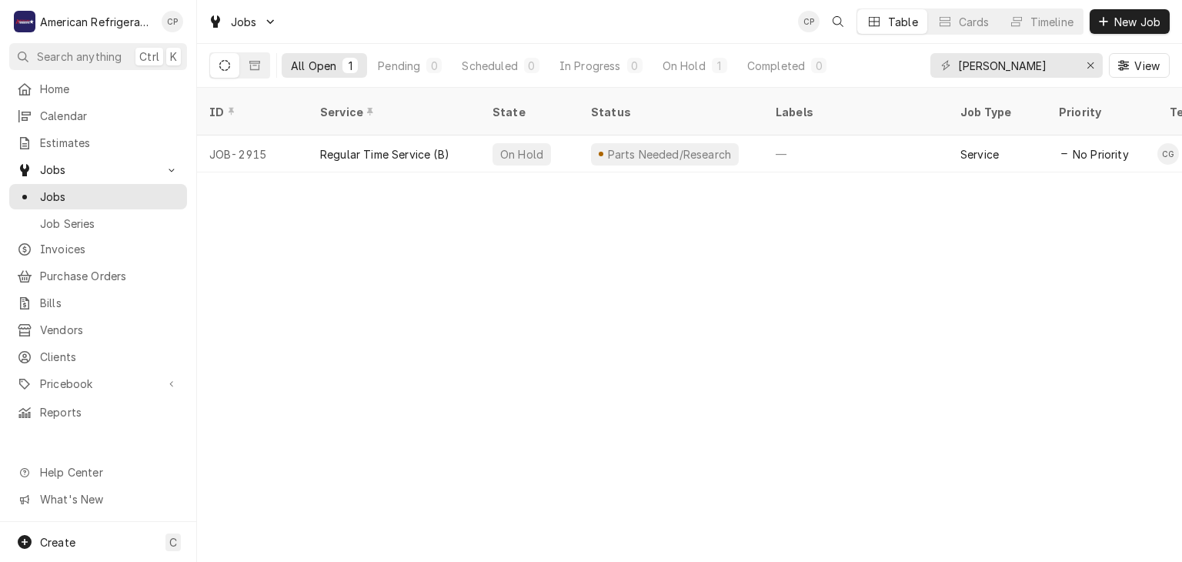
type input "freddy"
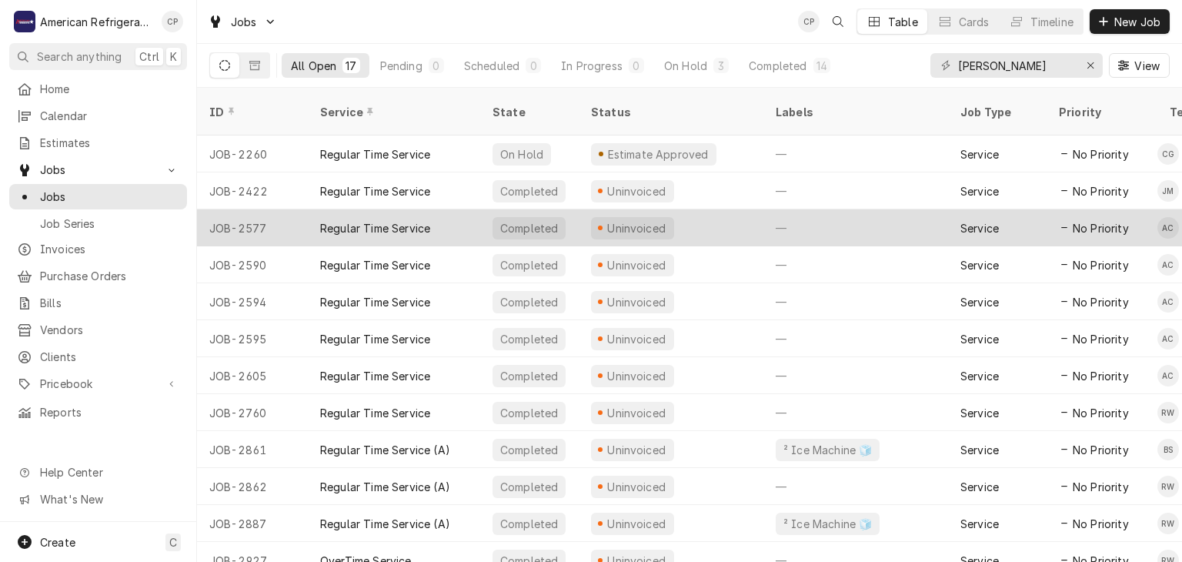
click at [292, 209] on div "JOB-2577" at bounding box center [252, 227] width 111 height 37
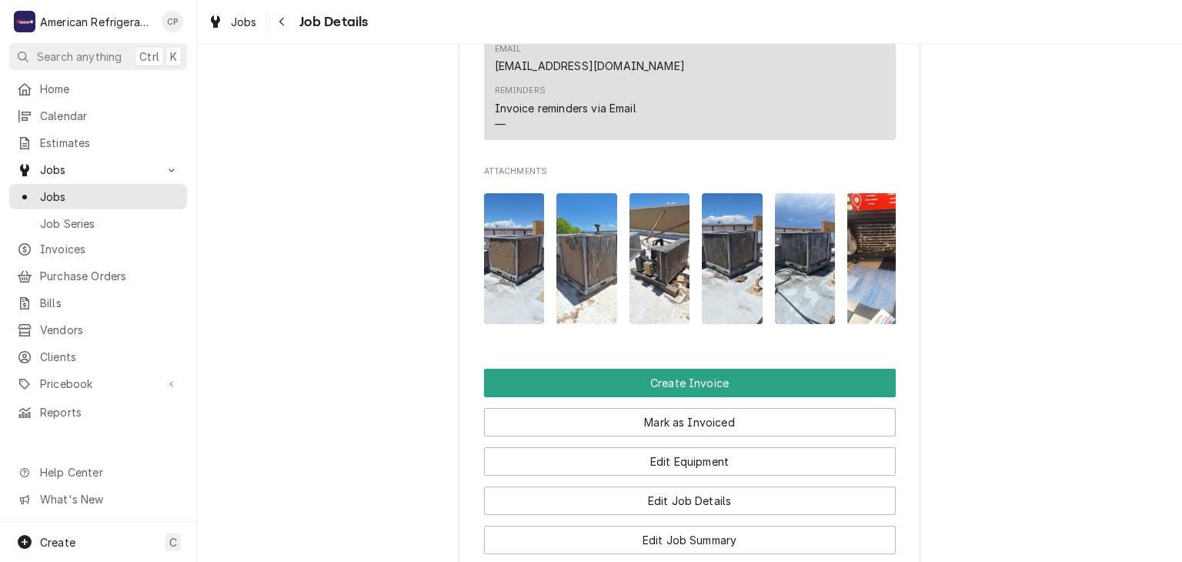
scroll to position [985, 0]
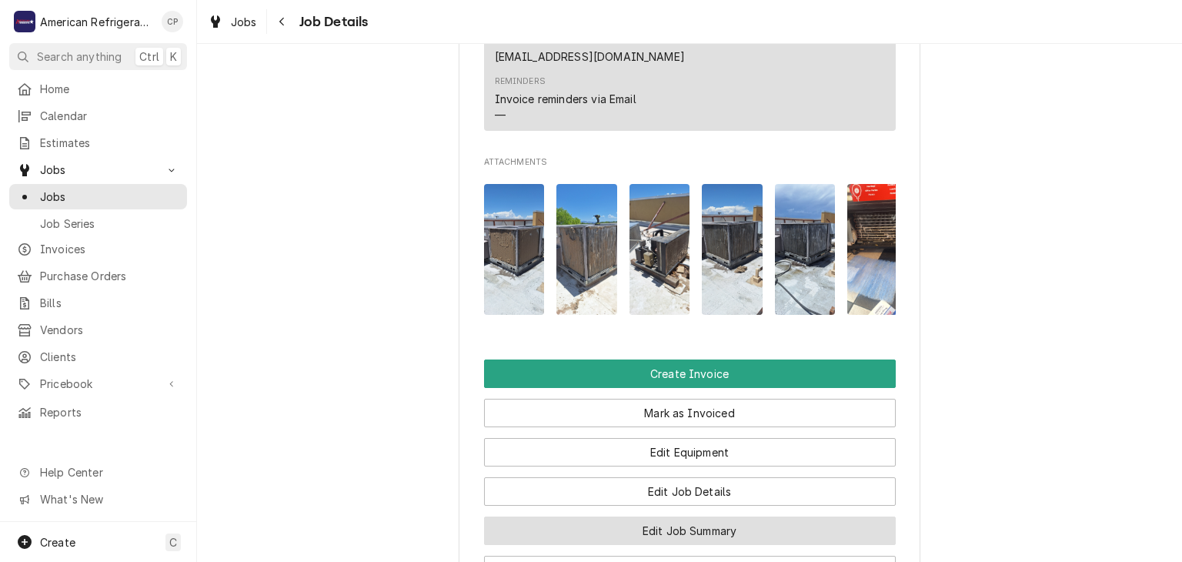
click at [620, 517] on button "Edit Job Summary" at bounding box center [690, 531] width 412 height 28
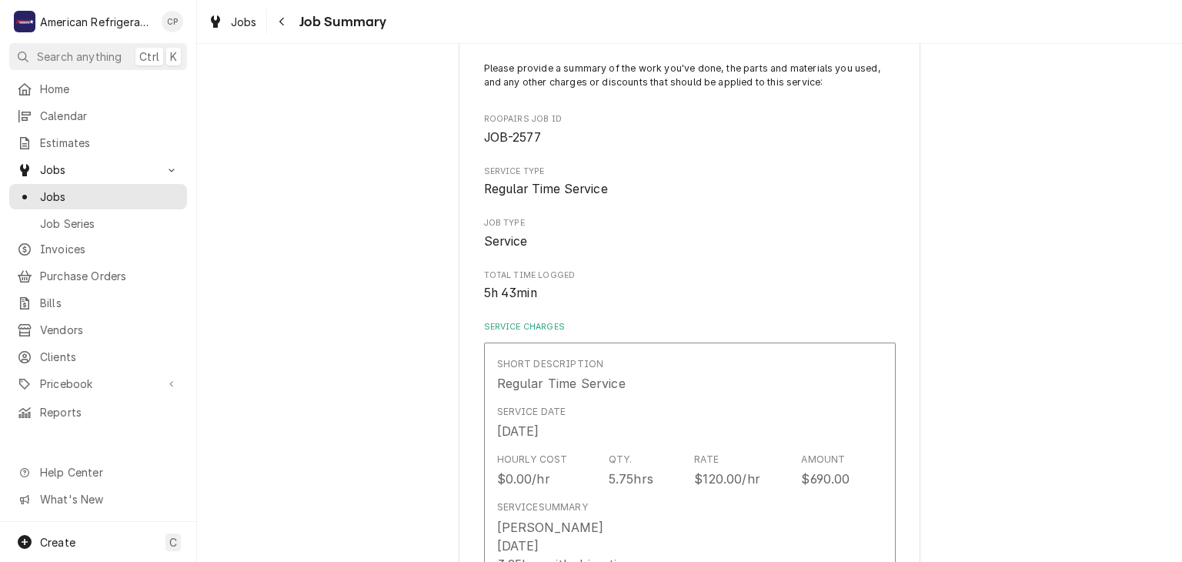
scroll to position [159, 0]
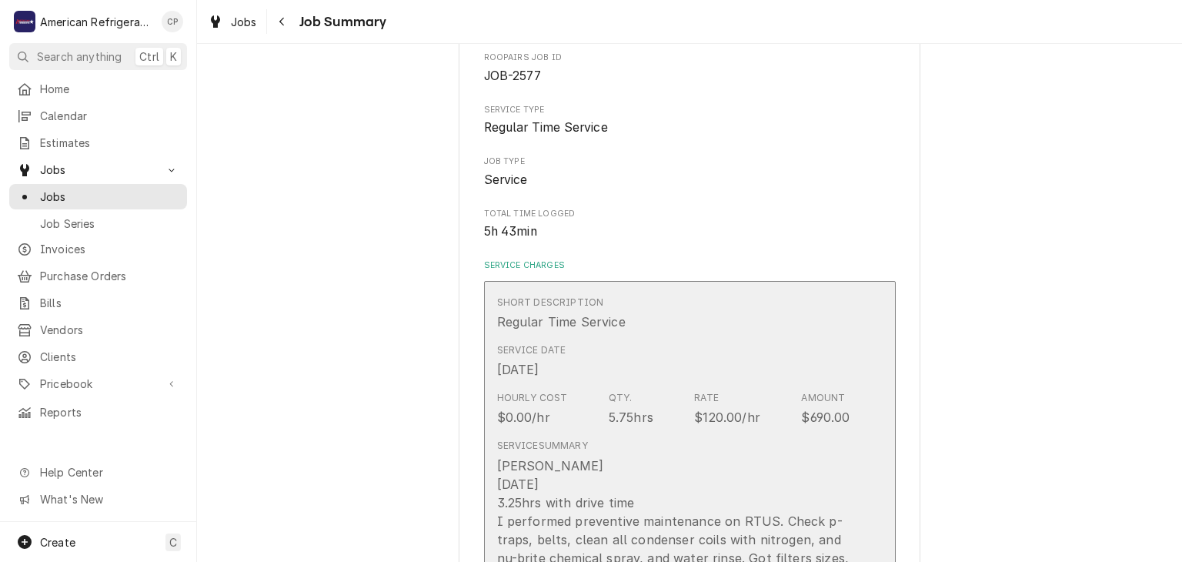
click at [623, 349] on div "Service Date [DATE]" at bounding box center [673, 361] width 353 height 48
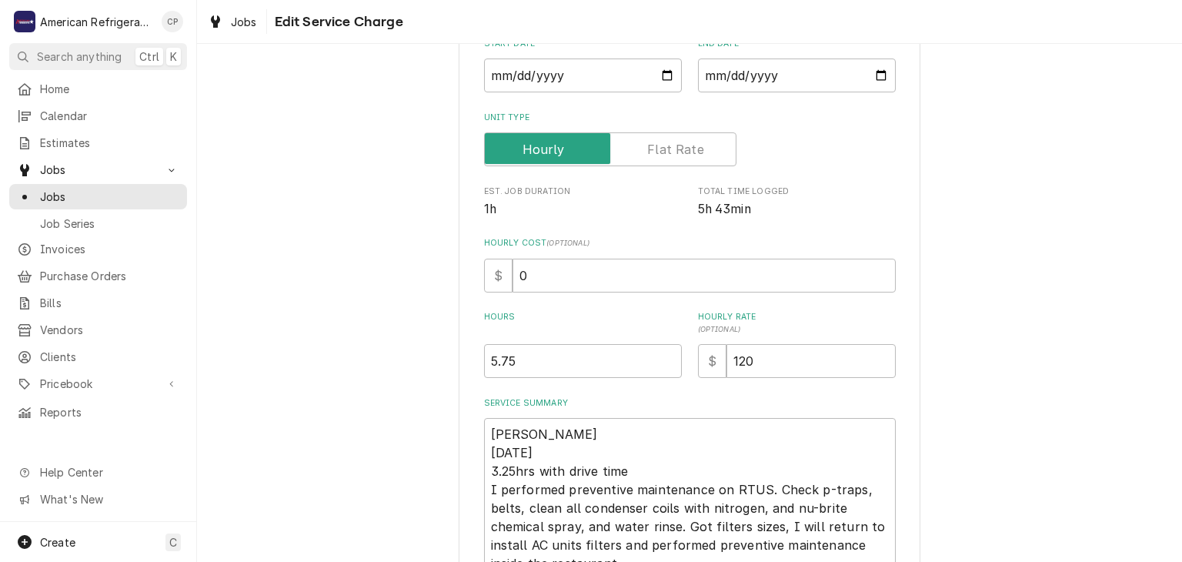
type textarea "x"
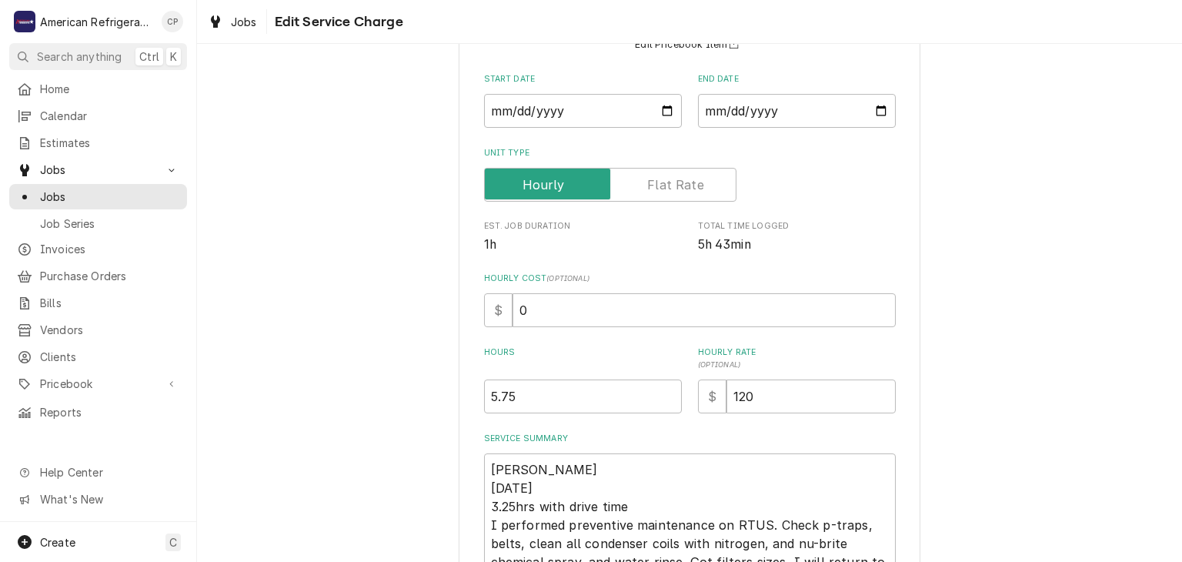
scroll to position [127, 0]
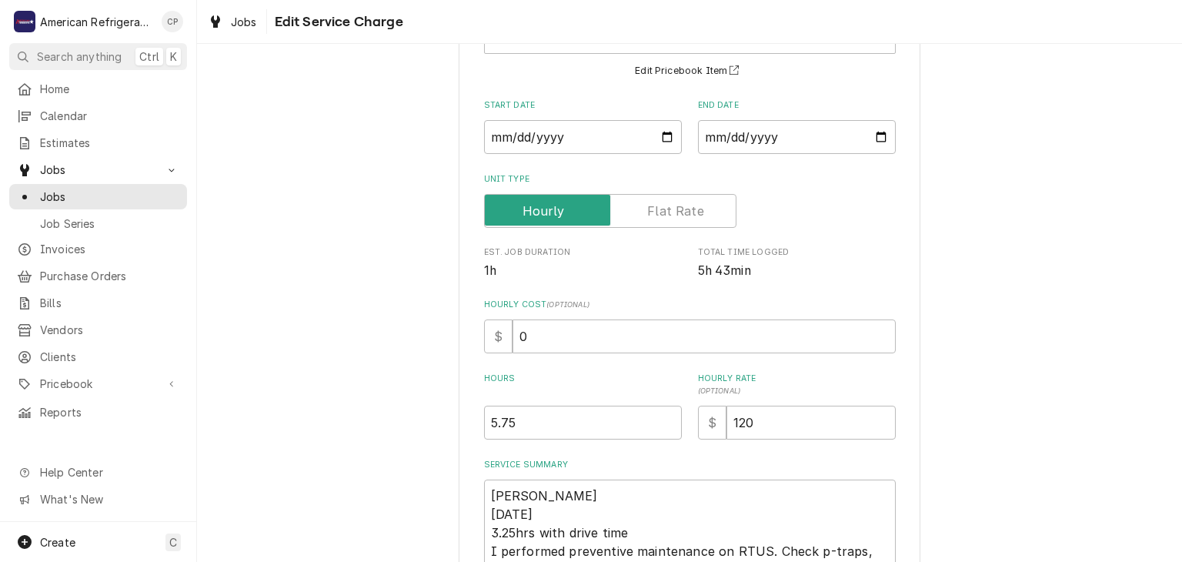
click at [695, 210] on label "Unit Type" at bounding box center [610, 211] width 252 height 34
click at [695, 210] on input "Unit Type" at bounding box center [610, 211] width 239 height 34
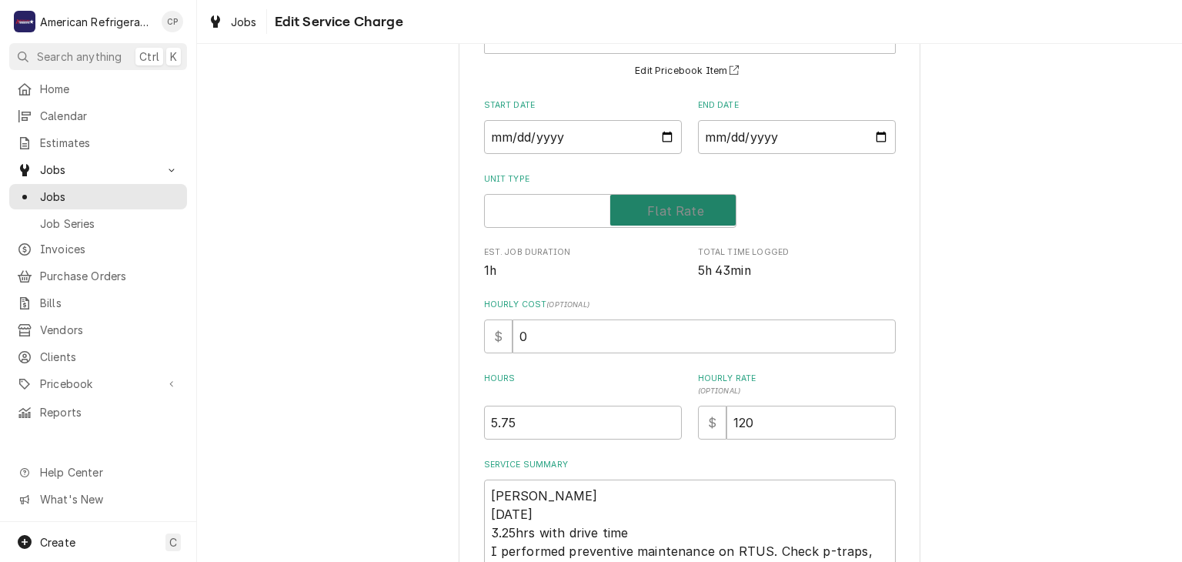
checkbox input "true"
type textarea "x"
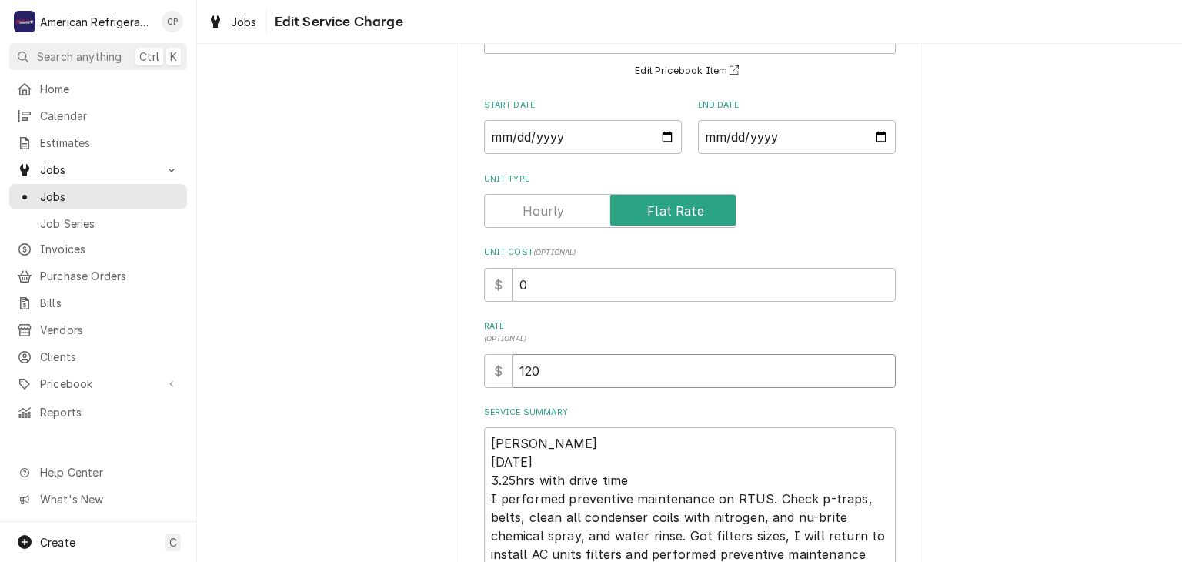
click at [603, 369] on input "120" at bounding box center [704, 371] width 383 height 34
click at [413, 318] on div "Use the fields below to edit this service charge Short Description Regular Time…" at bounding box center [689, 438] width 985 height 1011
click at [567, 216] on input "Unit Type" at bounding box center [610, 211] width 239 height 34
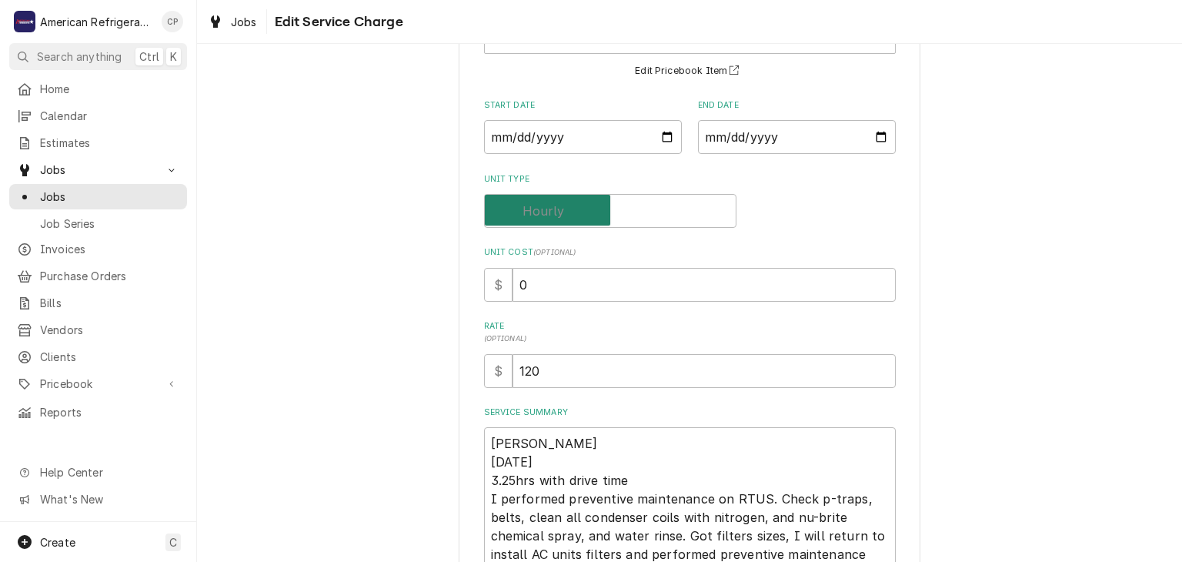
checkbox input "false"
type textarea "x"
